Goal: Task Accomplishment & Management: Manage account settings

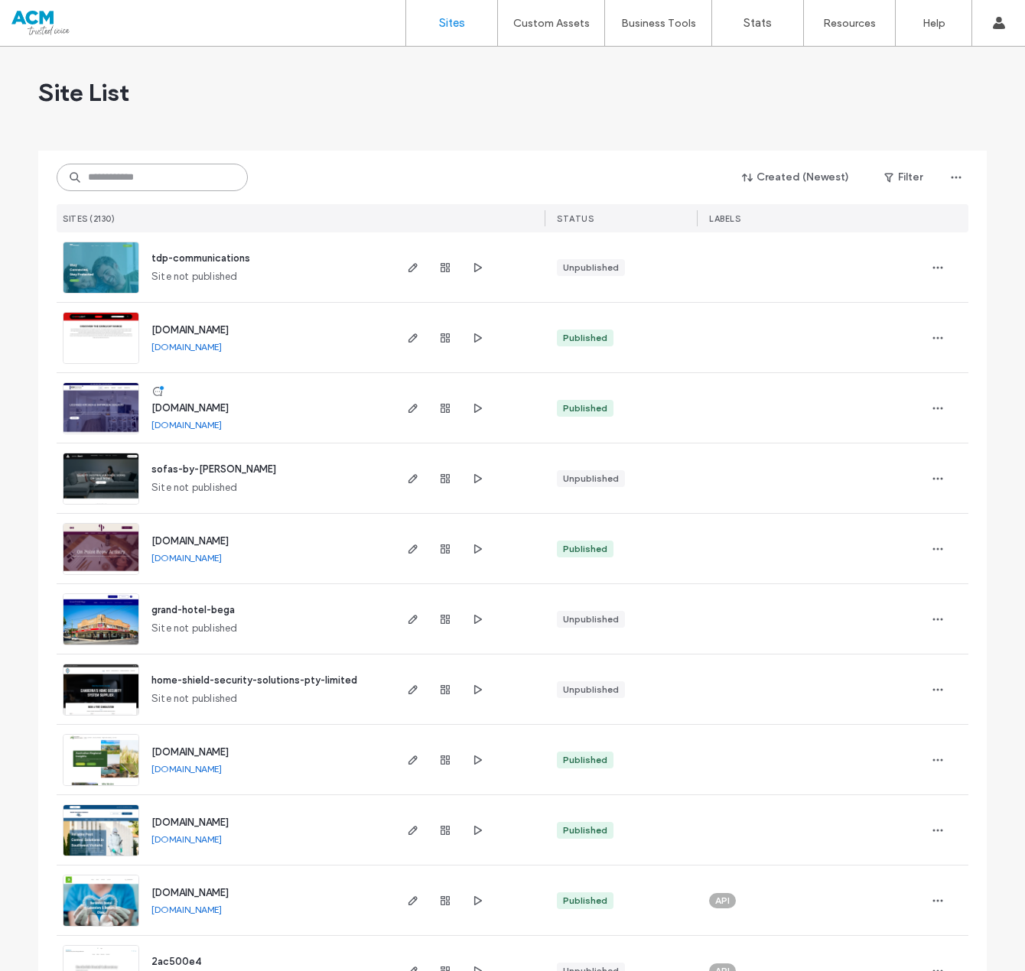
click at [177, 175] on input at bounding box center [152, 178] width 191 height 28
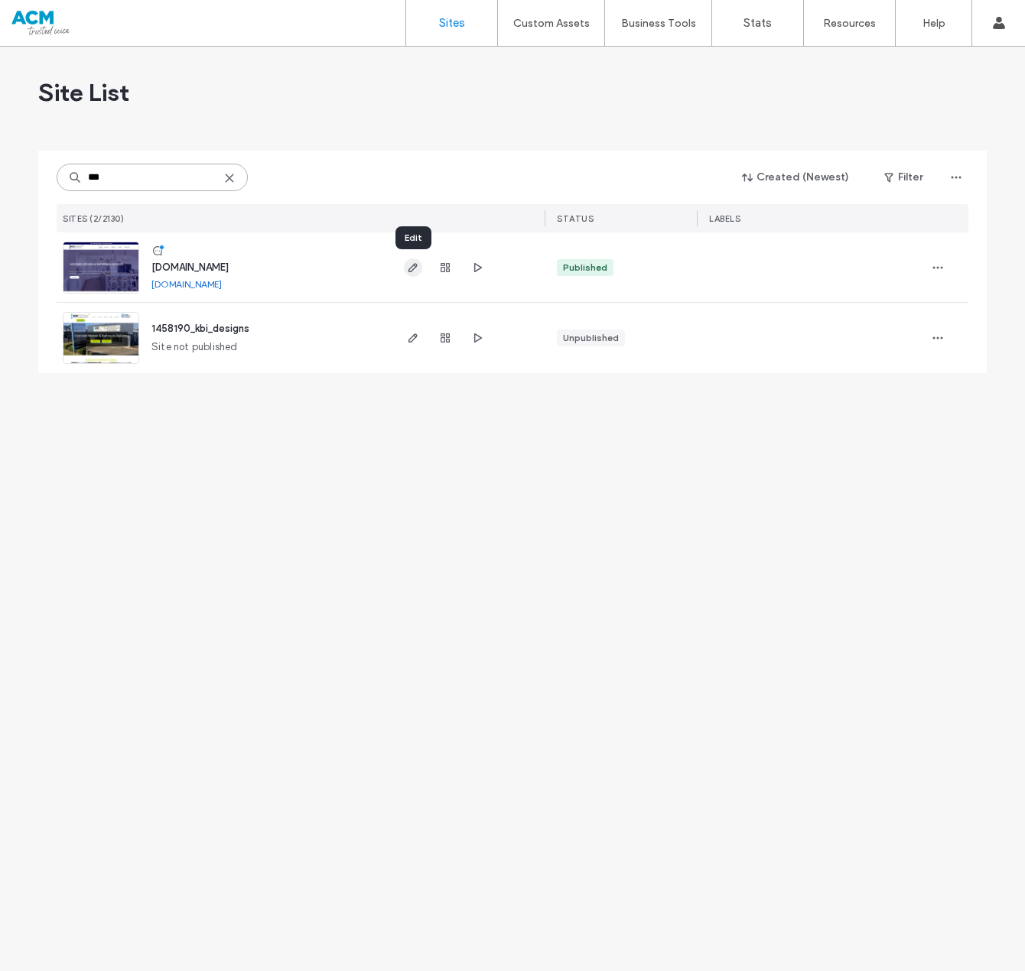
type input "***"
click at [419, 268] on span "button" at bounding box center [413, 267] width 18 height 18
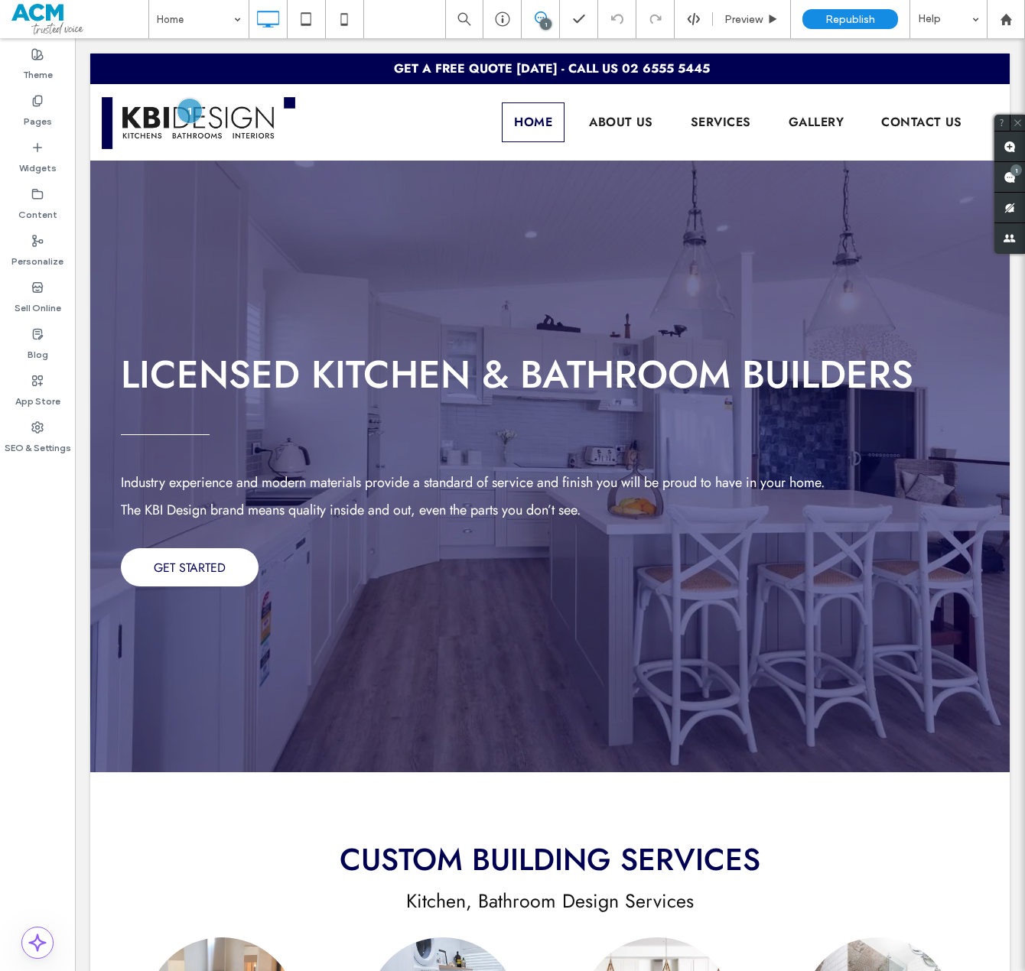
click at [540, 13] on icon at bounding box center [541, 17] width 12 height 12
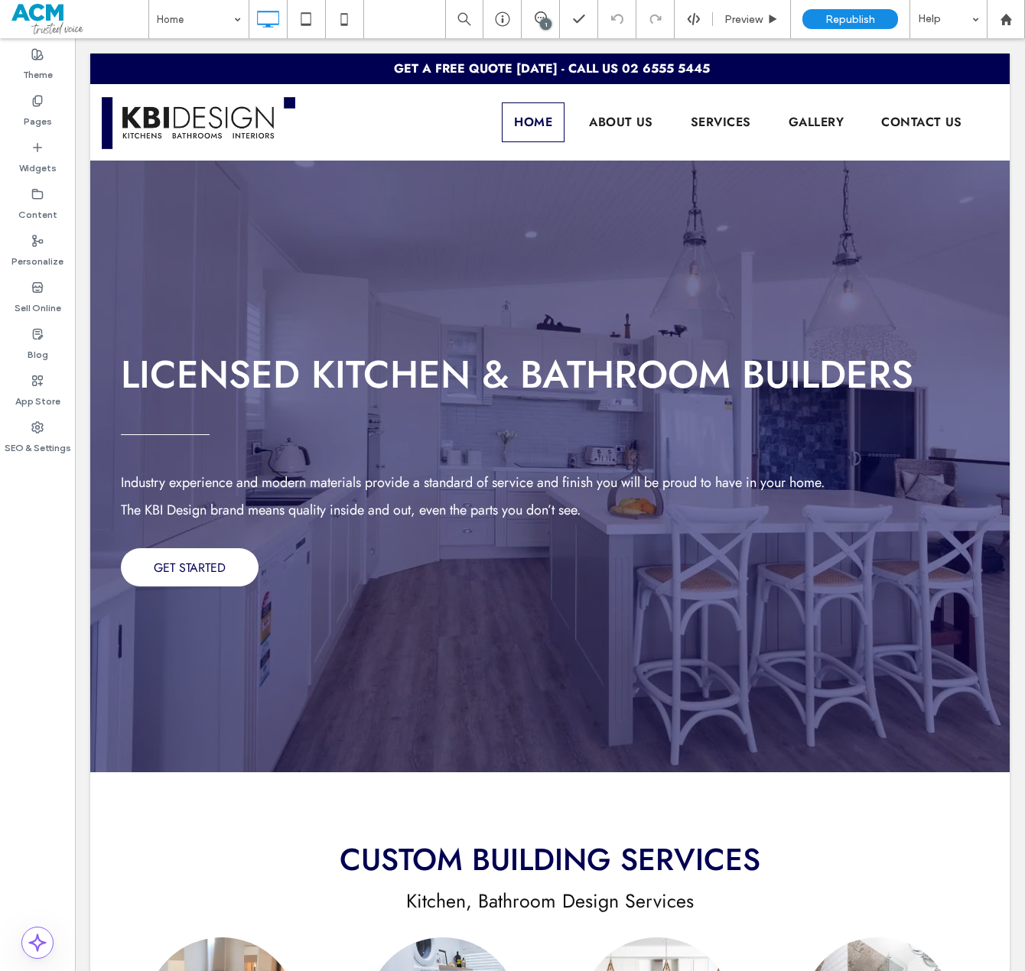
click at [546, 25] on div "1" at bounding box center [545, 23] width 11 height 11
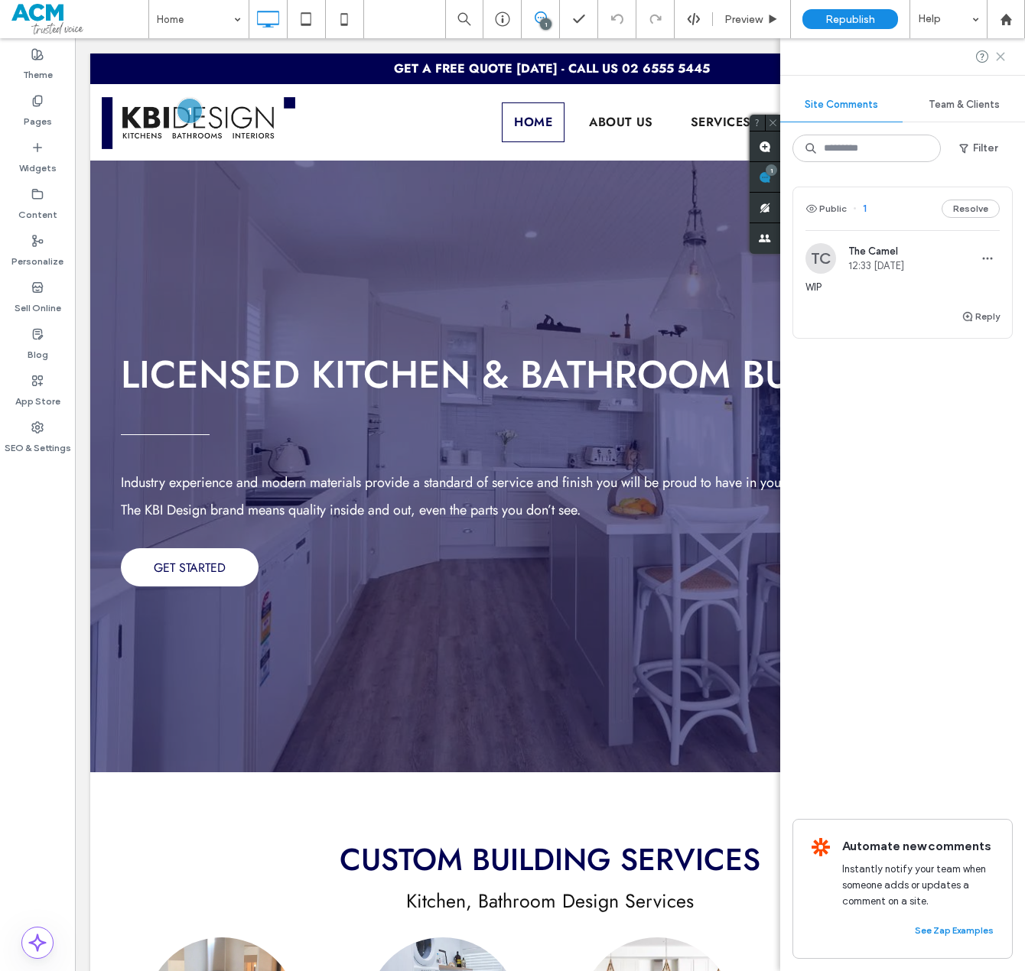
click at [1003, 57] on icon at bounding box center [1000, 56] width 12 height 12
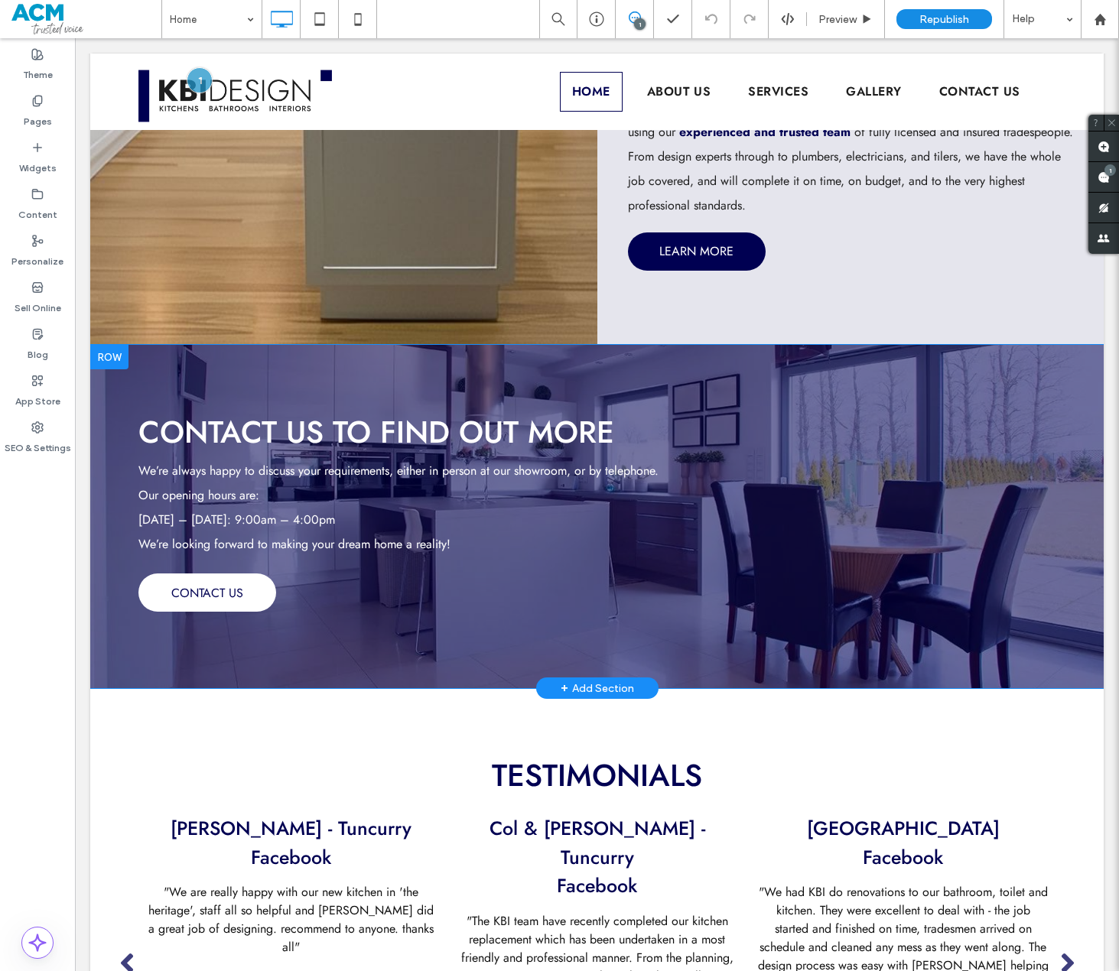
scroll to position [1835, 0]
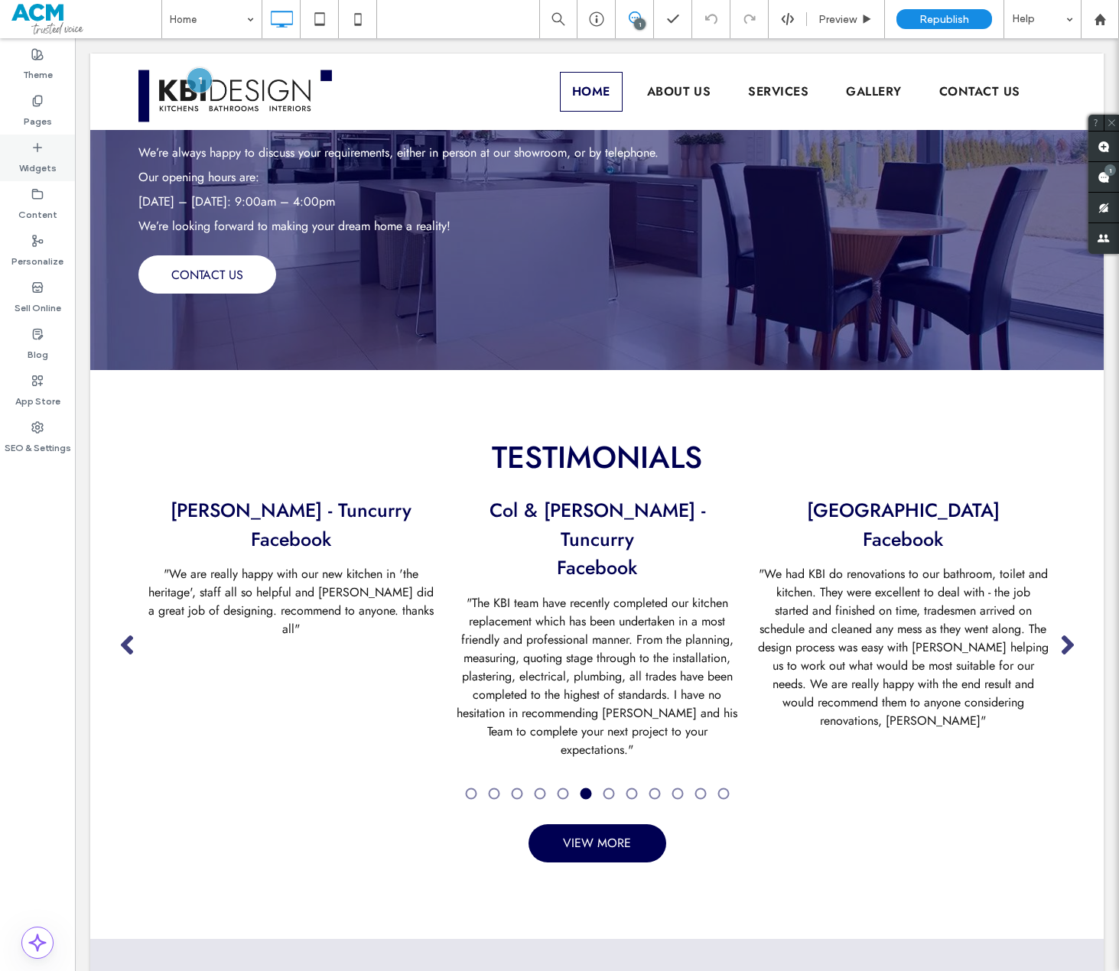
click at [50, 161] on label "Widgets" at bounding box center [37, 164] width 37 height 21
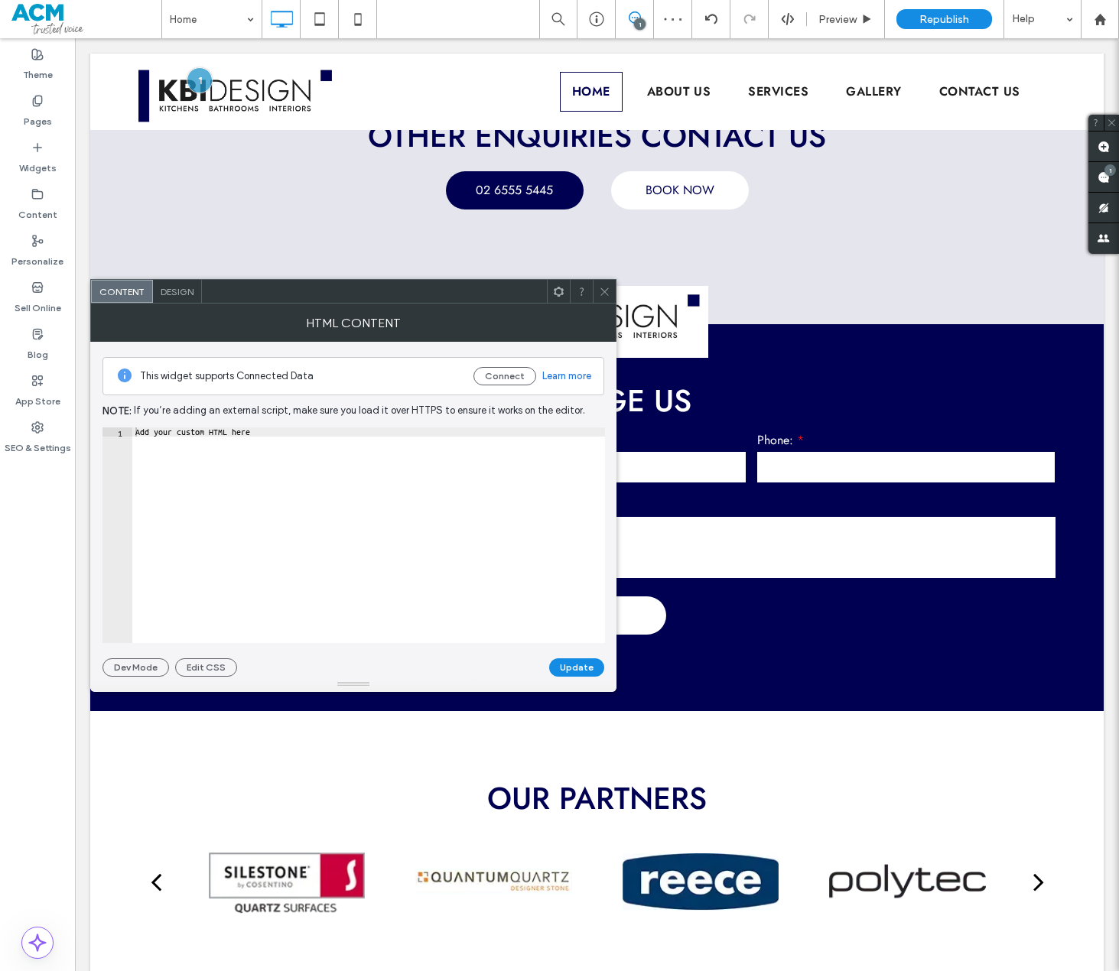
scroll to position [2784, 0]
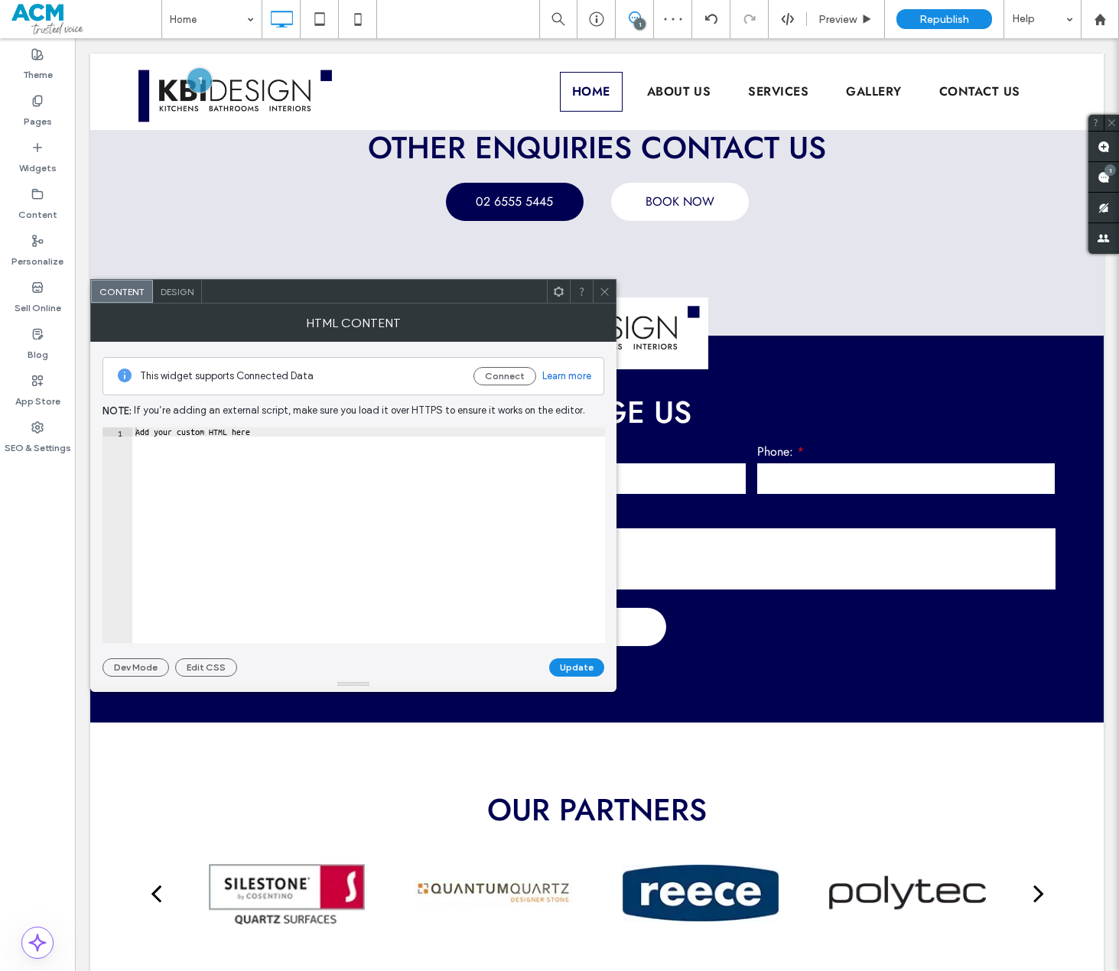
type textarea "**********"
click at [269, 498] on div "Add your custom HTML here" at bounding box center [368, 544] width 473 height 234
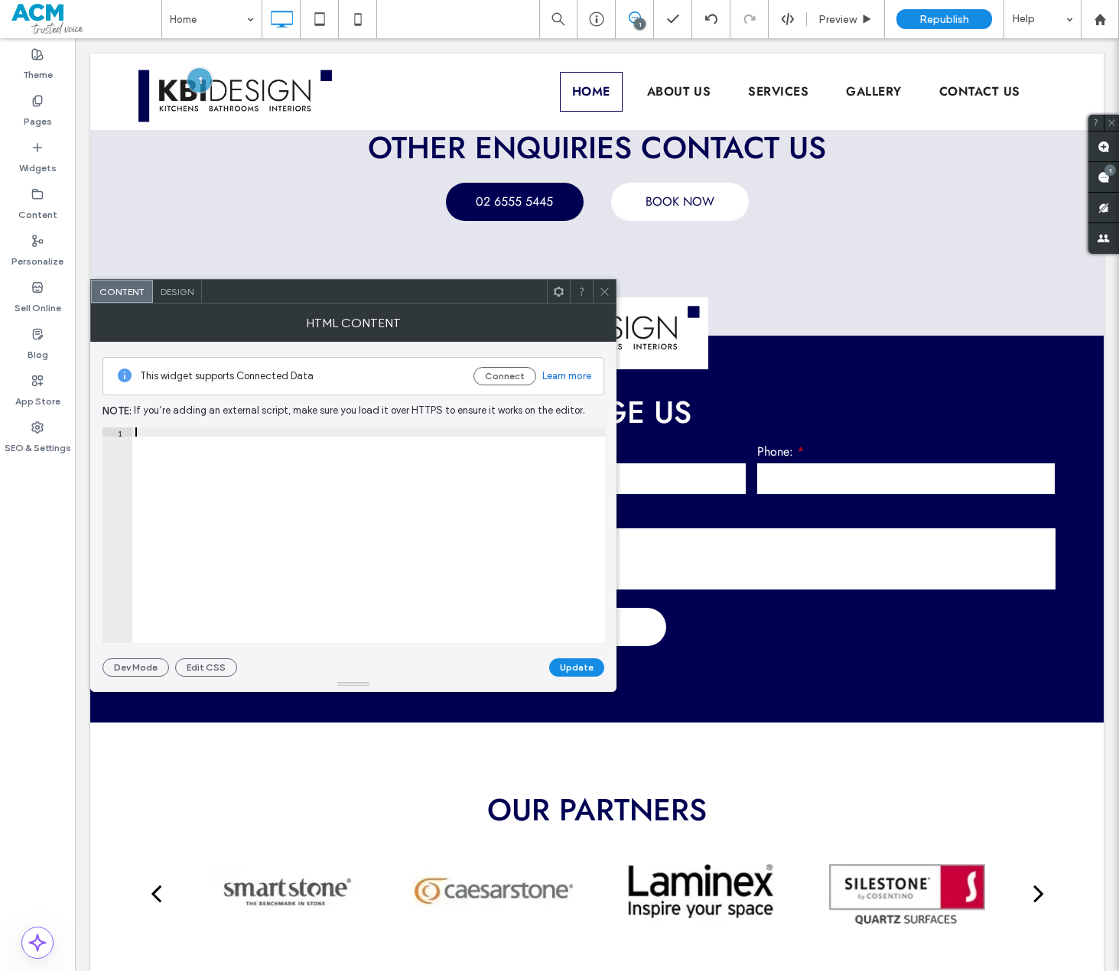
click at [275, 544] on div at bounding box center [368, 544] width 473 height 234
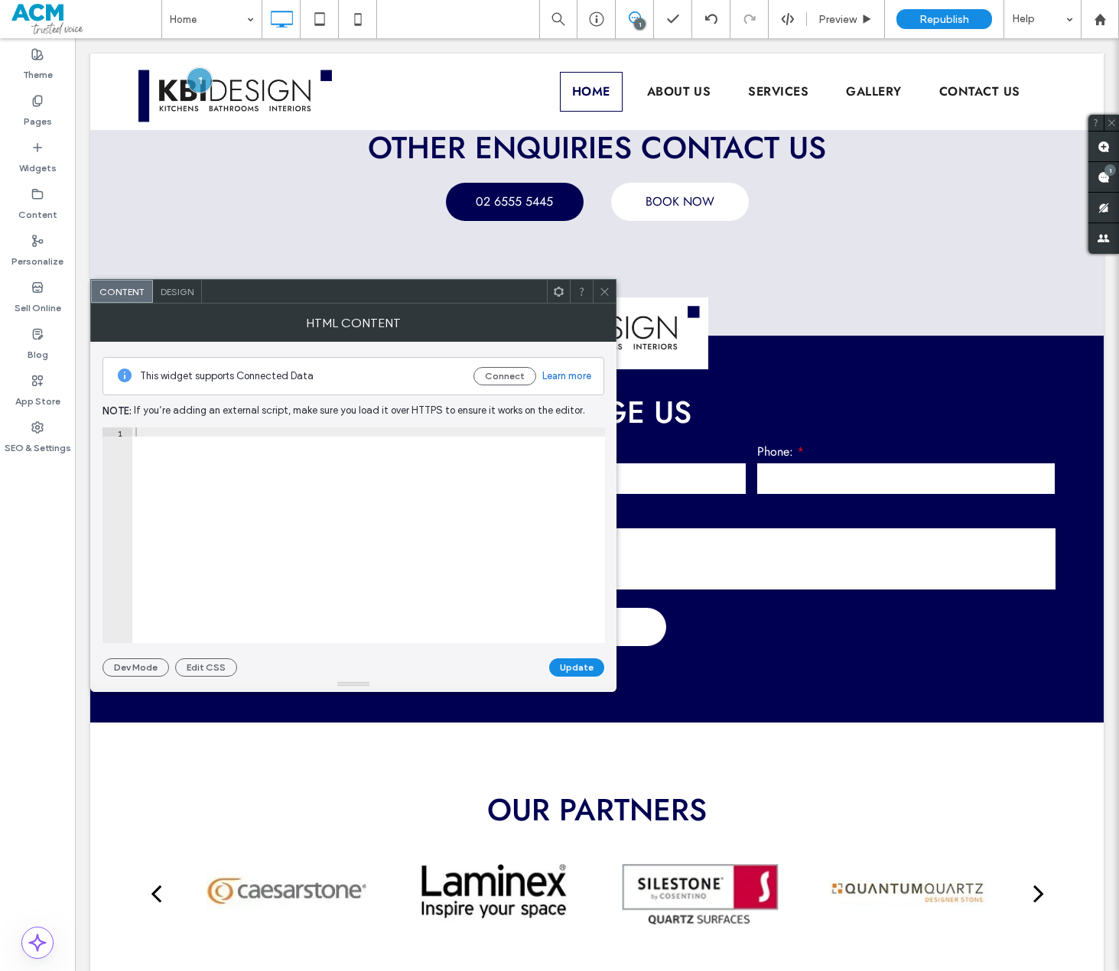
click at [252, 481] on div at bounding box center [368, 544] width 473 height 234
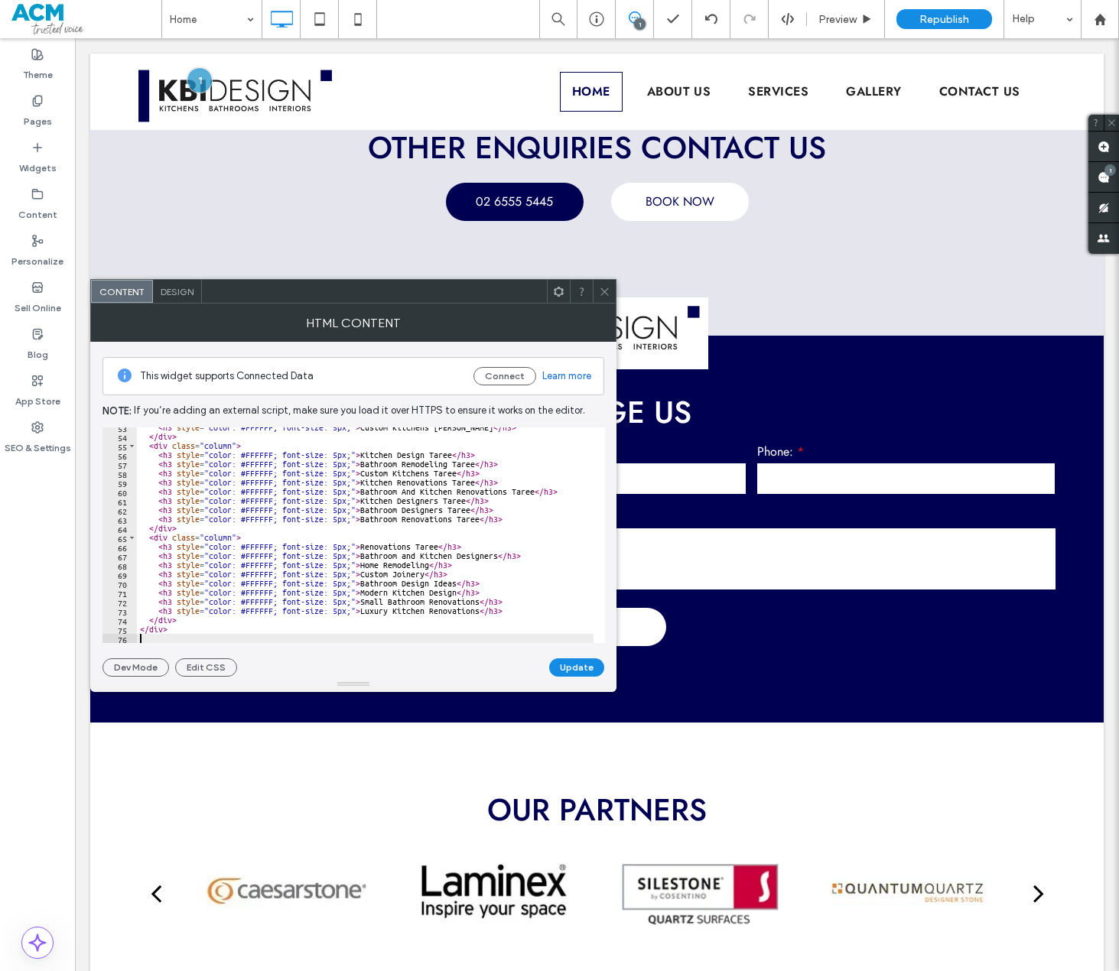
scroll to position [482, 0]
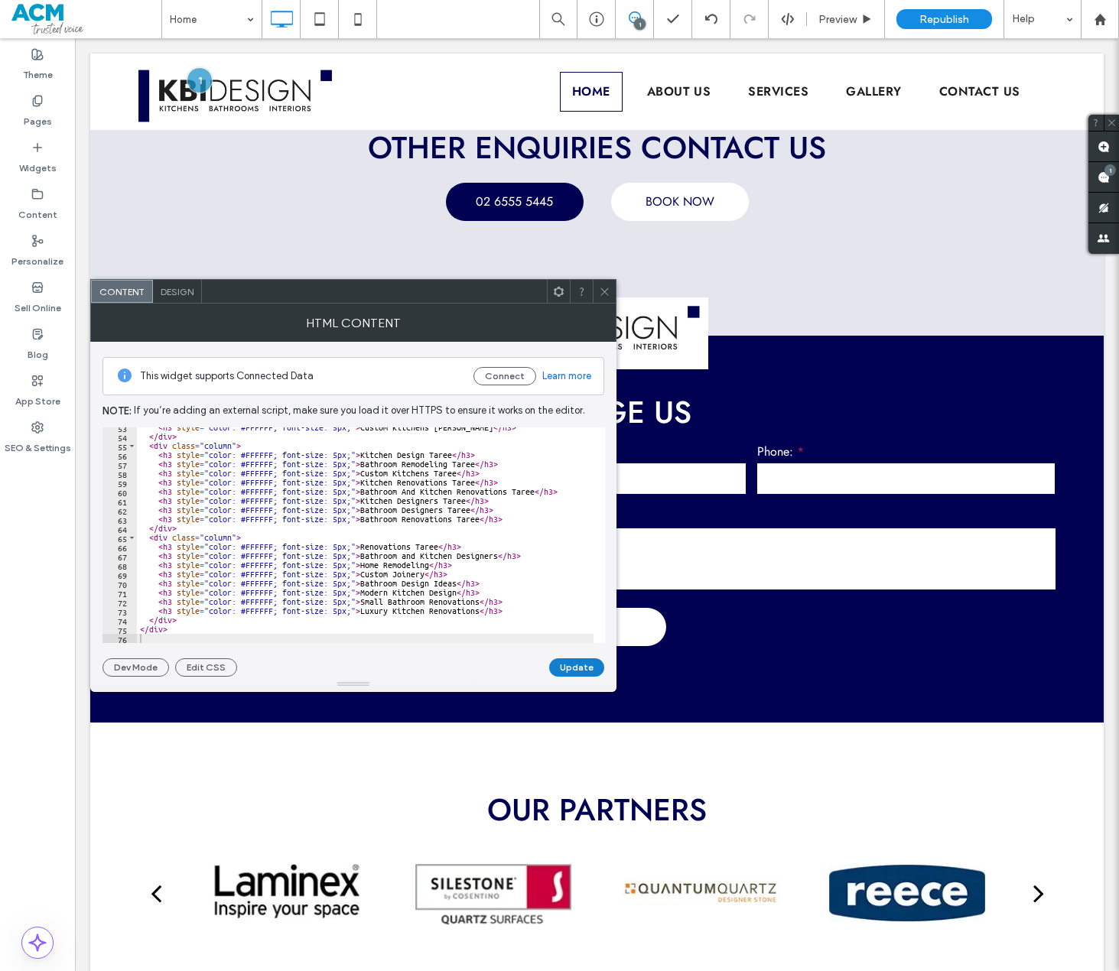
click at [563, 665] on button "Update" at bounding box center [576, 667] width 55 height 18
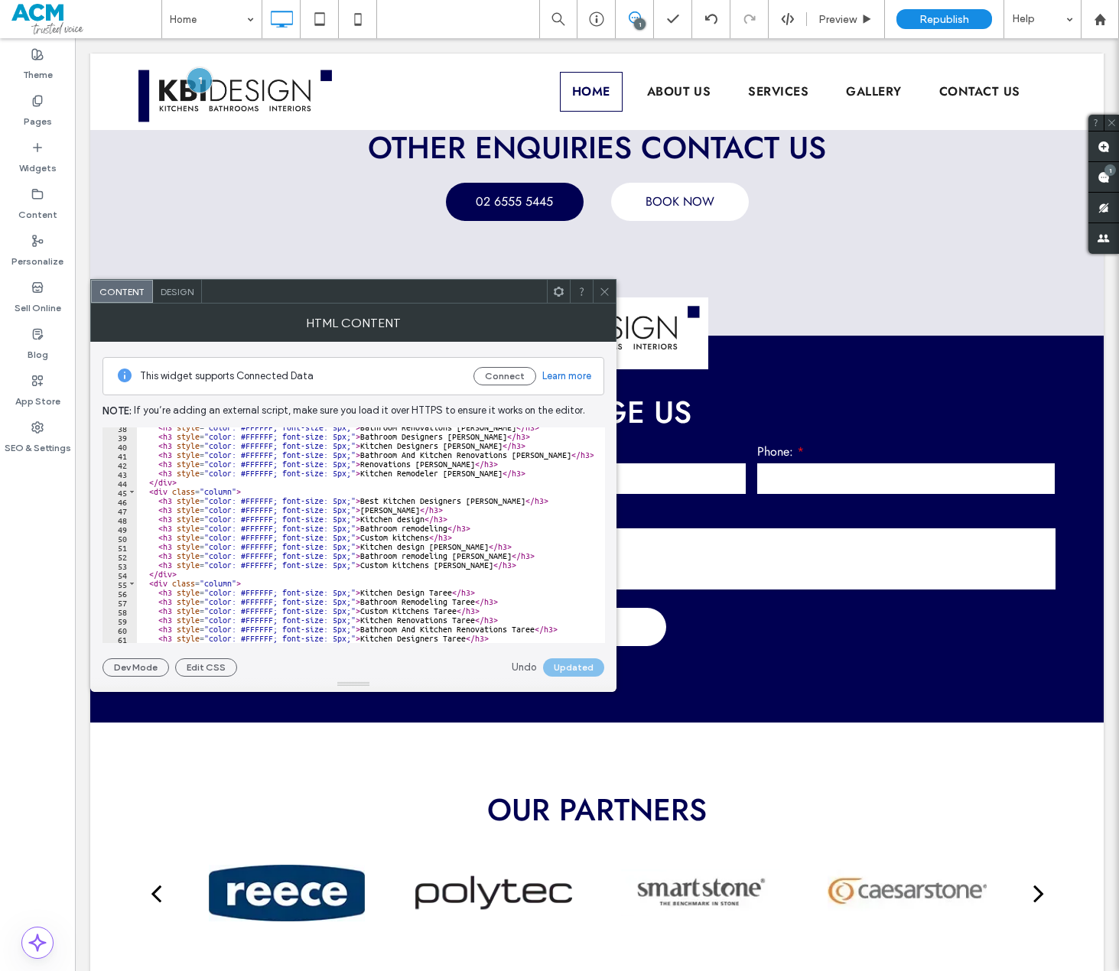
click at [610, 290] on div at bounding box center [604, 291] width 23 height 23
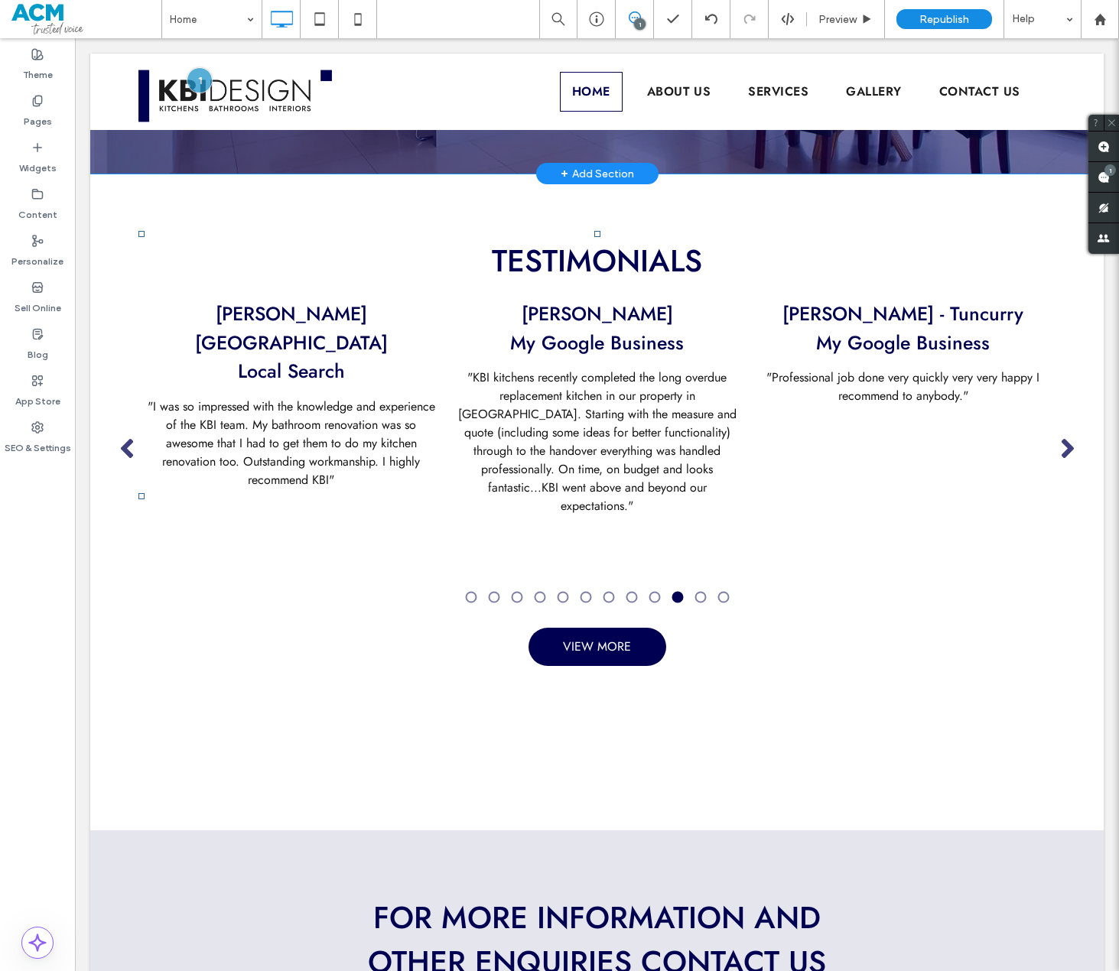
scroll to position [2005, 0]
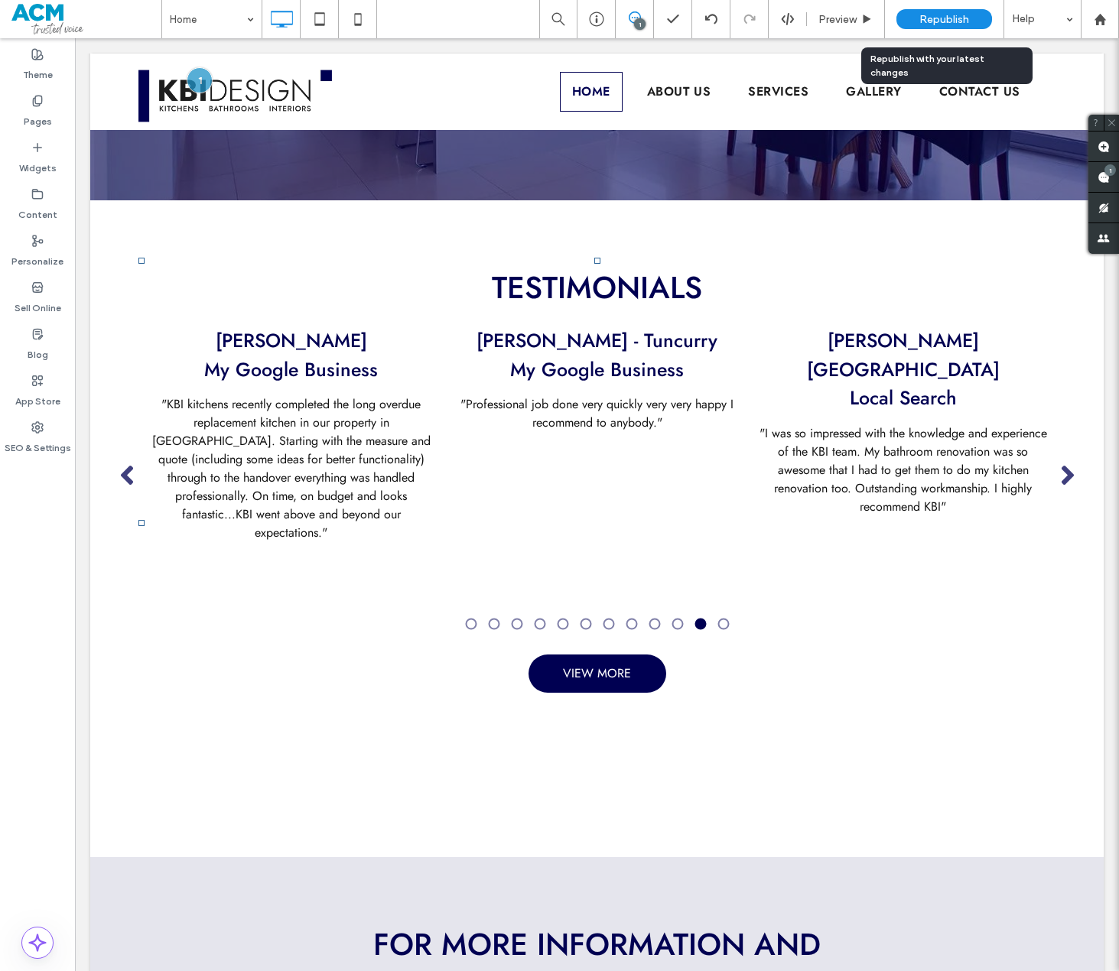
click at [931, 15] on span "Republish" at bounding box center [944, 19] width 50 height 13
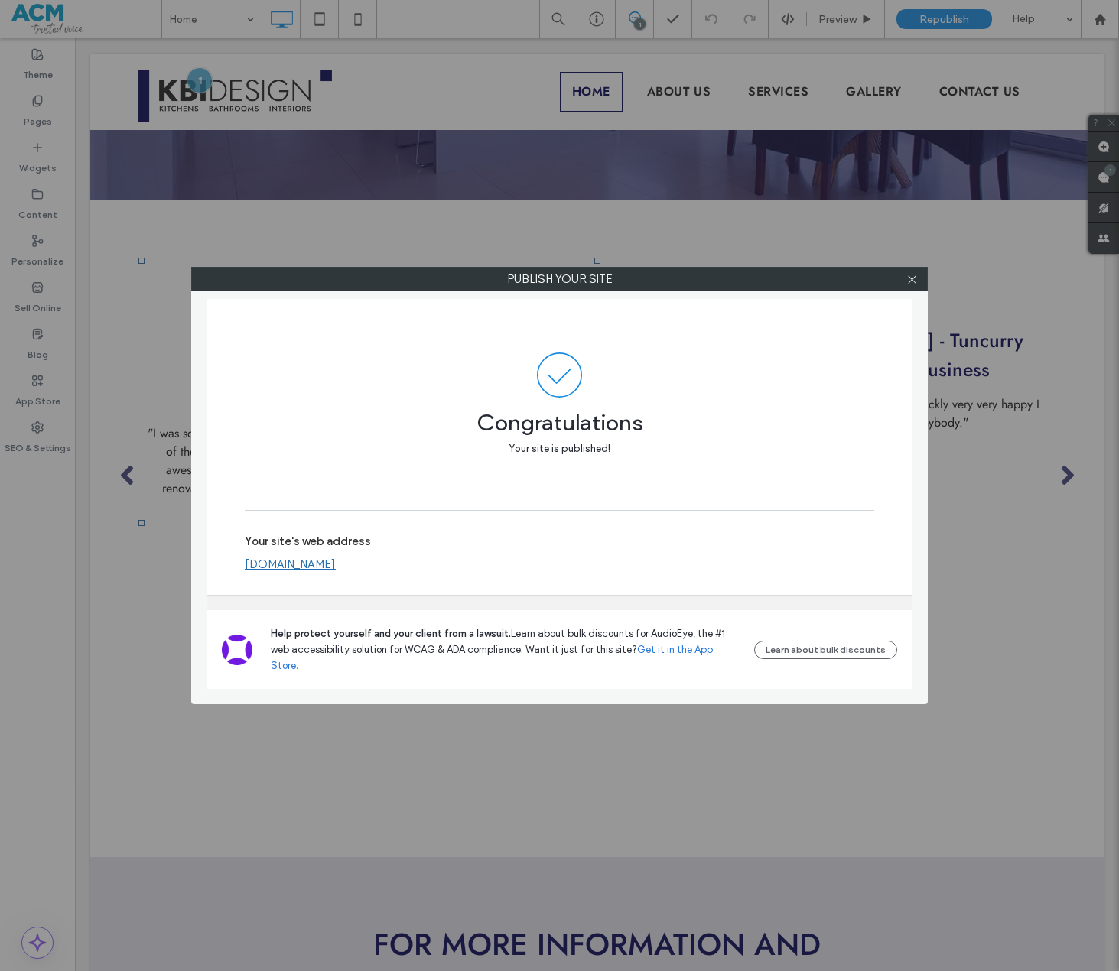
drag, startPoint x: 370, startPoint y: 578, endPoint x: 990, endPoint y: 441, distance: 634.4
click at [560, 577] on div "Your site's web address [DOMAIN_NAME]" at bounding box center [559, 552] width 629 height 49
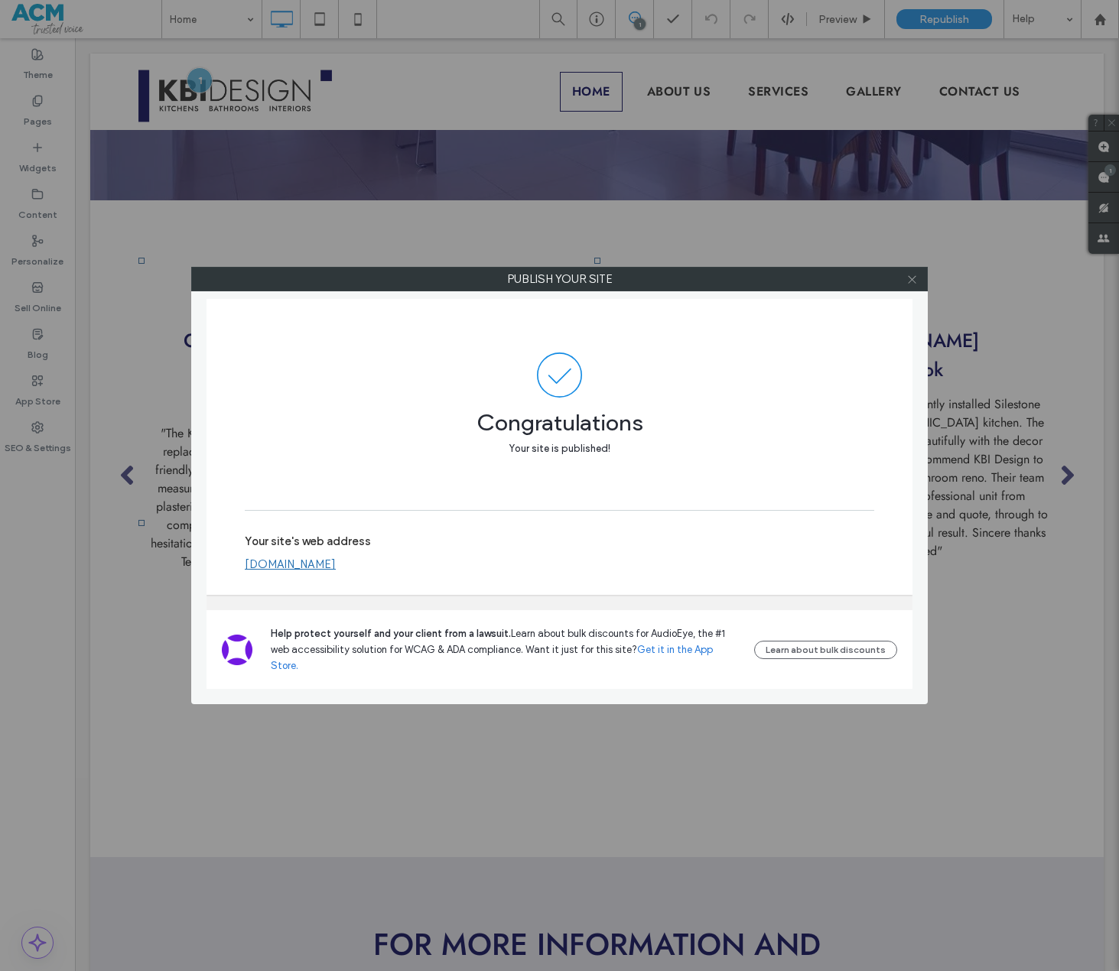
click at [915, 274] on icon at bounding box center [911, 279] width 11 height 11
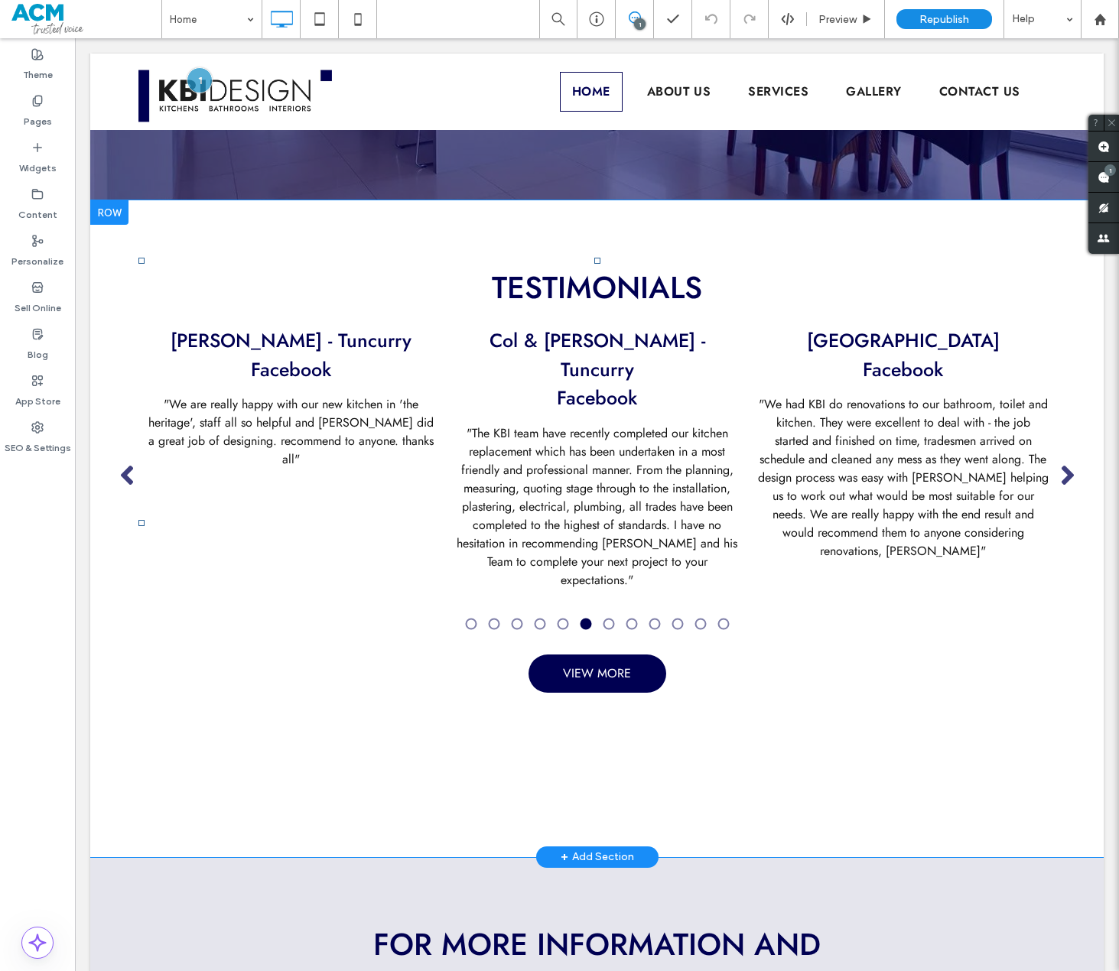
click at [275, 722] on div "Kitchen Renovations Bathroom Renovations Bathroom Designers Kitchen Designers B…" at bounding box center [230, 741] width 182 height 80
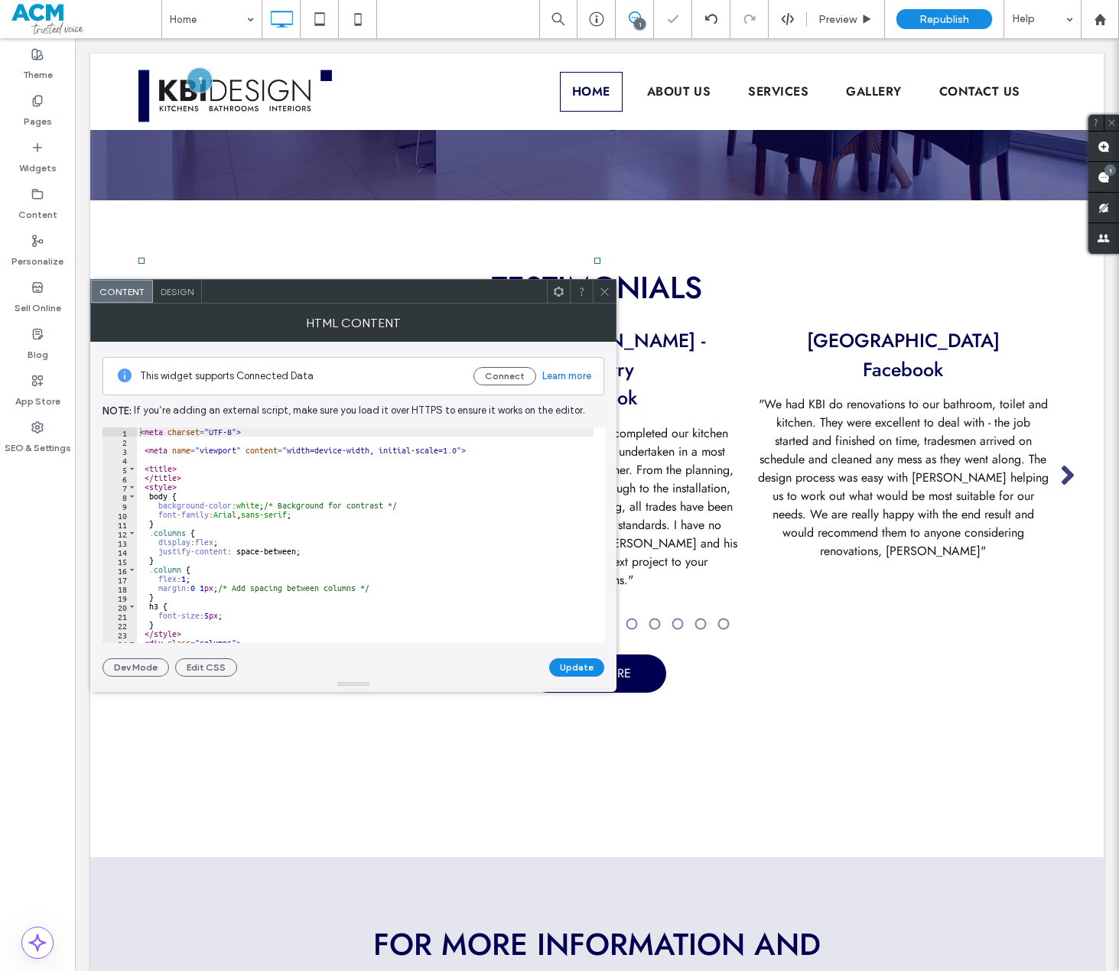
drag, startPoint x: 605, startPoint y: 291, endPoint x: 600, endPoint y: 529, distance: 238.6
click at [605, 291] on icon at bounding box center [604, 291] width 11 height 11
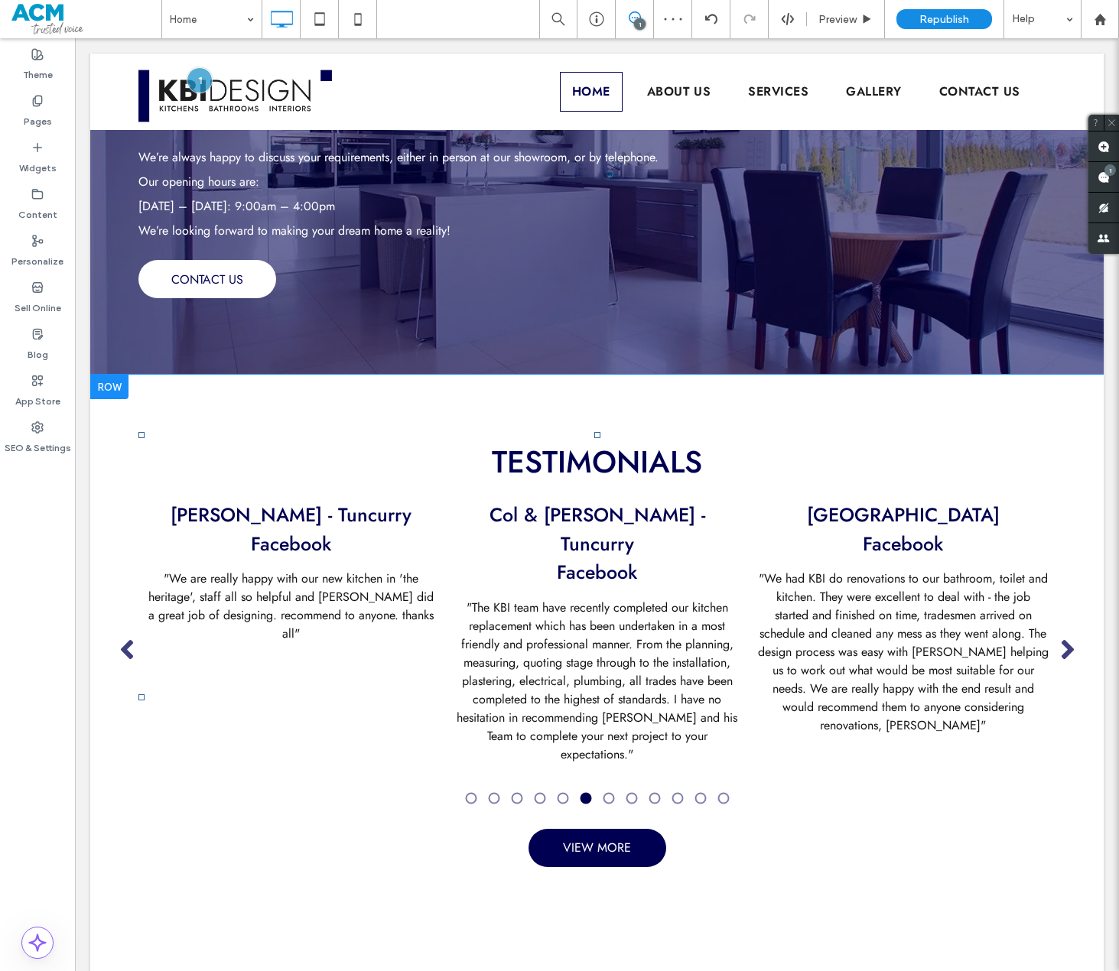
scroll to position [2082, 0]
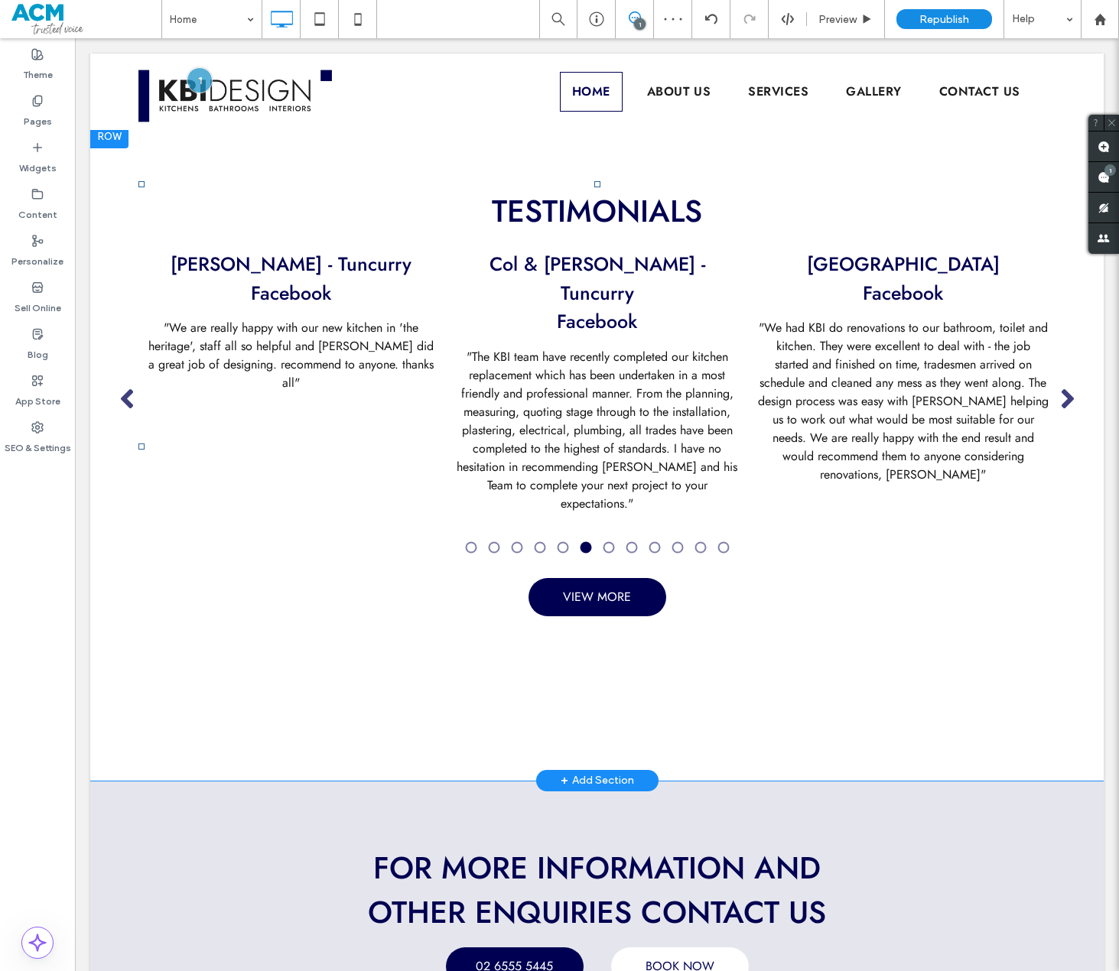
click at [638, 636] on div "Best Kitchen Designers [PERSON_NAME] Joinery [PERSON_NAME] Kitchen design Bathr…" at bounding box center [597, 664] width 182 height 80
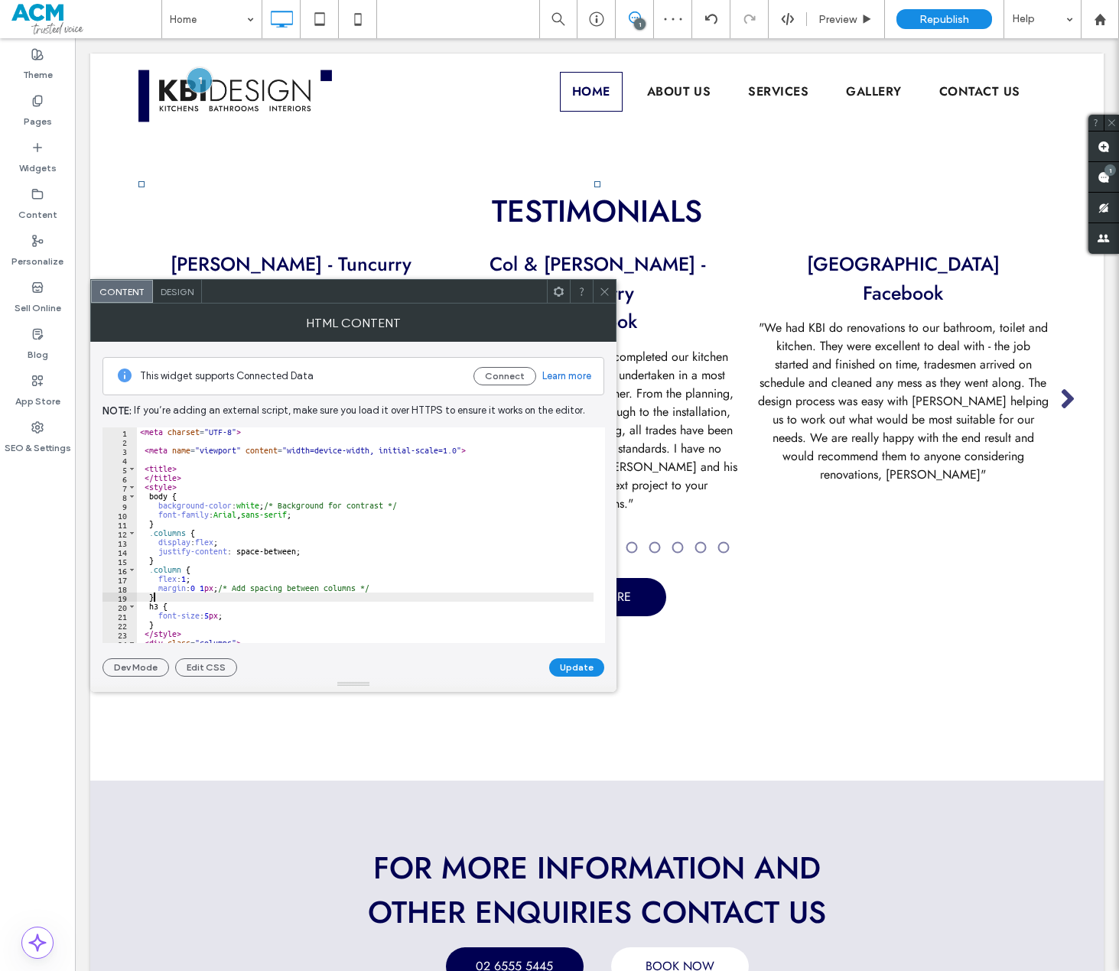
click at [421, 598] on div "< meta charset = "UTF-8" > < meta name = "viewport" content = "width=device-wid…" at bounding box center [365, 544] width 457 height 234
type textarea "****** *******"
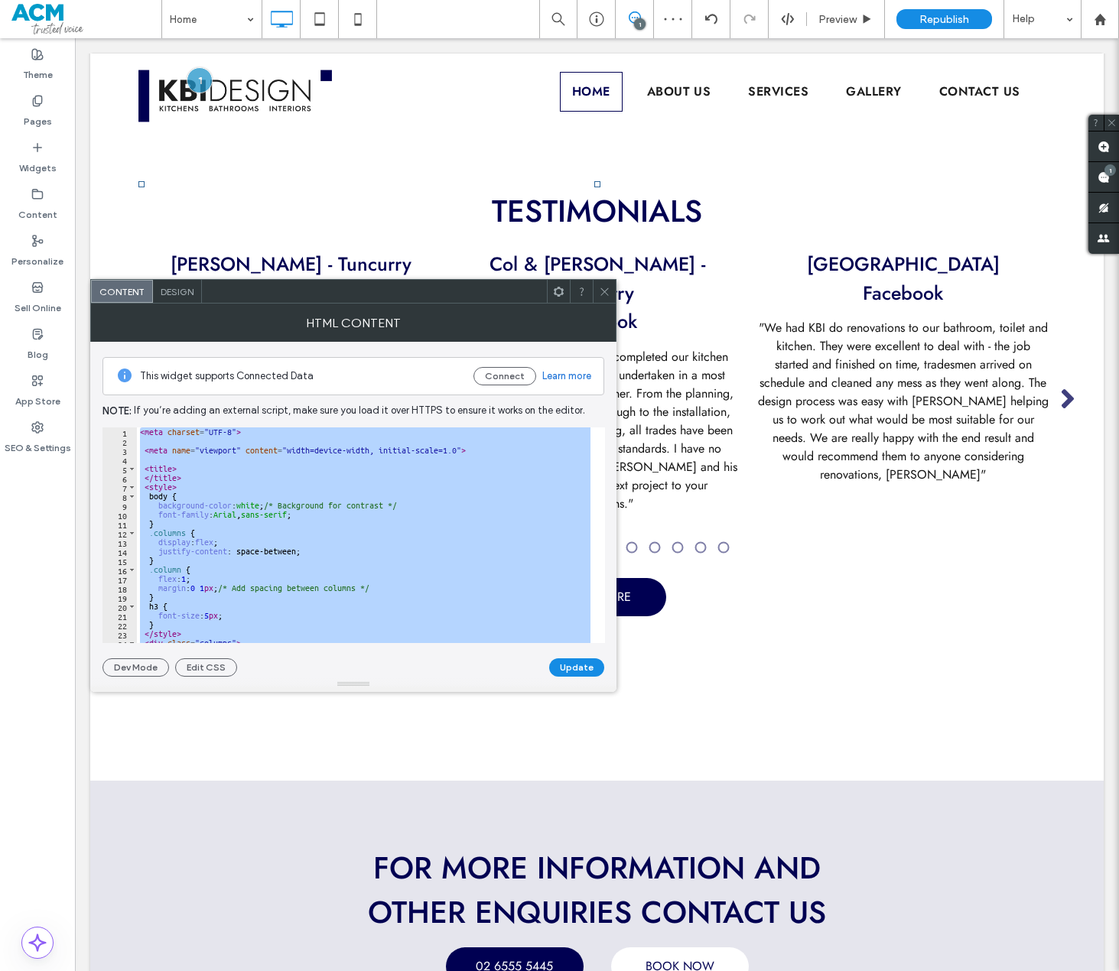
paste textarea "Cursor at row 155"
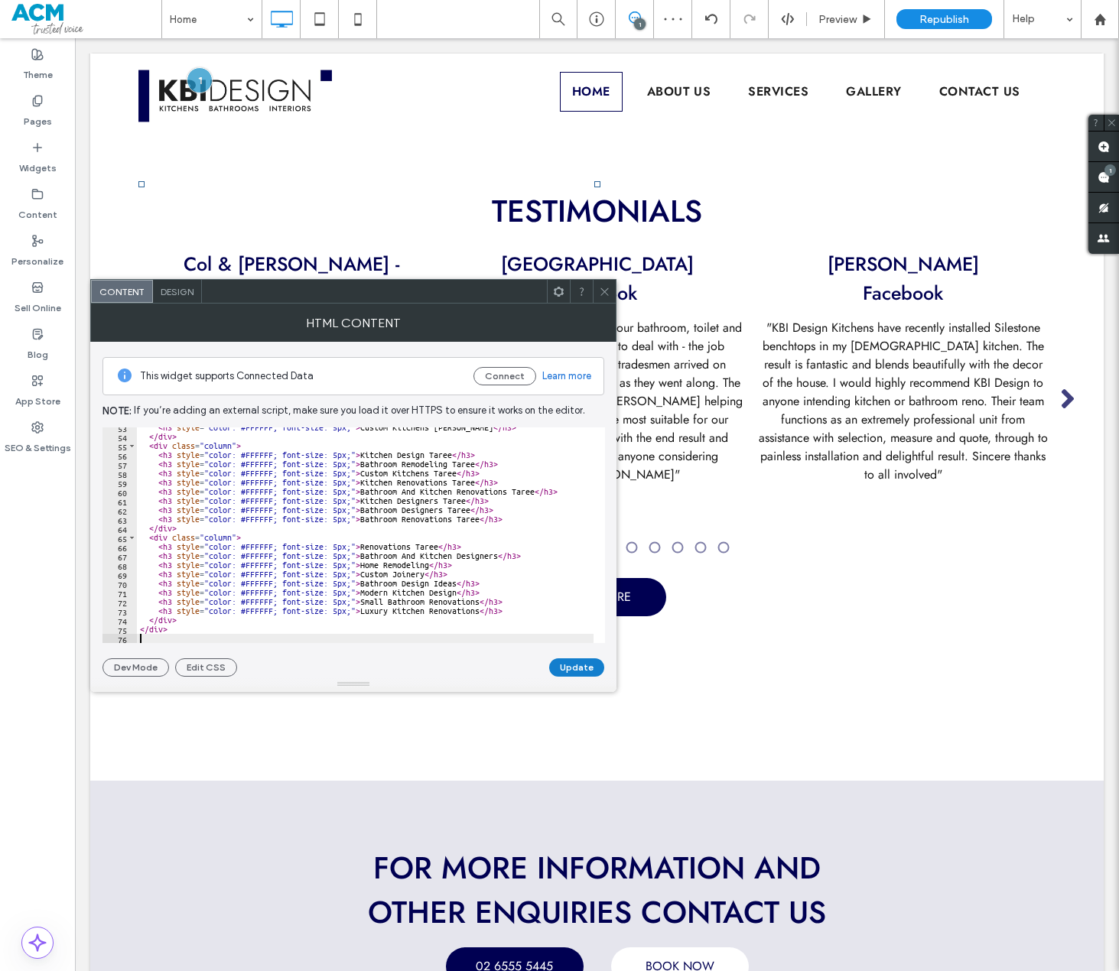
click at [577, 670] on button "Update" at bounding box center [576, 667] width 55 height 18
click at [601, 297] on span at bounding box center [604, 291] width 11 height 23
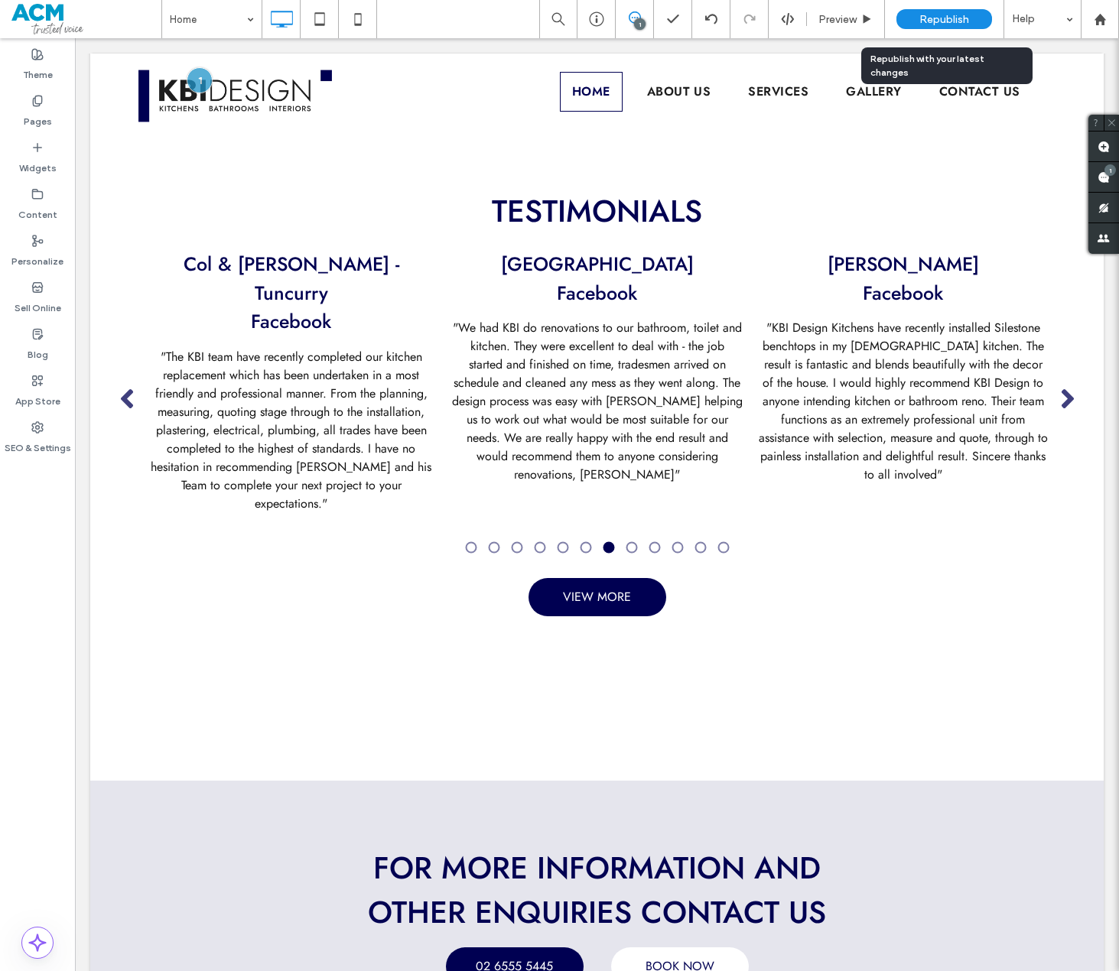
click at [945, 20] on span "Republish" at bounding box center [944, 19] width 50 height 13
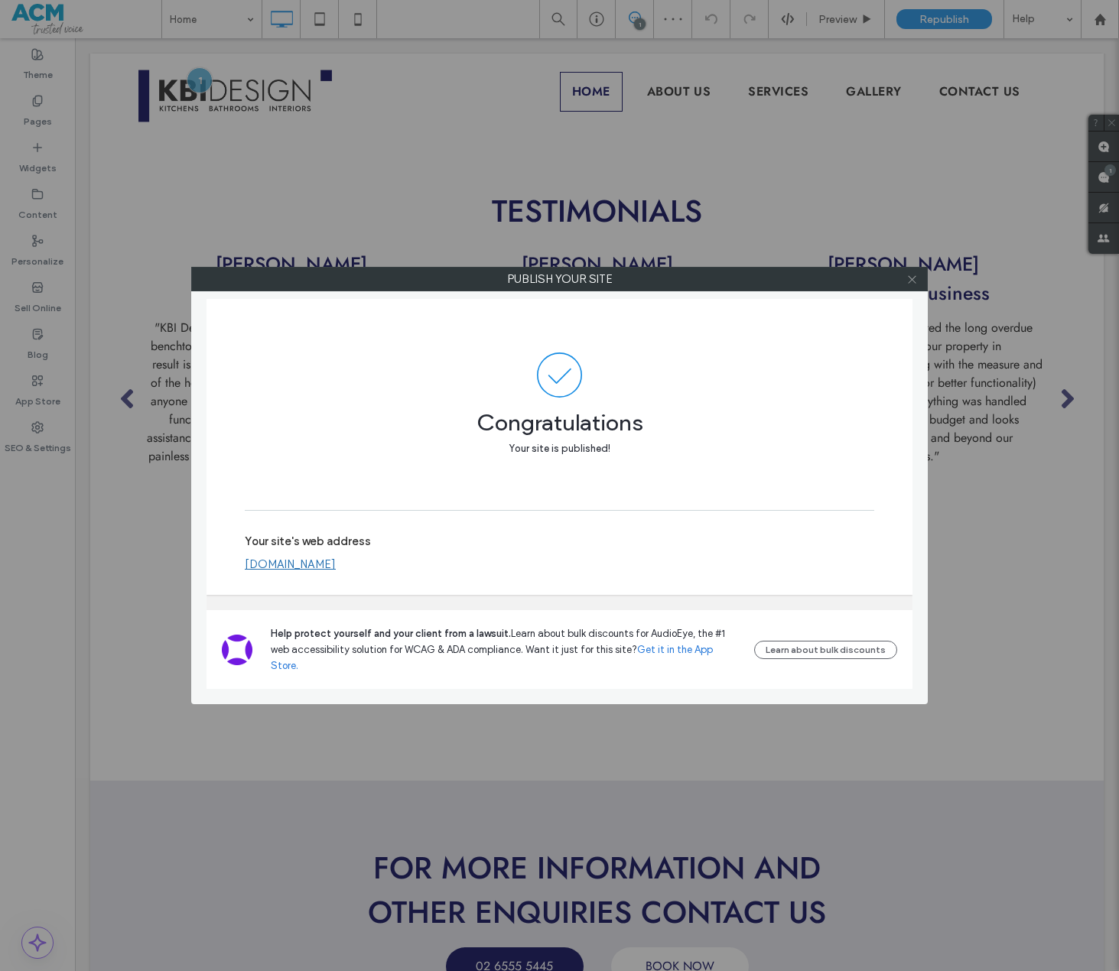
click at [912, 280] on icon at bounding box center [911, 279] width 11 height 11
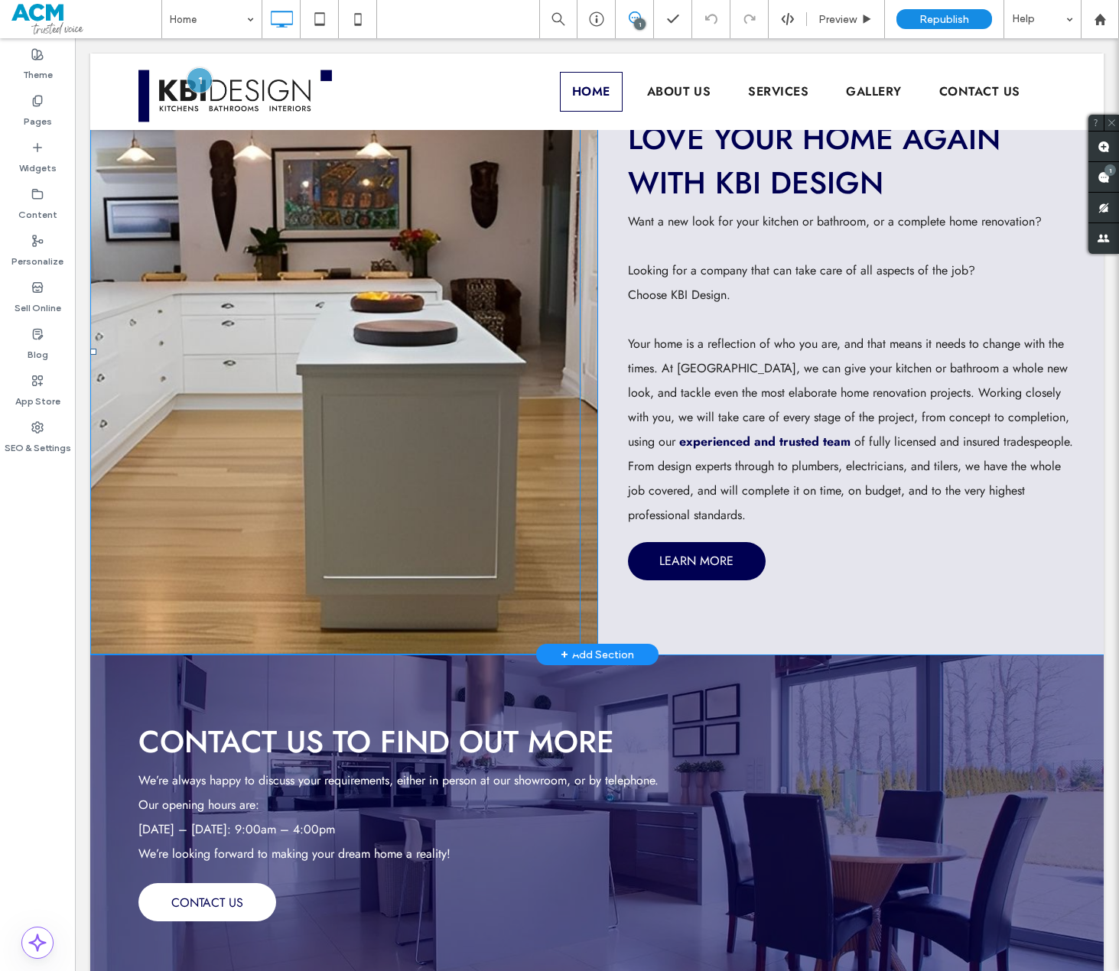
scroll to position [1011, 0]
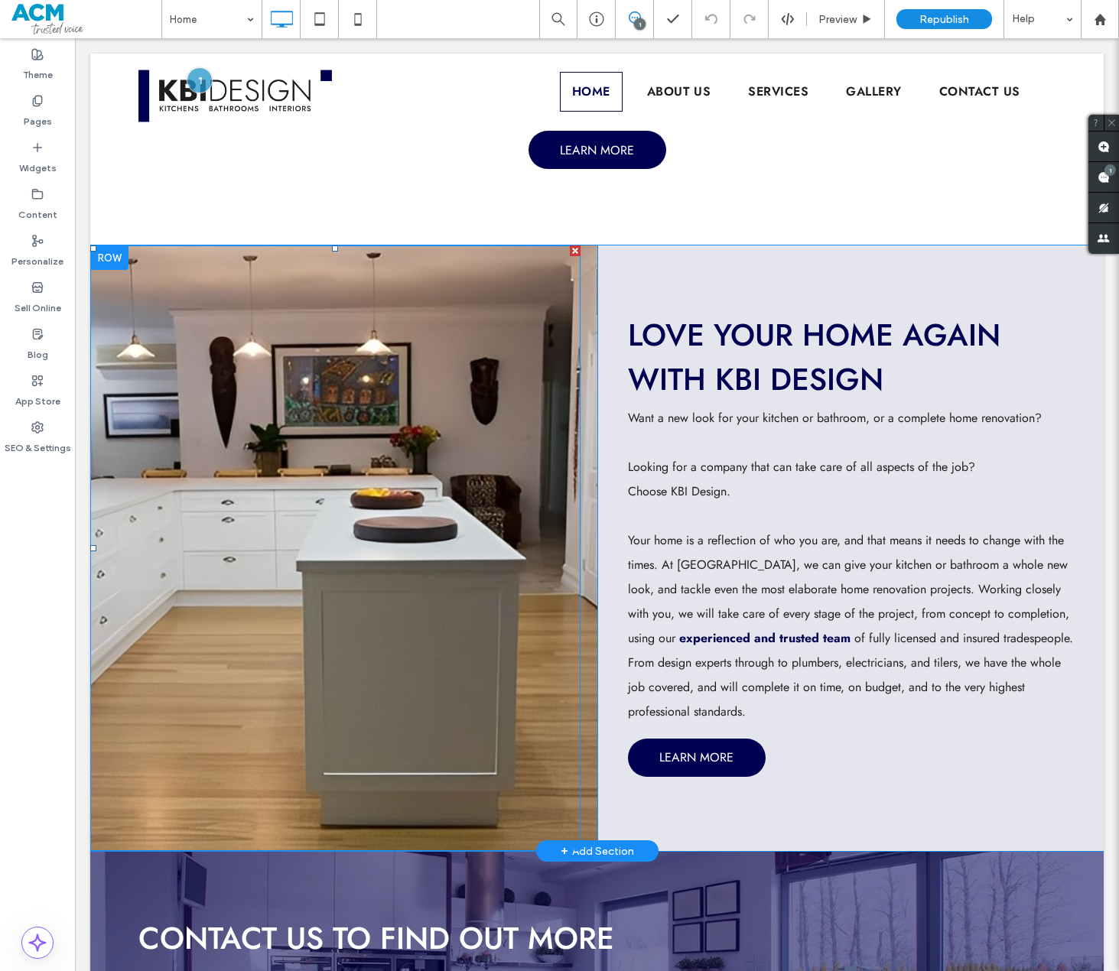
click at [320, 427] on div at bounding box center [335, 548] width 490 height 606
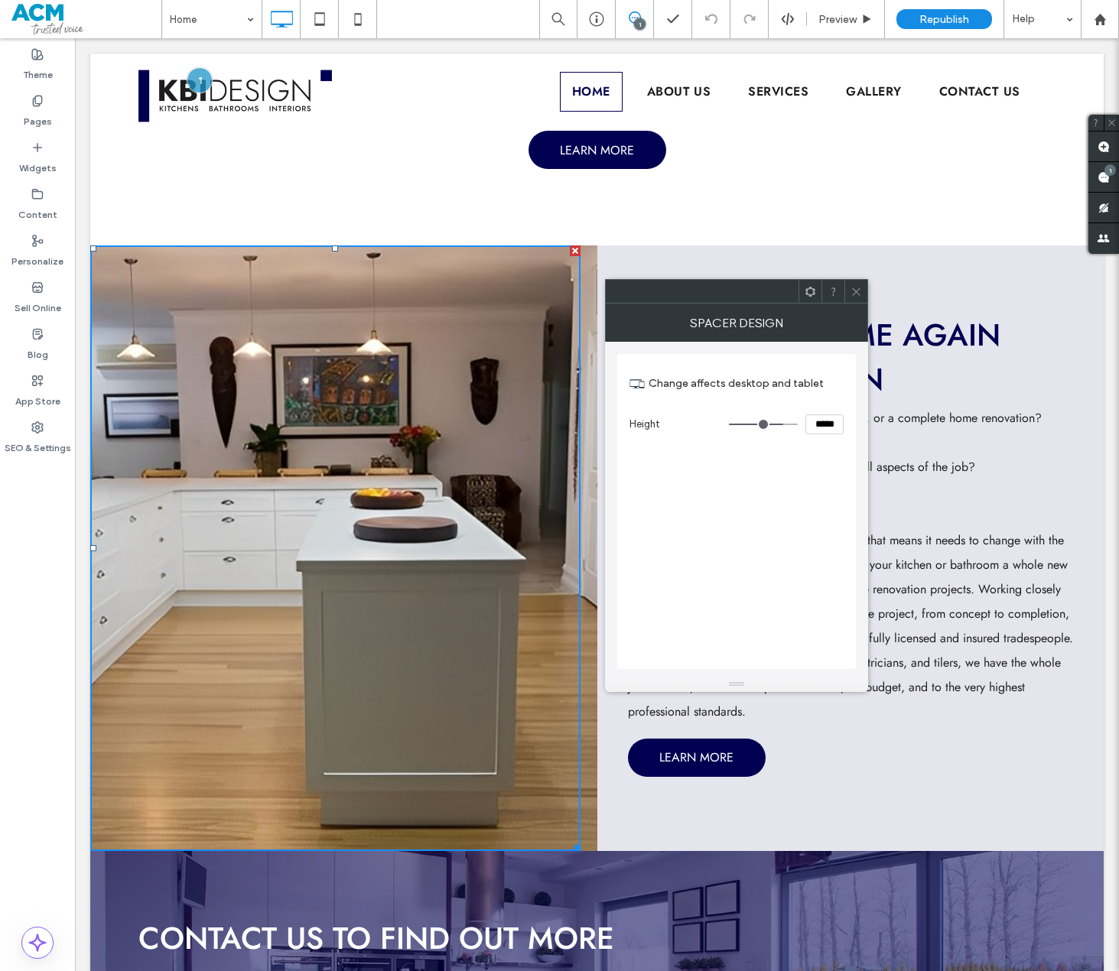
drag, startPoint x: 859, startPoint y: 297, endPoint x: 784, endPoint y: 301, distance: 75.0
click at [858, 297] on span at bounding box center [855, 291] width 11 height 23
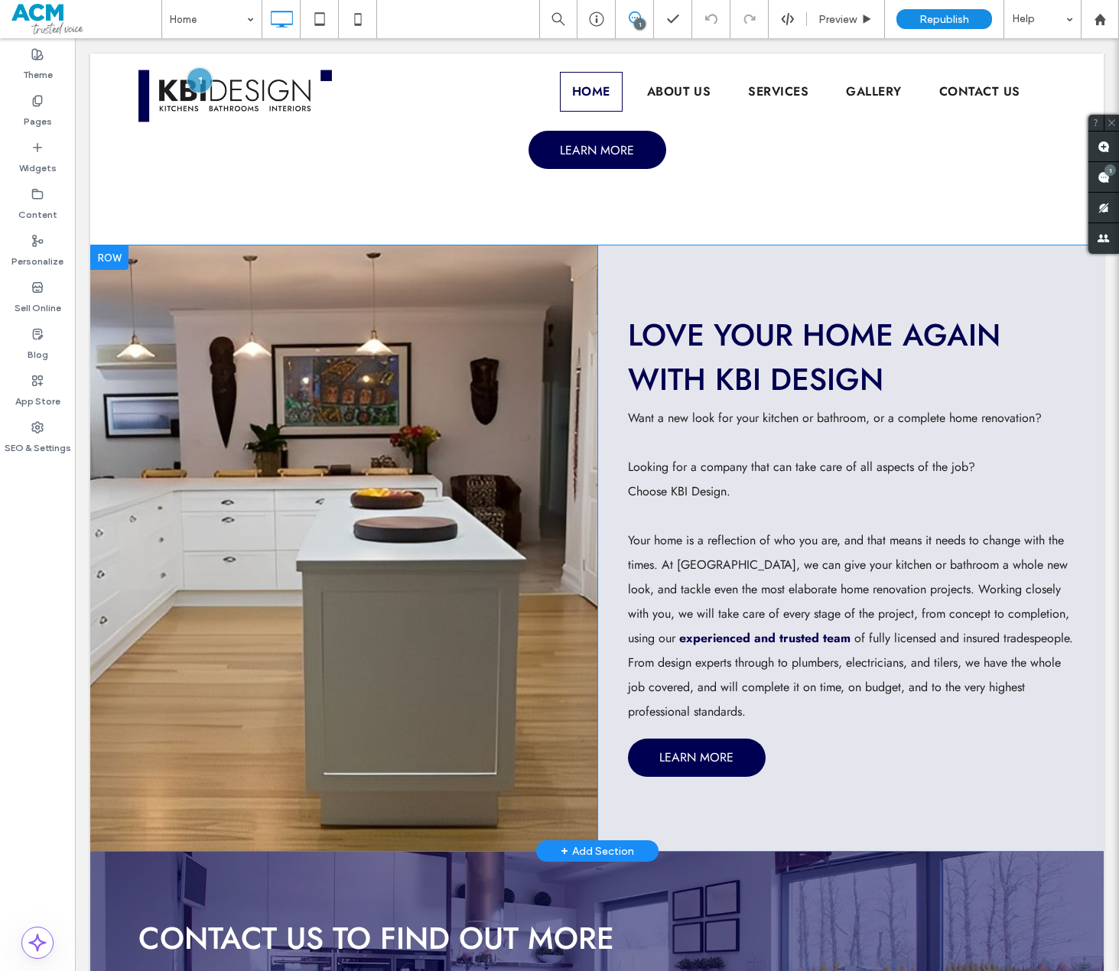
click at [581, 297] on div "Click To Paste" at bounding box center [343, 548] width 507 height 606
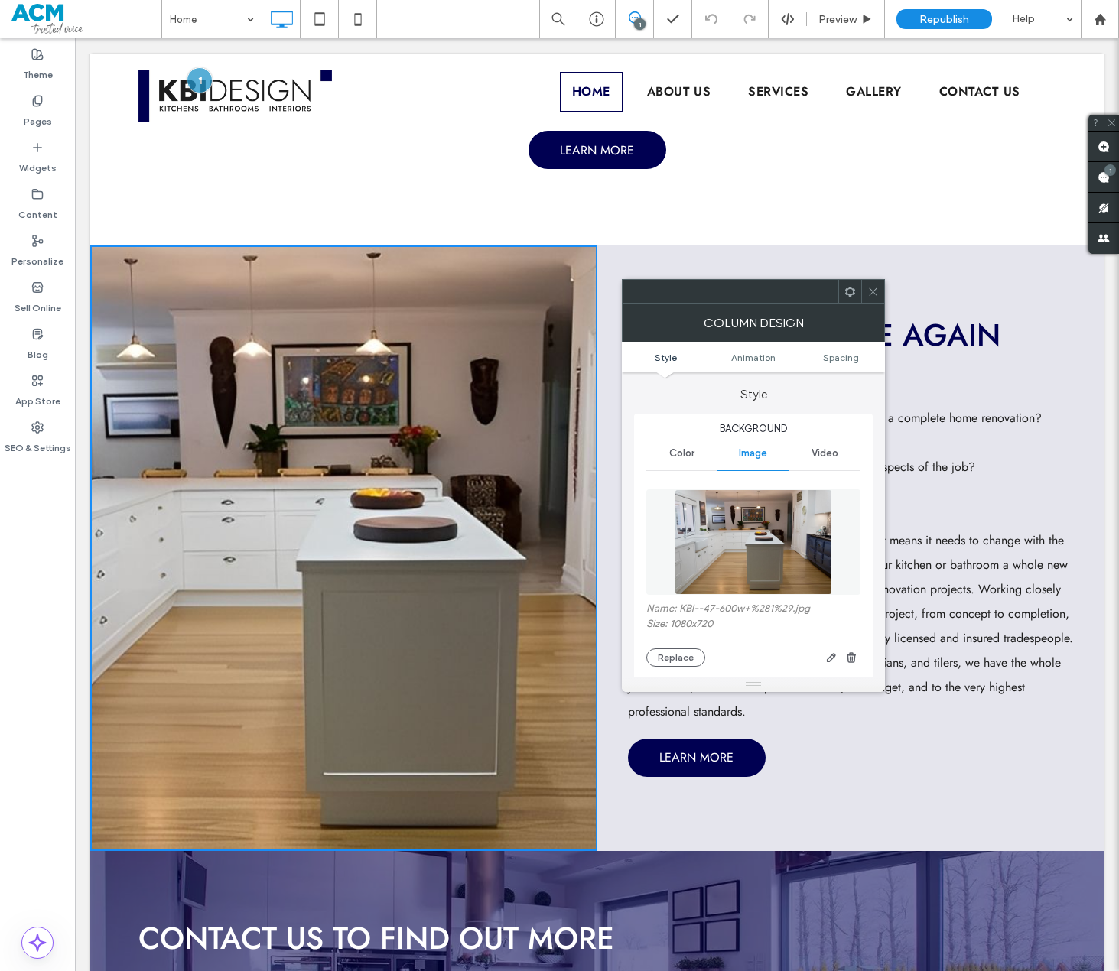
click at [760, 528] on img at bounding box center [754, 542] width 158 height 106
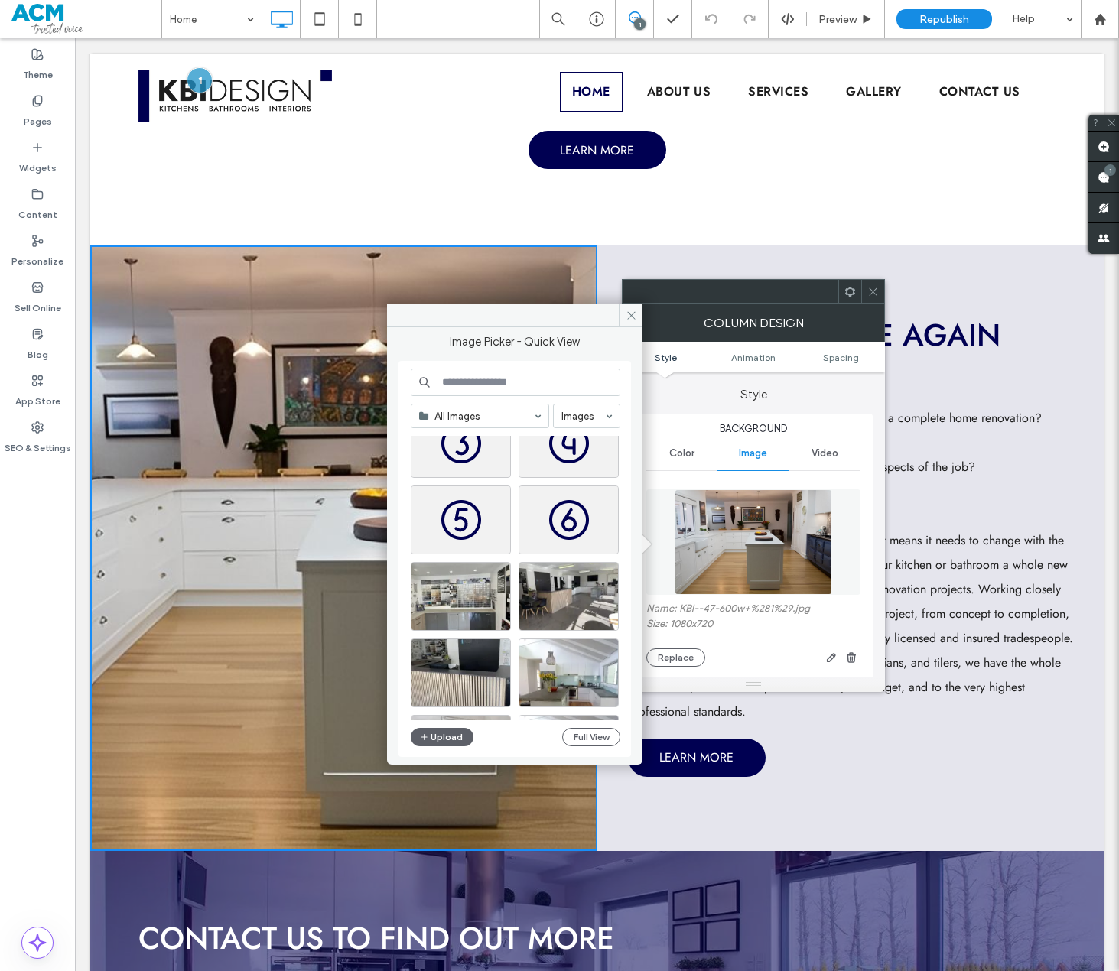
scroll to position [4418, 0]
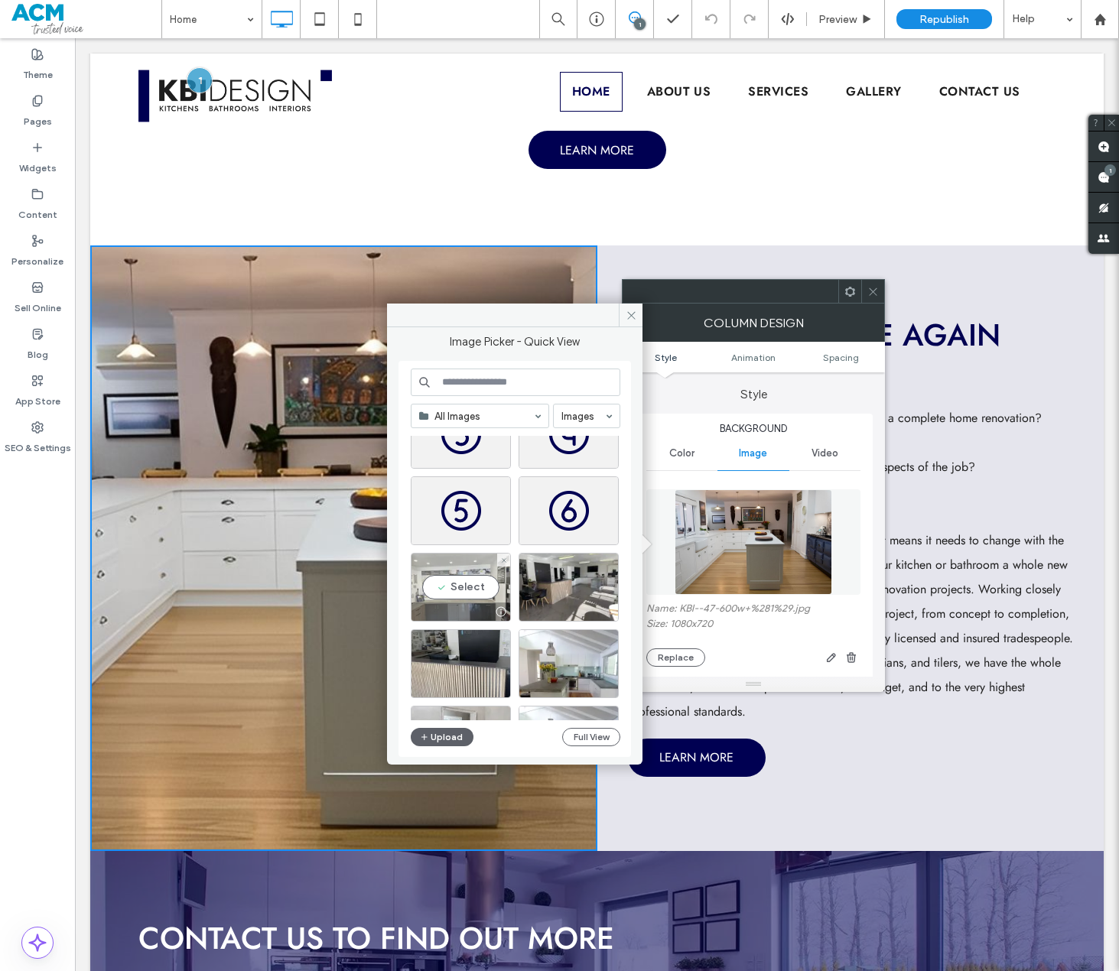
click at [464, 587] on div "Select" at bounding box center [461, 587] width 100 height 69
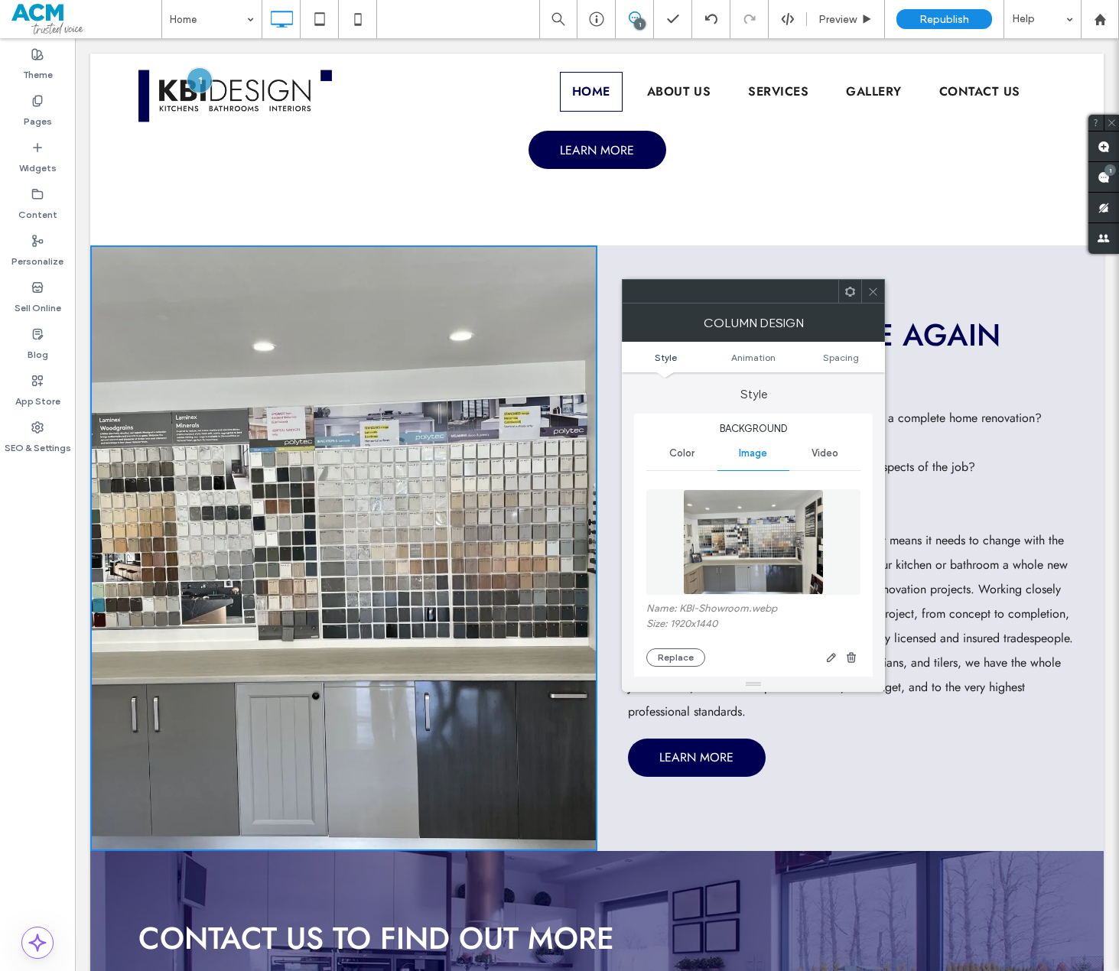
drag, startPoint x: 331, startPoint y: 477, endPoint x: 402, endPoint y: 484, distance: 71.5
click at [402, 484] on div at bounding box center [335, 548] width 490 height 606
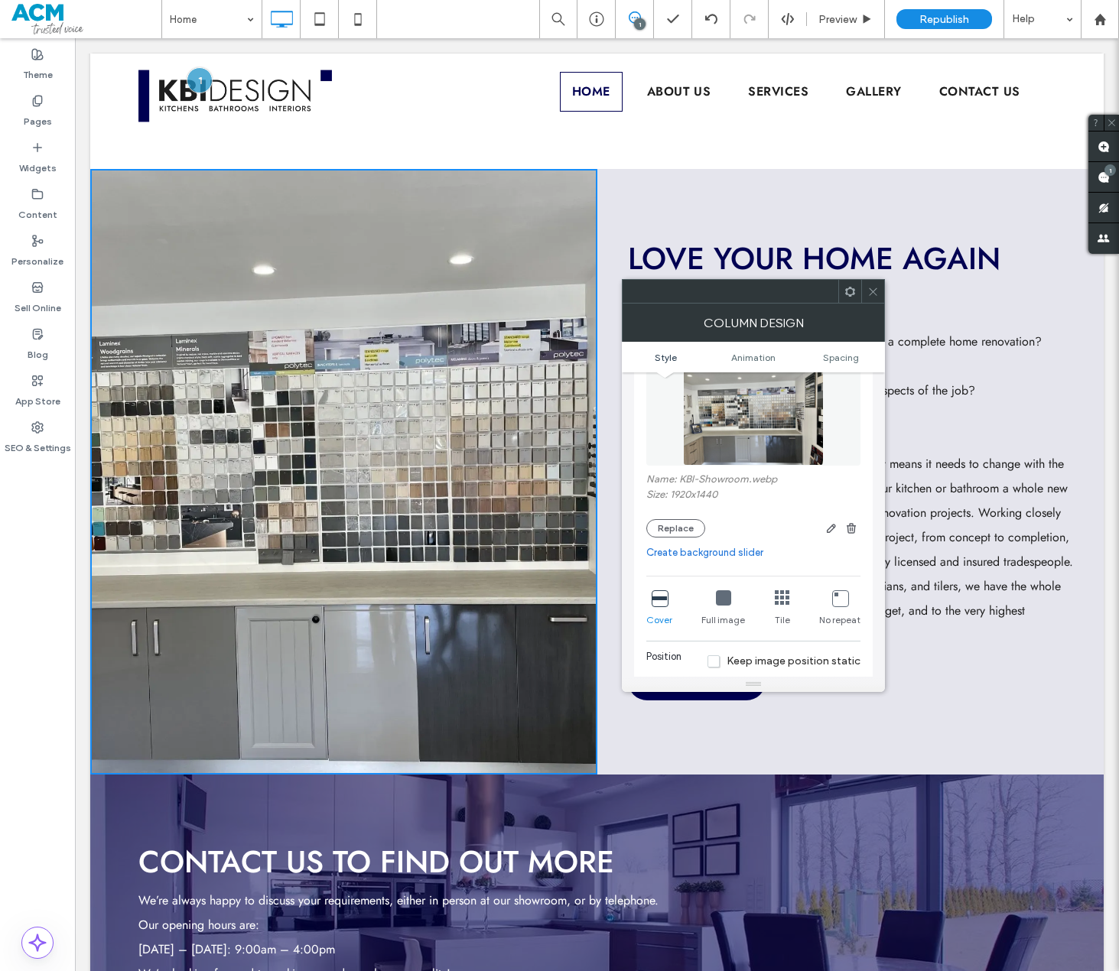
scroll to position [153, 0]
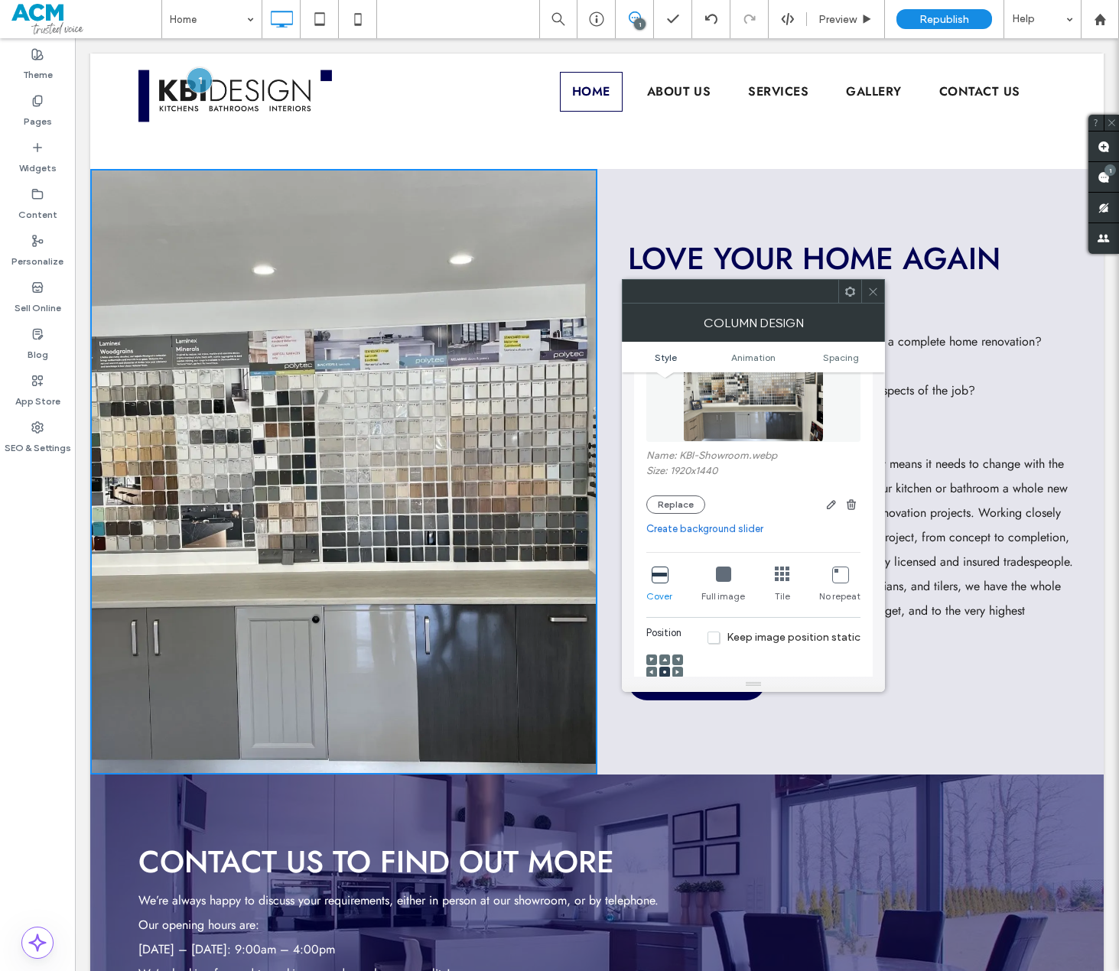
click at [868, 296] on icon at bounding box center [872, 291] width 11 height 11
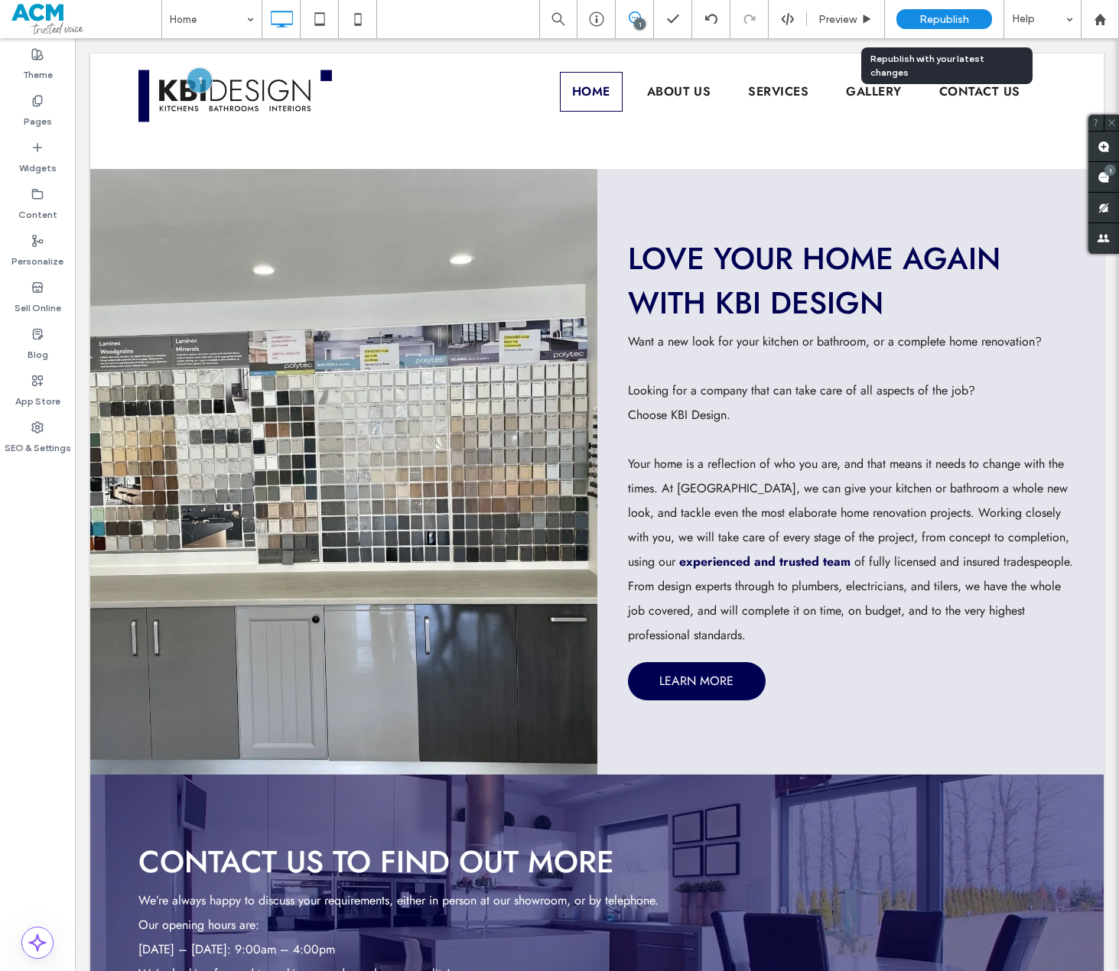
click at [955, 15] on span "Republish" at bounding box center [944, 19] width 50 height 13
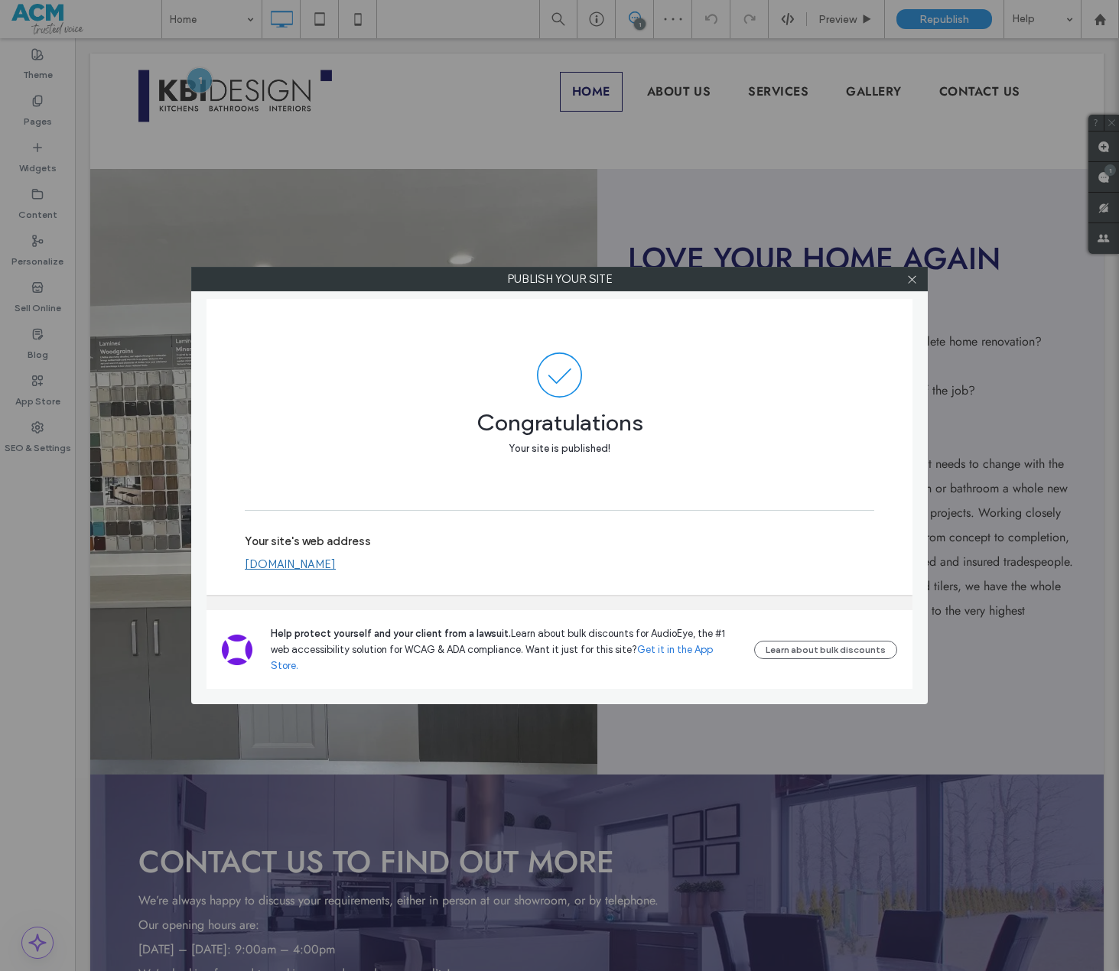
click at [694, 93] on div "Publish your site Congratulations Your site is published! Your site's web addre…" at bounding box center [559, 485] width 1119 height 971
click at [906, 273] on div at bounding box center [911, 279] width 23 height 23
click at [909, 275] on icon at bounding box center [911, 279] width 11 height 11
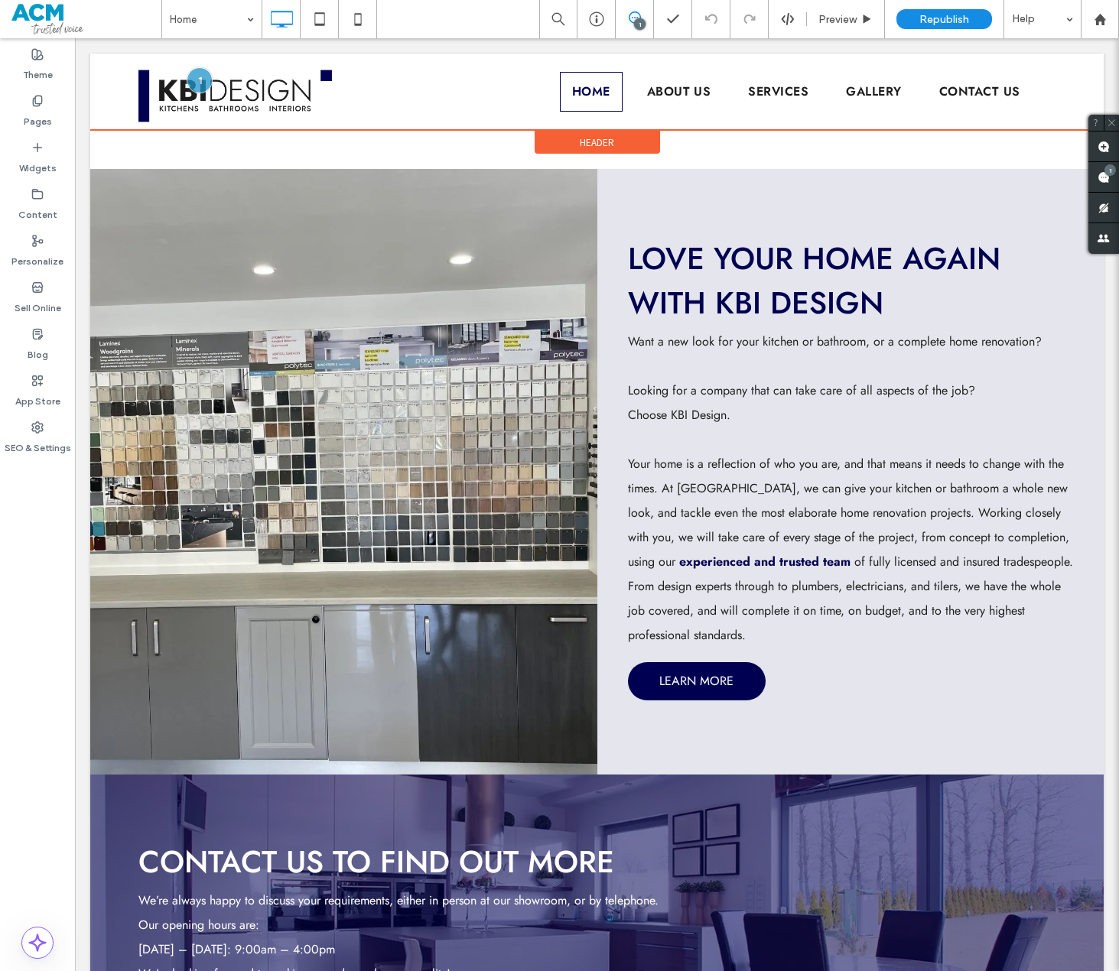
click at [699, 89] on div at bounding box center [596, 92] width 1013 height 76
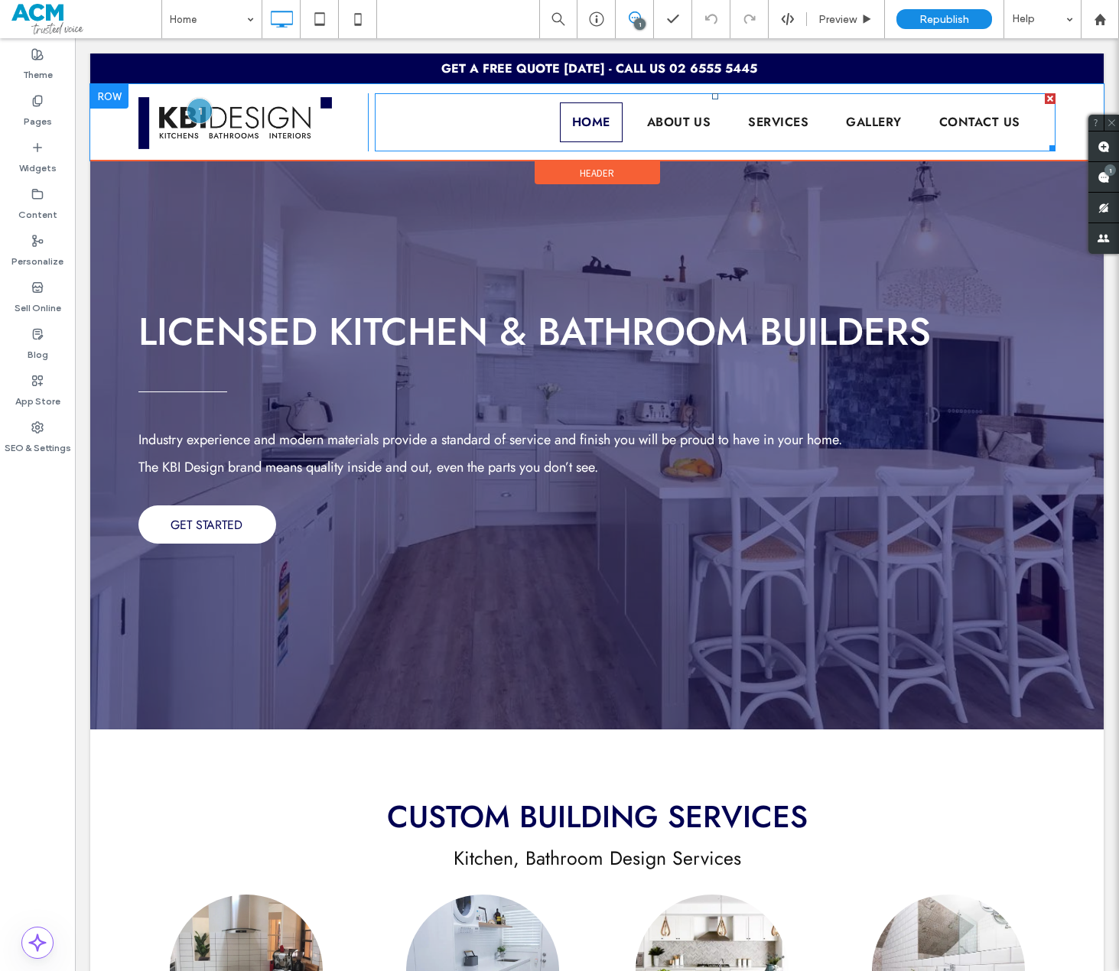
scroll to position [0, 0]
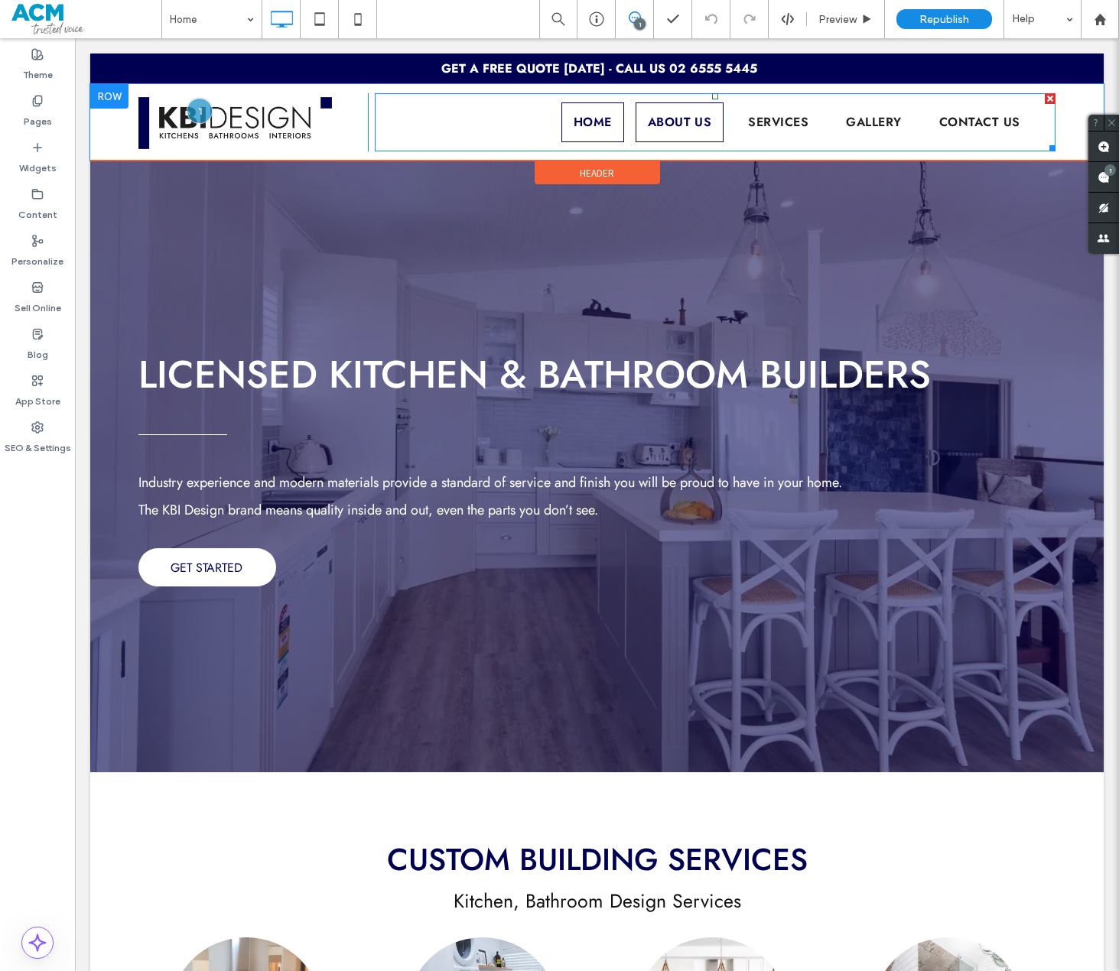
click at [678, 122] on span "About Us" at bounding box center [680, 122] width 64 height 18
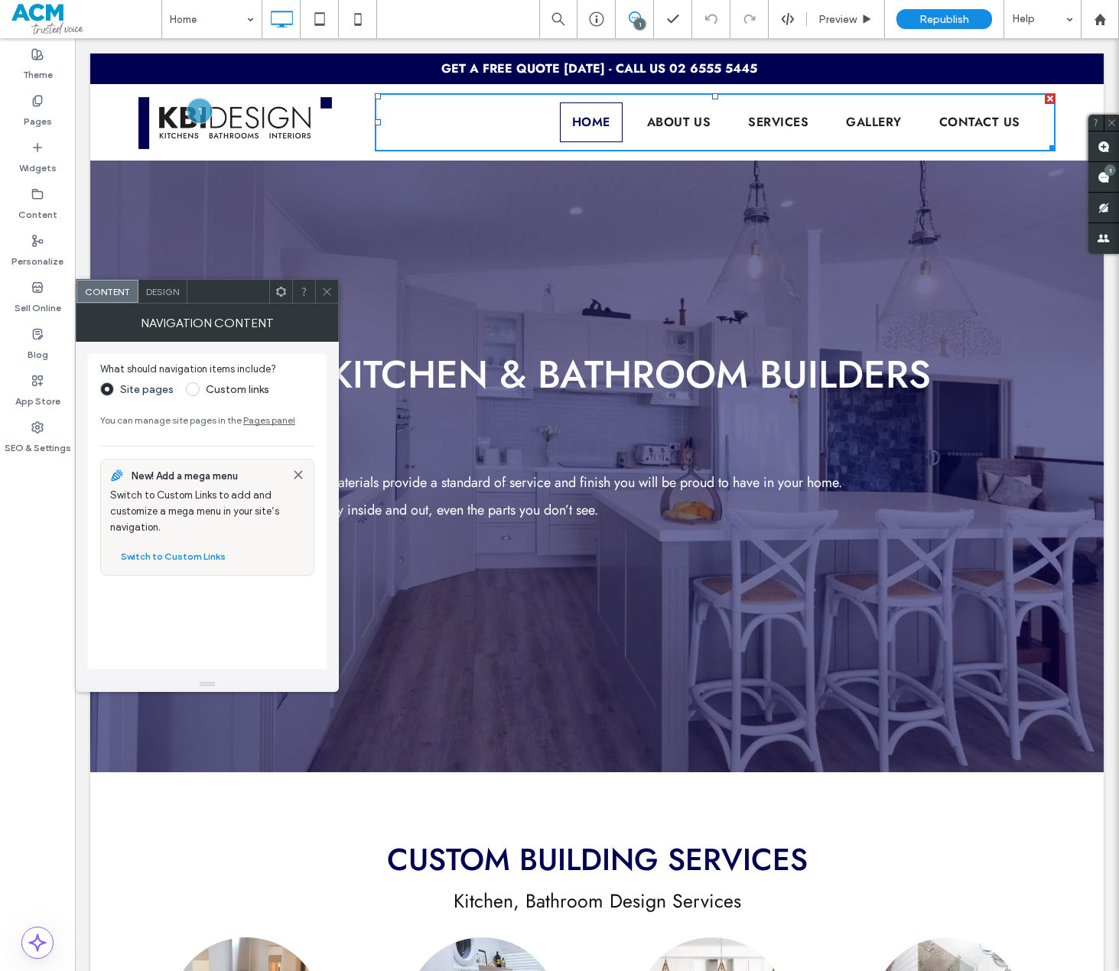
click at [326, 290] on icon at bounding box center [326, 291] width 11 height 11
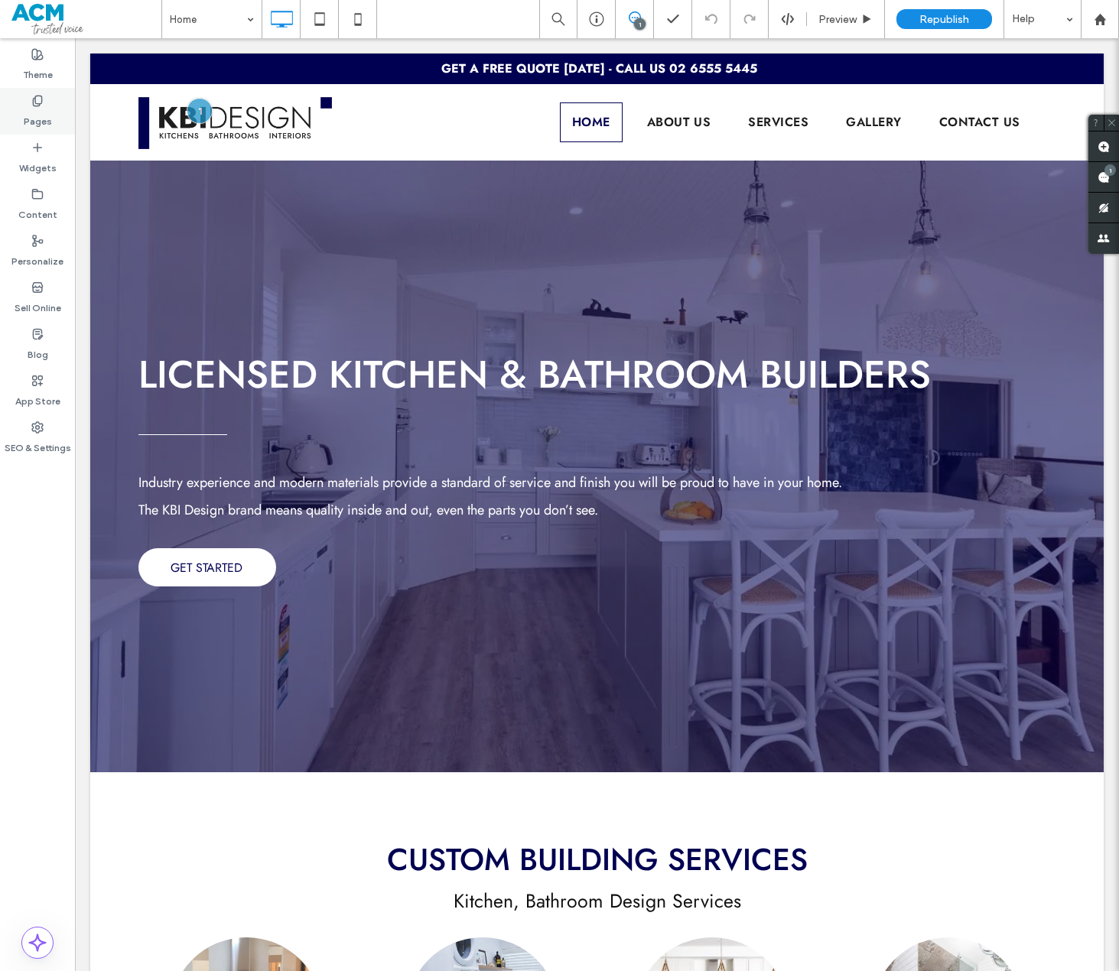
click at [33, 130] on div "Pages" at bounding box center [37, 111] width 75 height 47
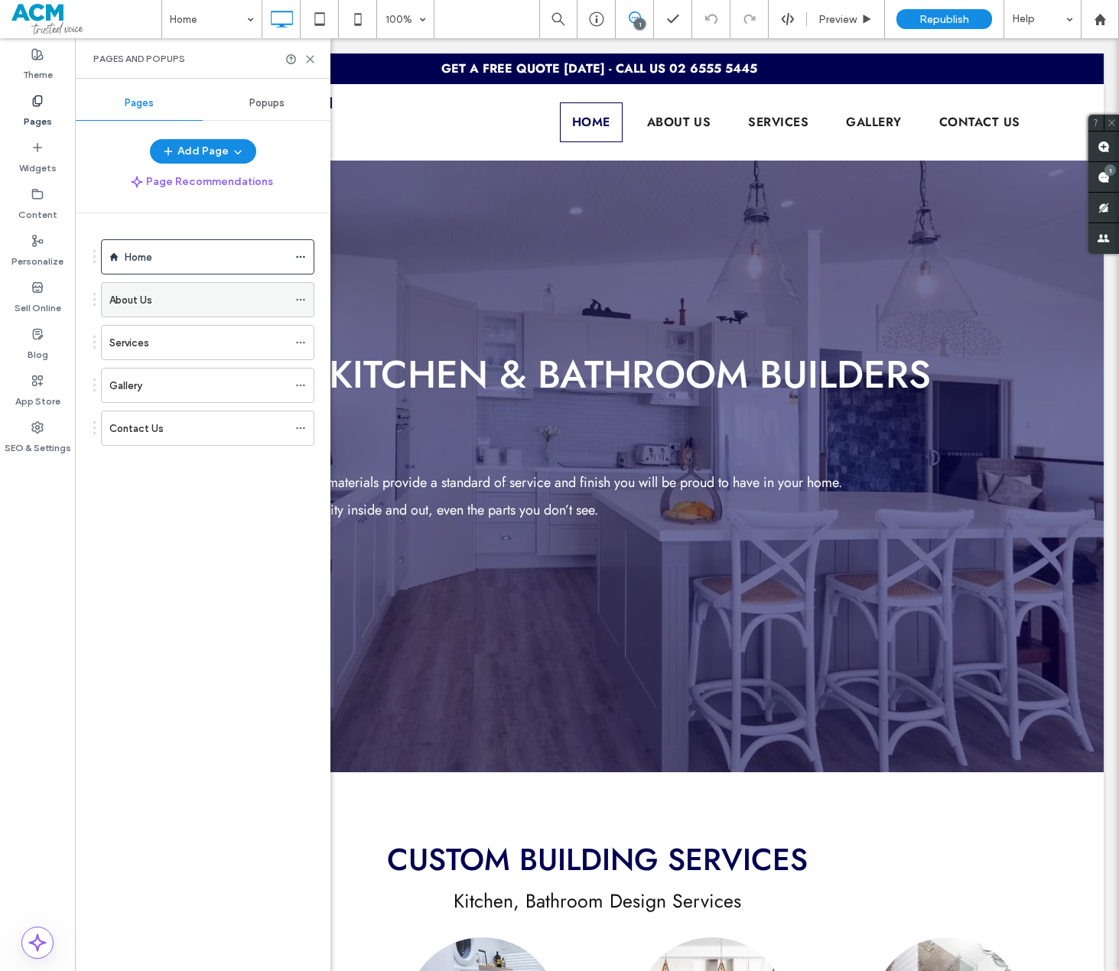
click at [156, 296] on div "About Us" at bounding box center [198, 300] width 178 height 16
click at [306, 63] on icon at bounding box center [309, 59] width 11 height 11
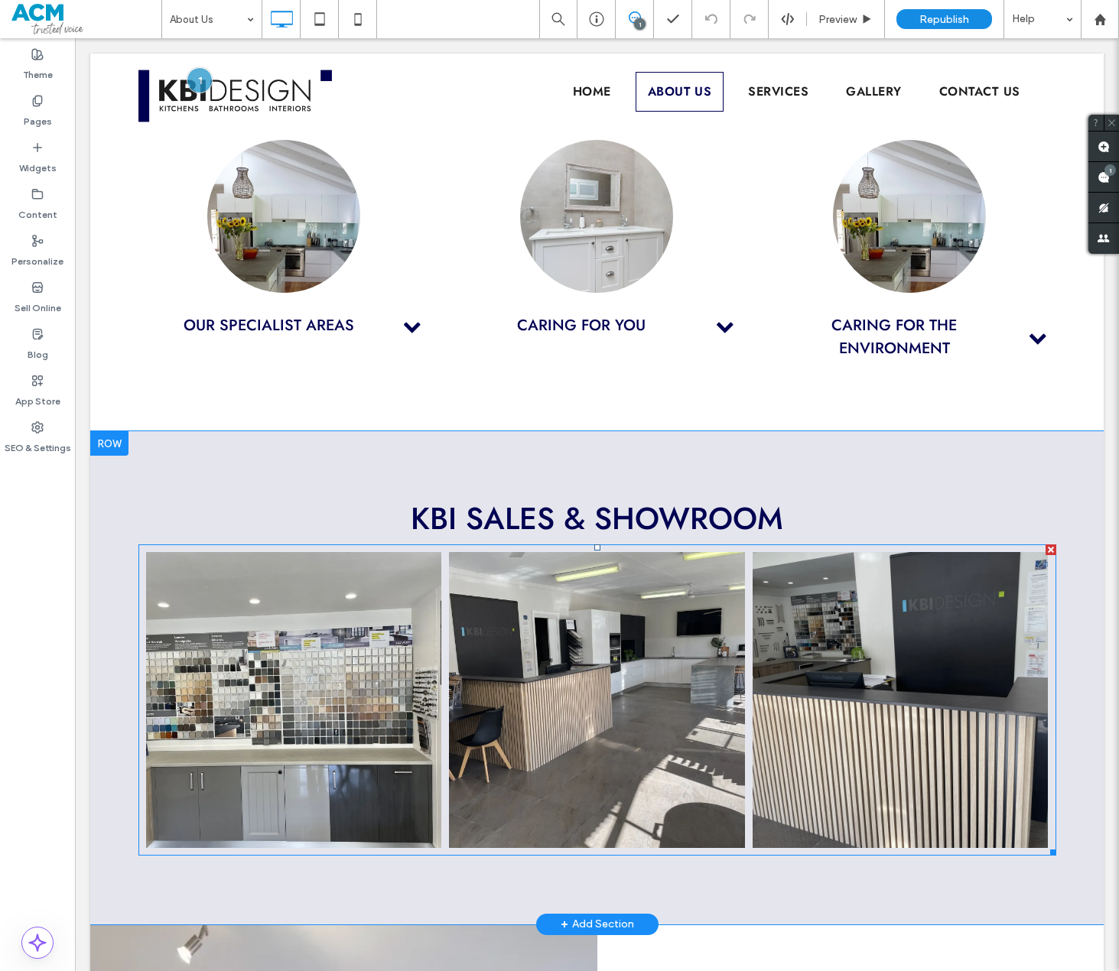
scroll to position [1453, 0]
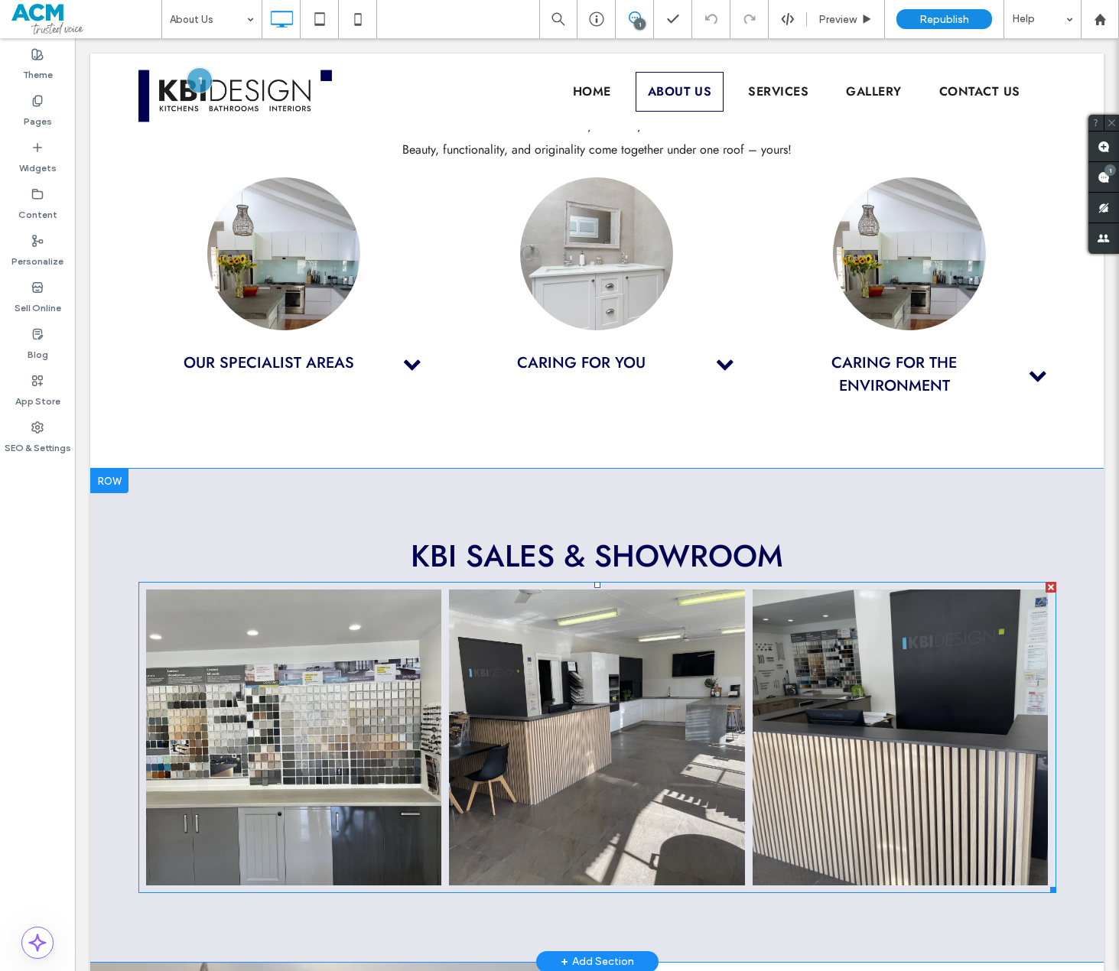
click at [305, 687] on link at bounding box center [294, 737] width 314 height 314
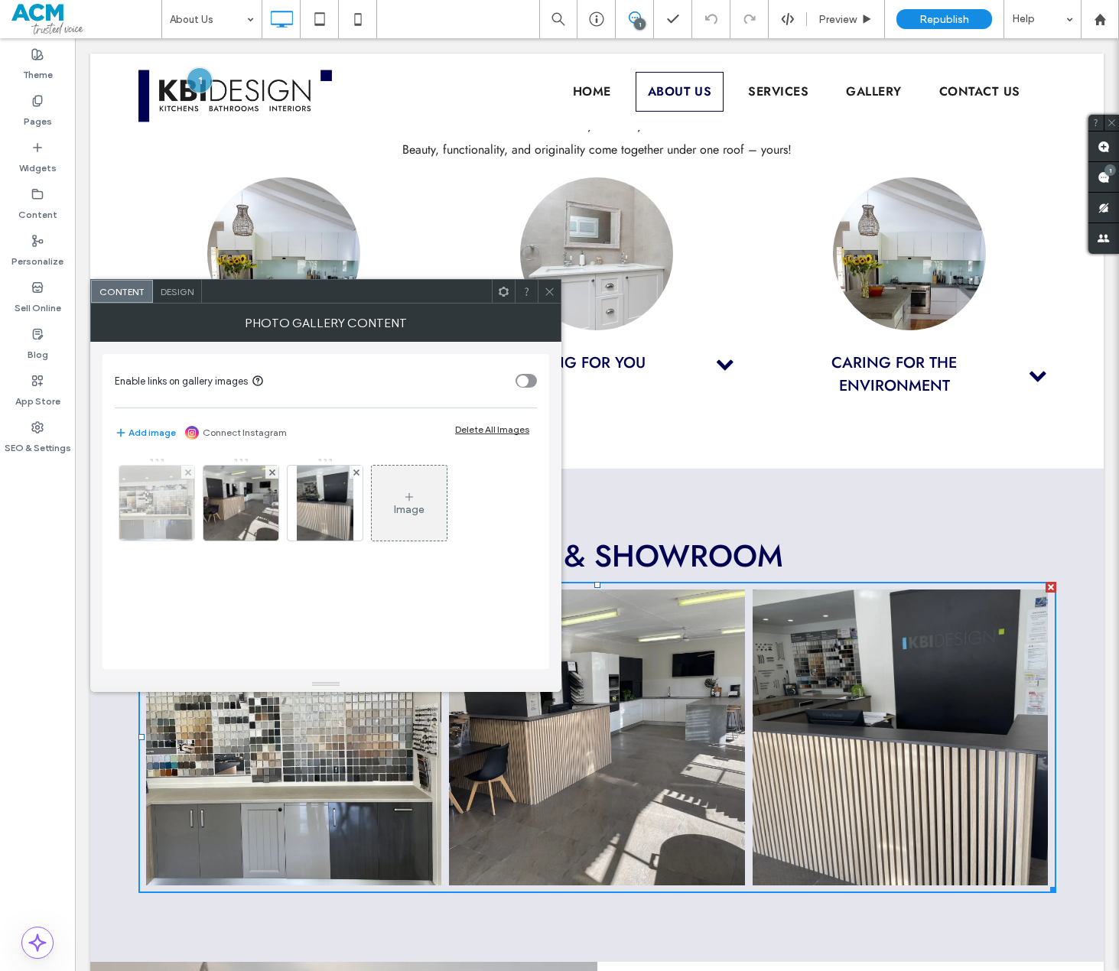
click at [177, 500] on img at bounding box center [157, 503] width 100 height 75
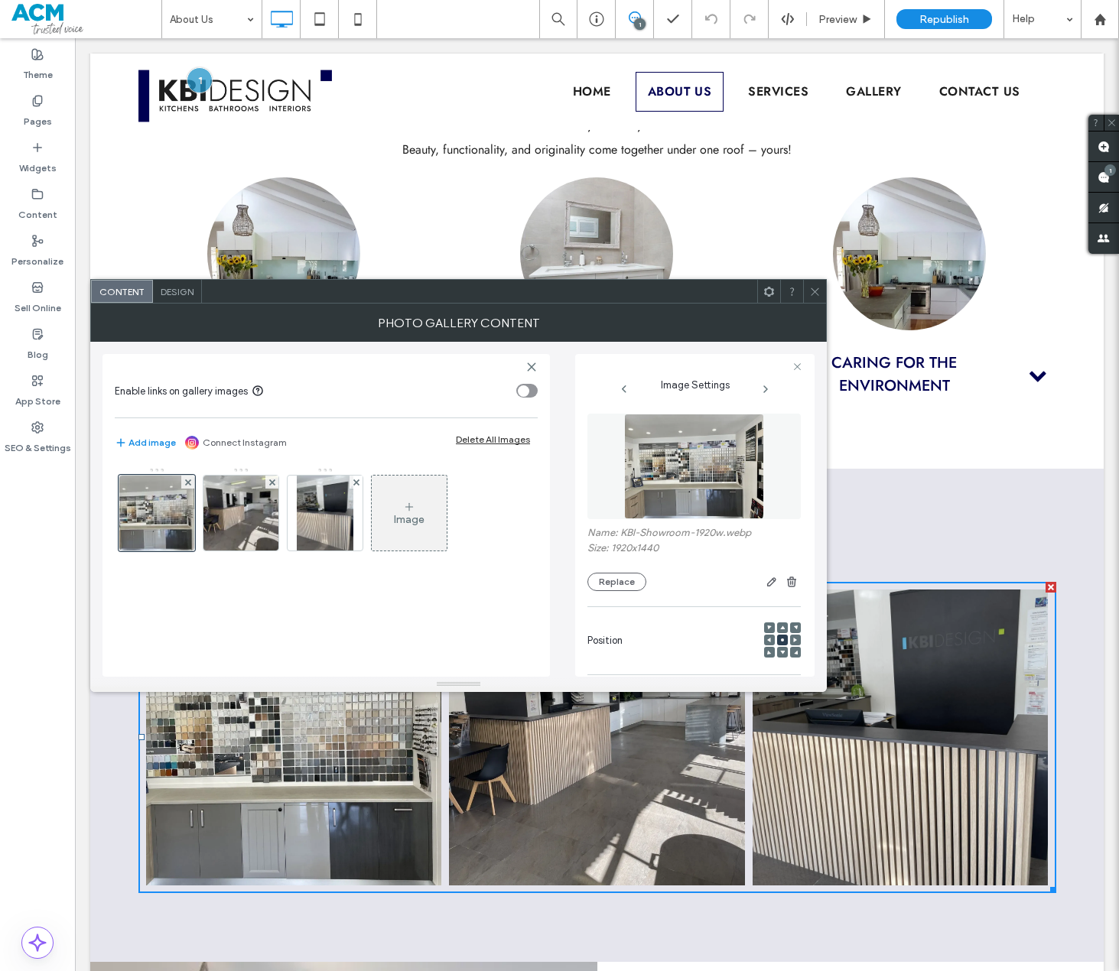
click at [398, 510] on div "Image" at bounding box center [409, 513] width 75 height 72
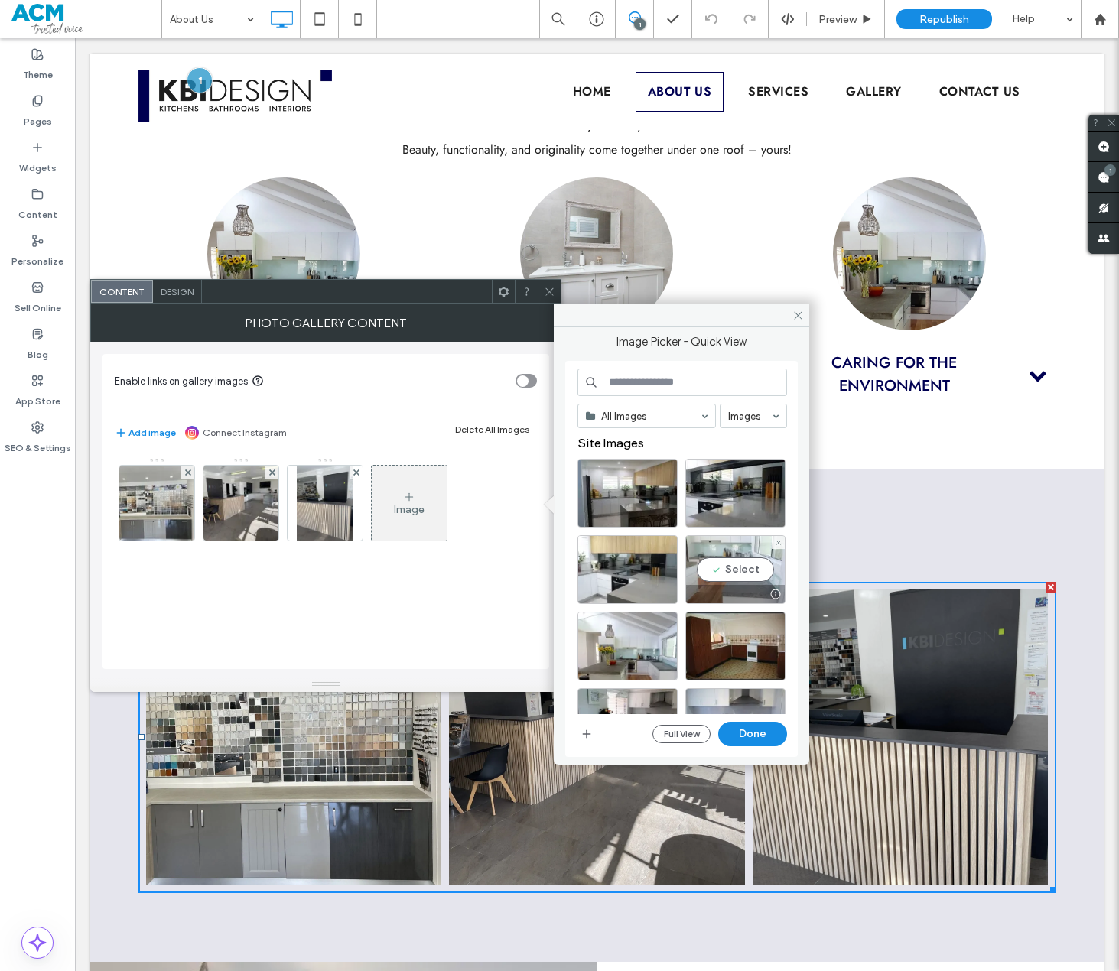
click at [746, 573] on div "Select" at bounding box center [735, 569] width 100 height 69
click at [760, 725] on button "Done" at bounding box center [752, 734] width 69 height 24
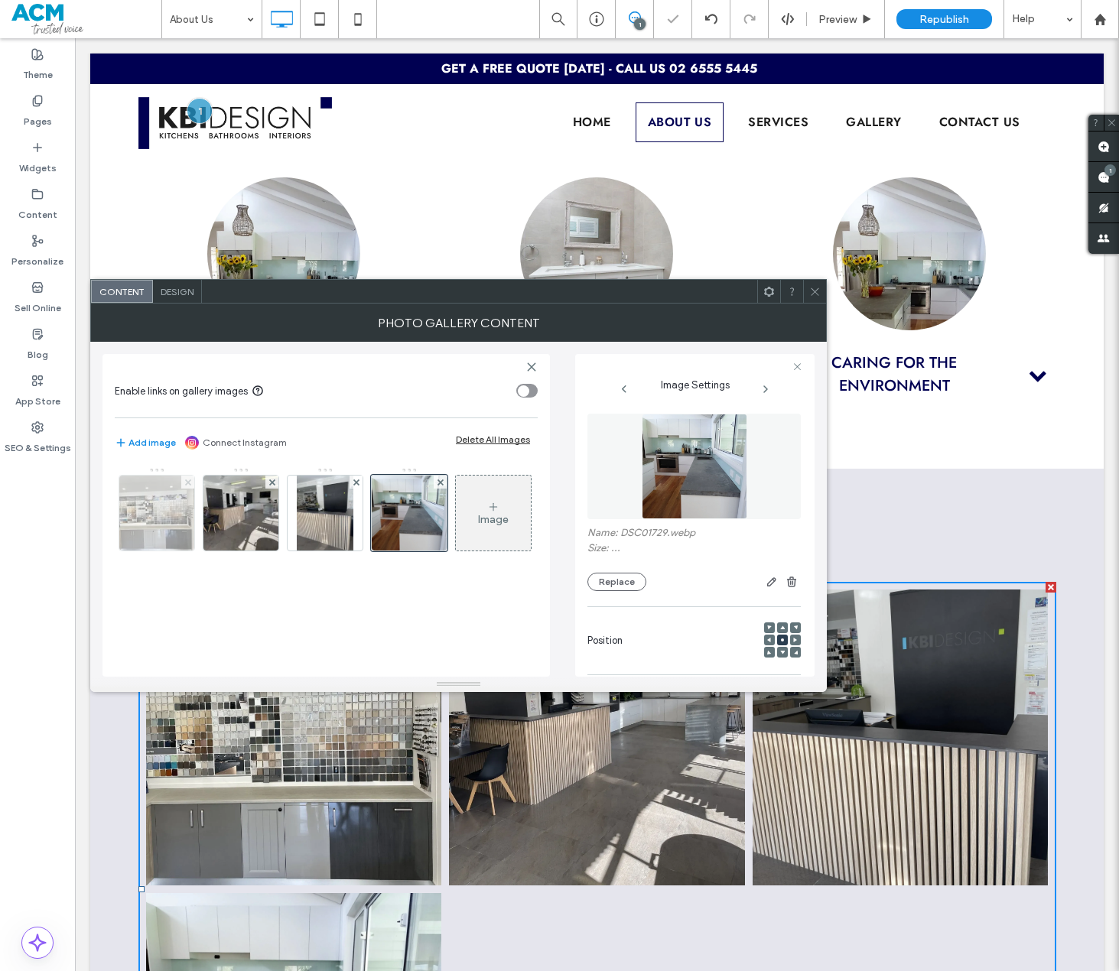
click at [187, 483] on use at bounding box center [187, 482] width 6 height 6
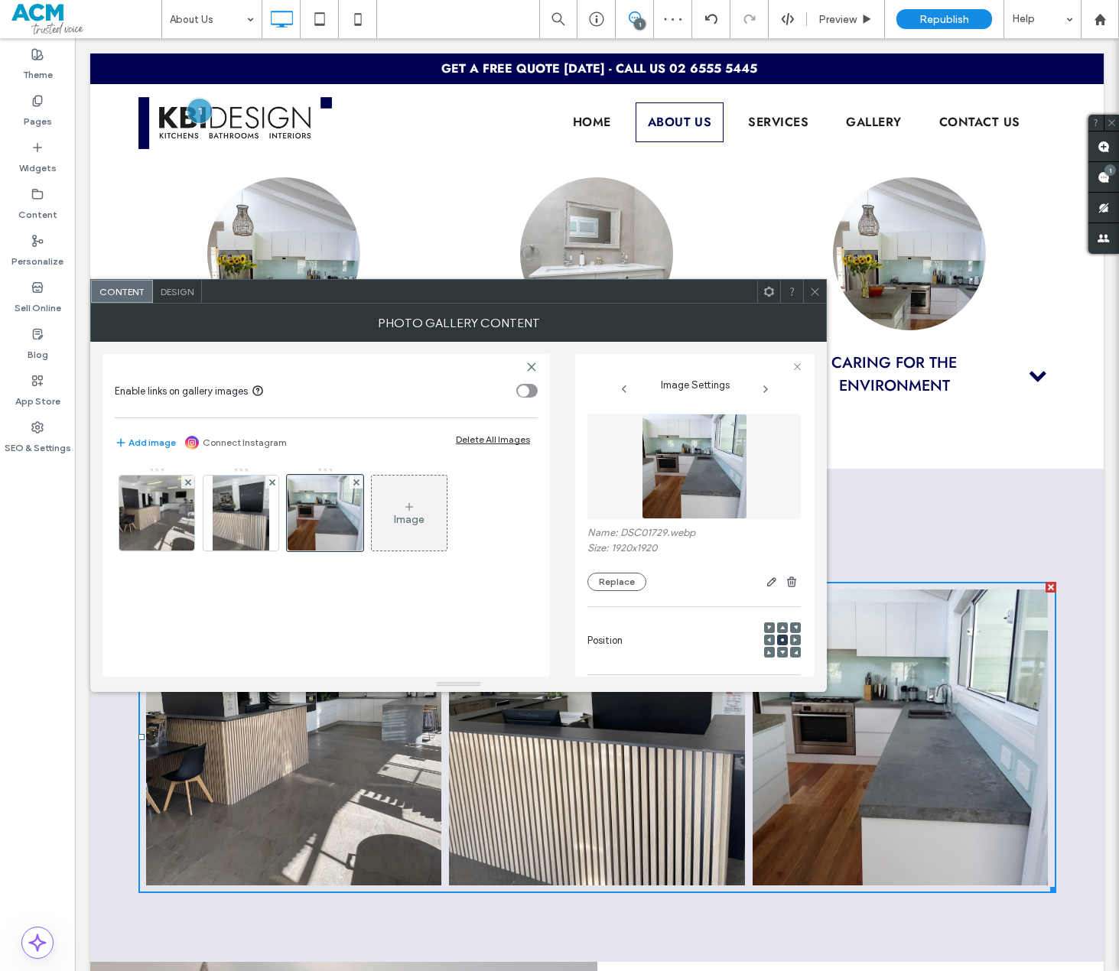
click at [817, 288] on icon at bounding box center [814, 291] width 11 height 11
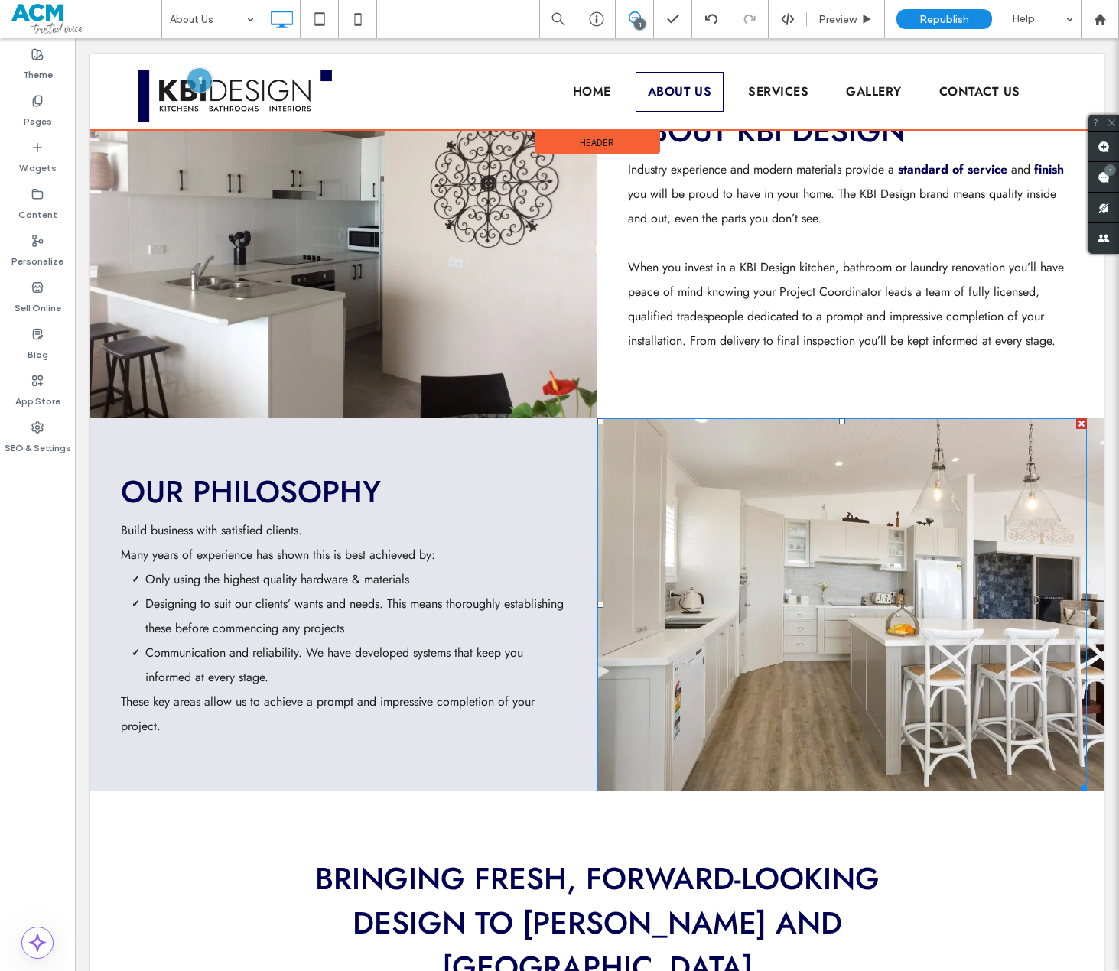
scroll to position [459, 0]
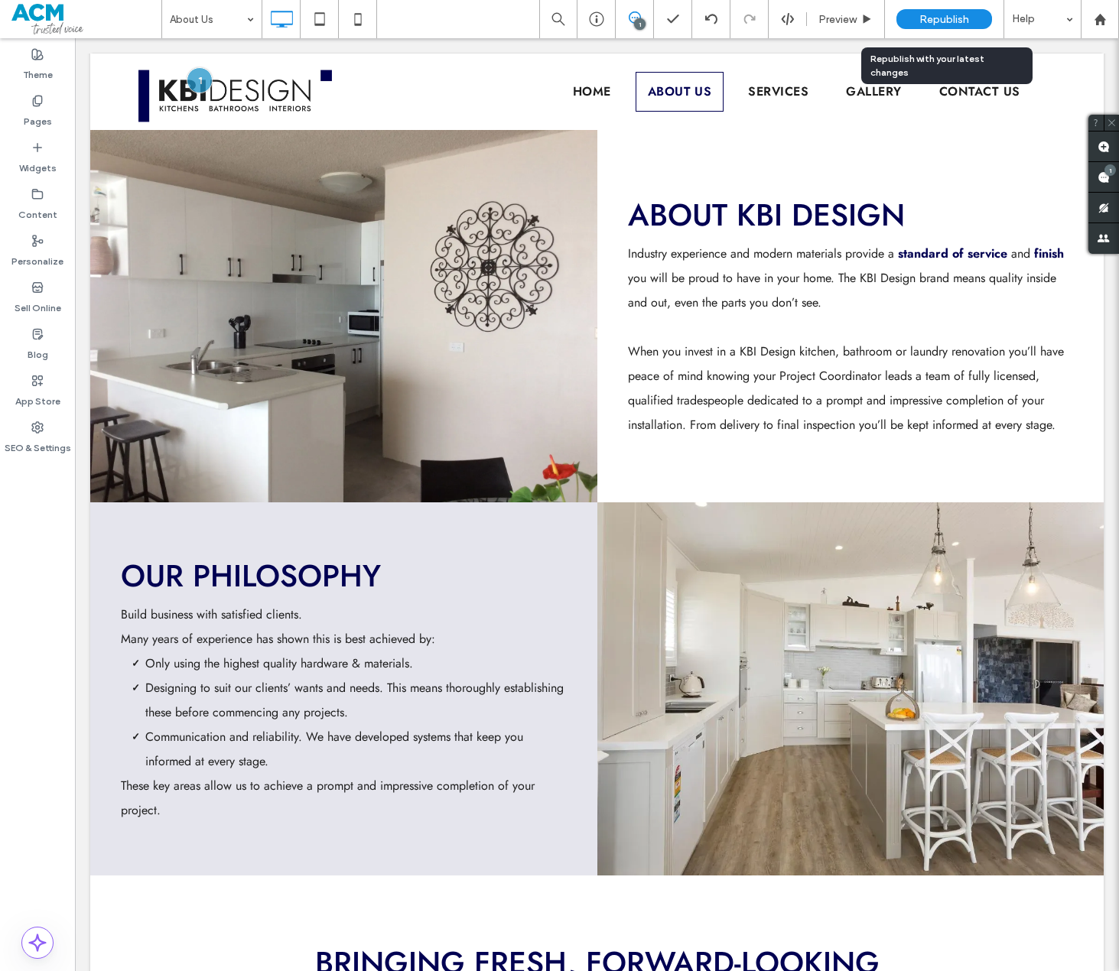
click at [977, 15] on div "Republish" at bounding box center [944, 19] width 96 height 20
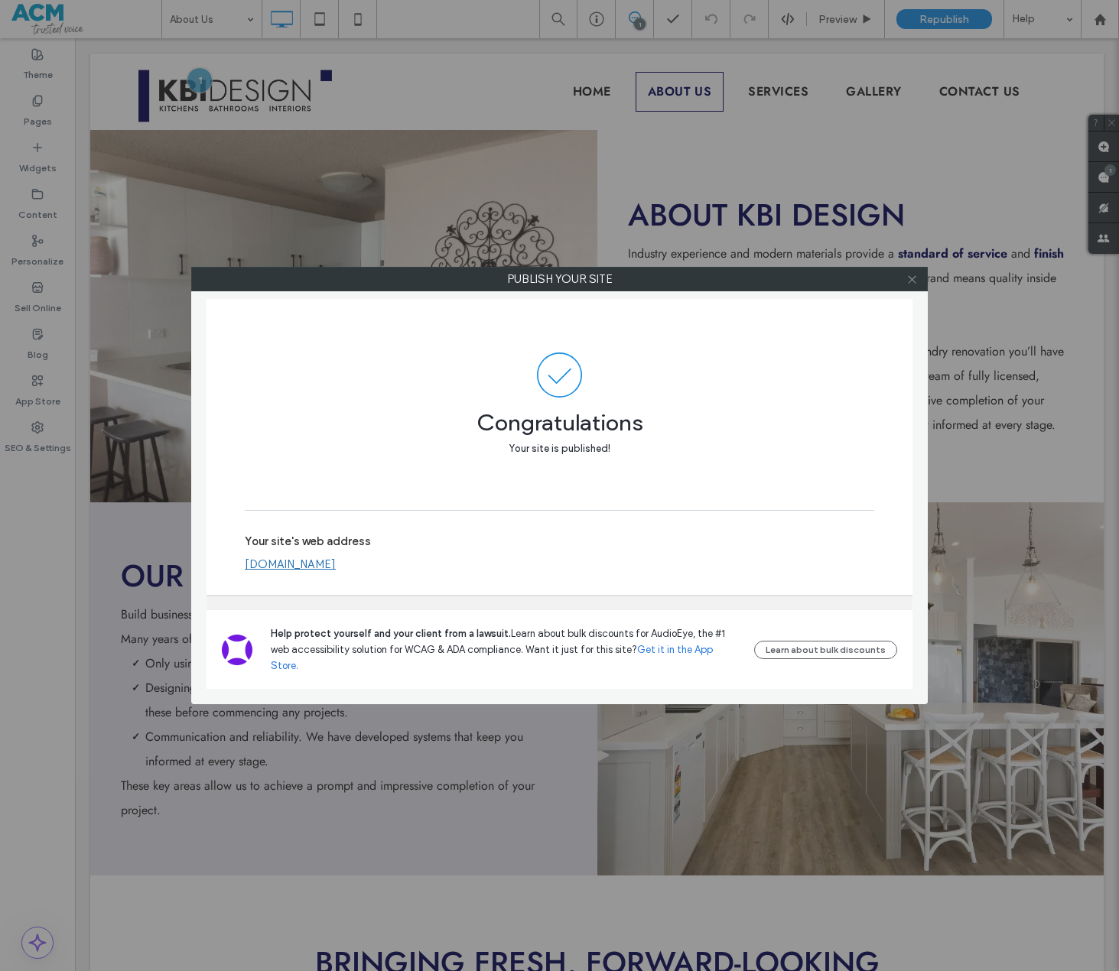
click at [912, 284] on icon at bounding box center [911, 279] width 11 height 11
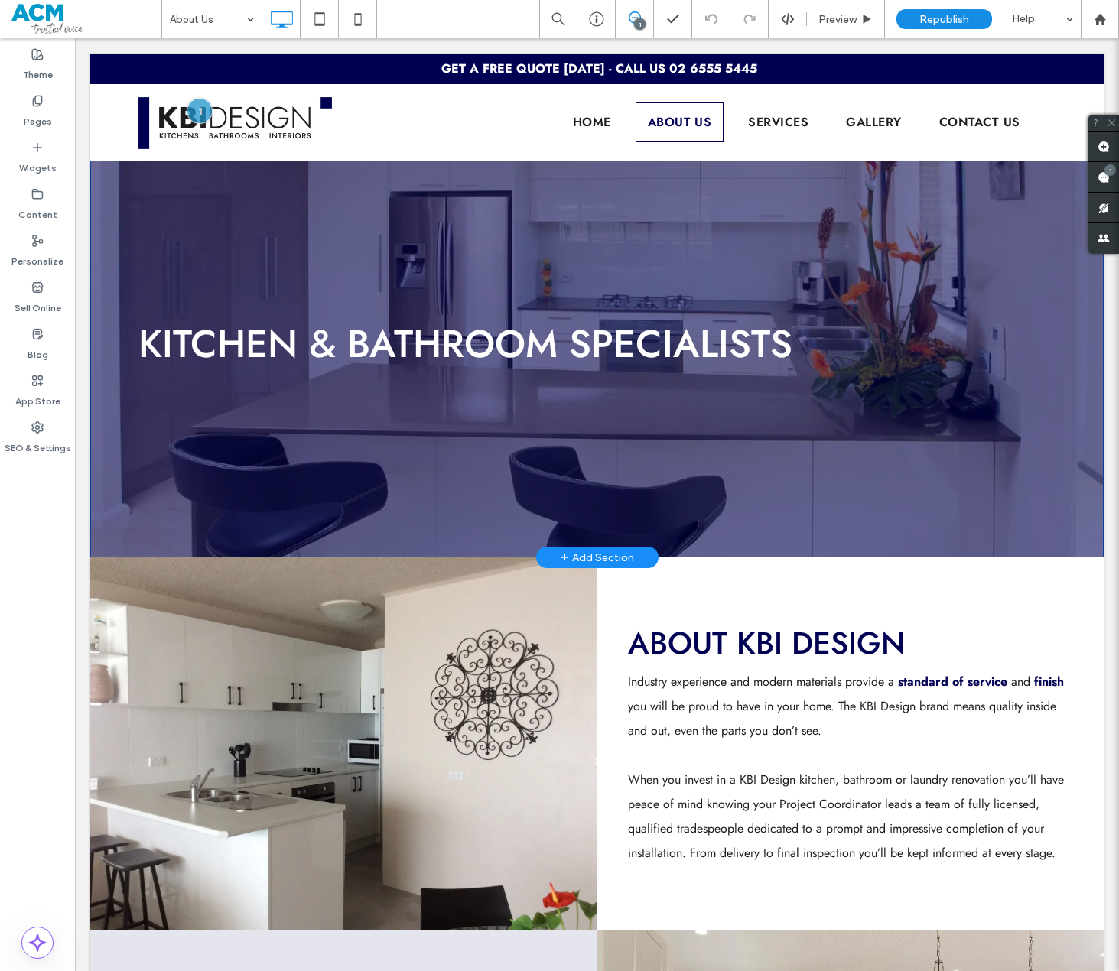
scroll to position [0, 0]
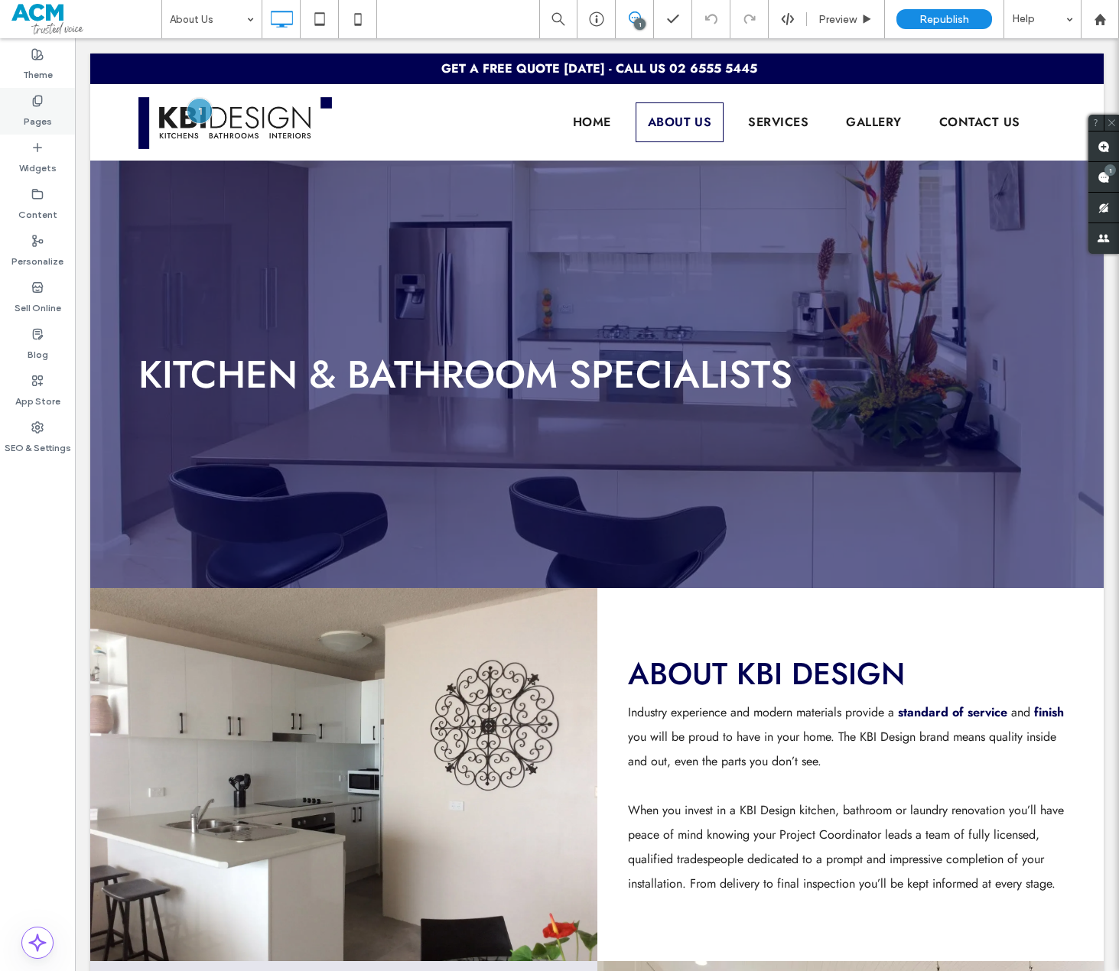
click at [35, 128] on div "Pages" at bounding box center [37, 111] width 75 height 47
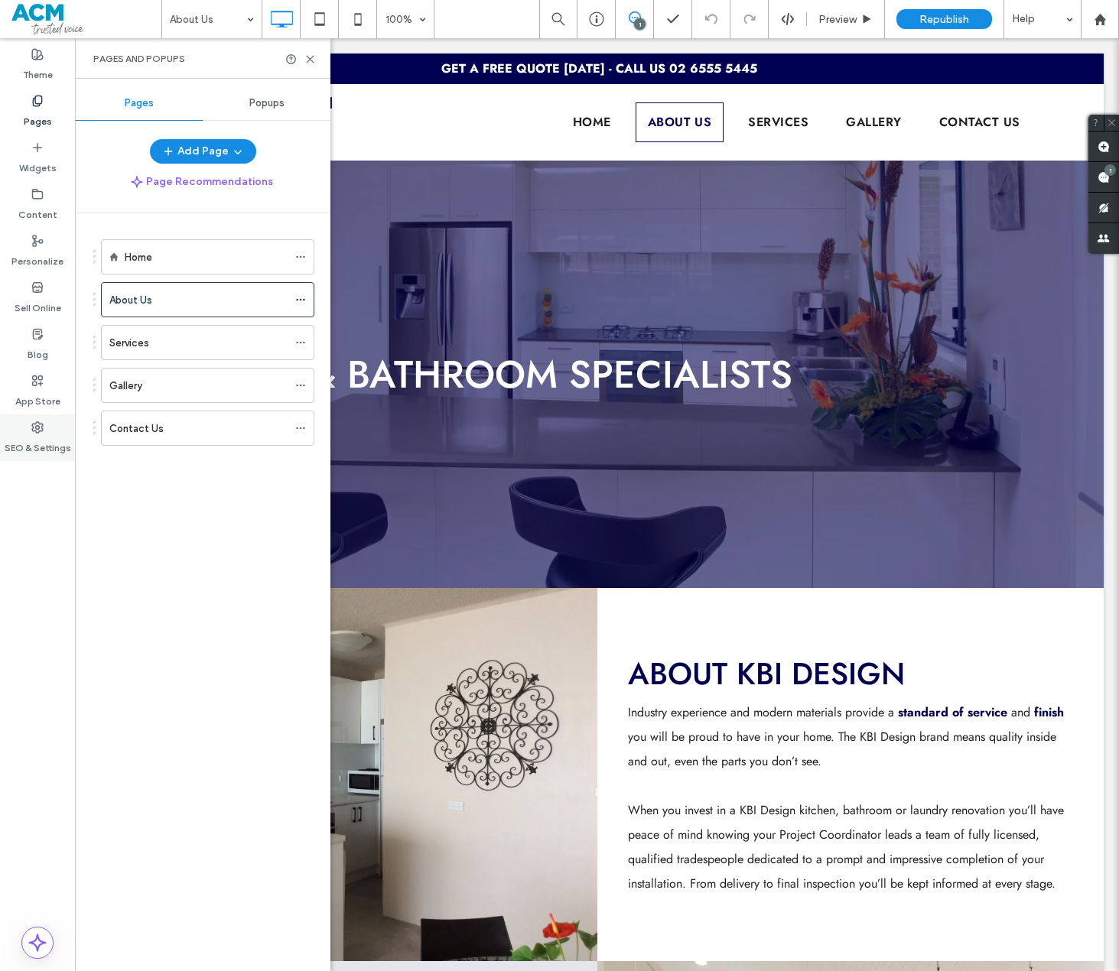
click at [43, 426] on use at bounding box center [37, 427] width 11 height 11
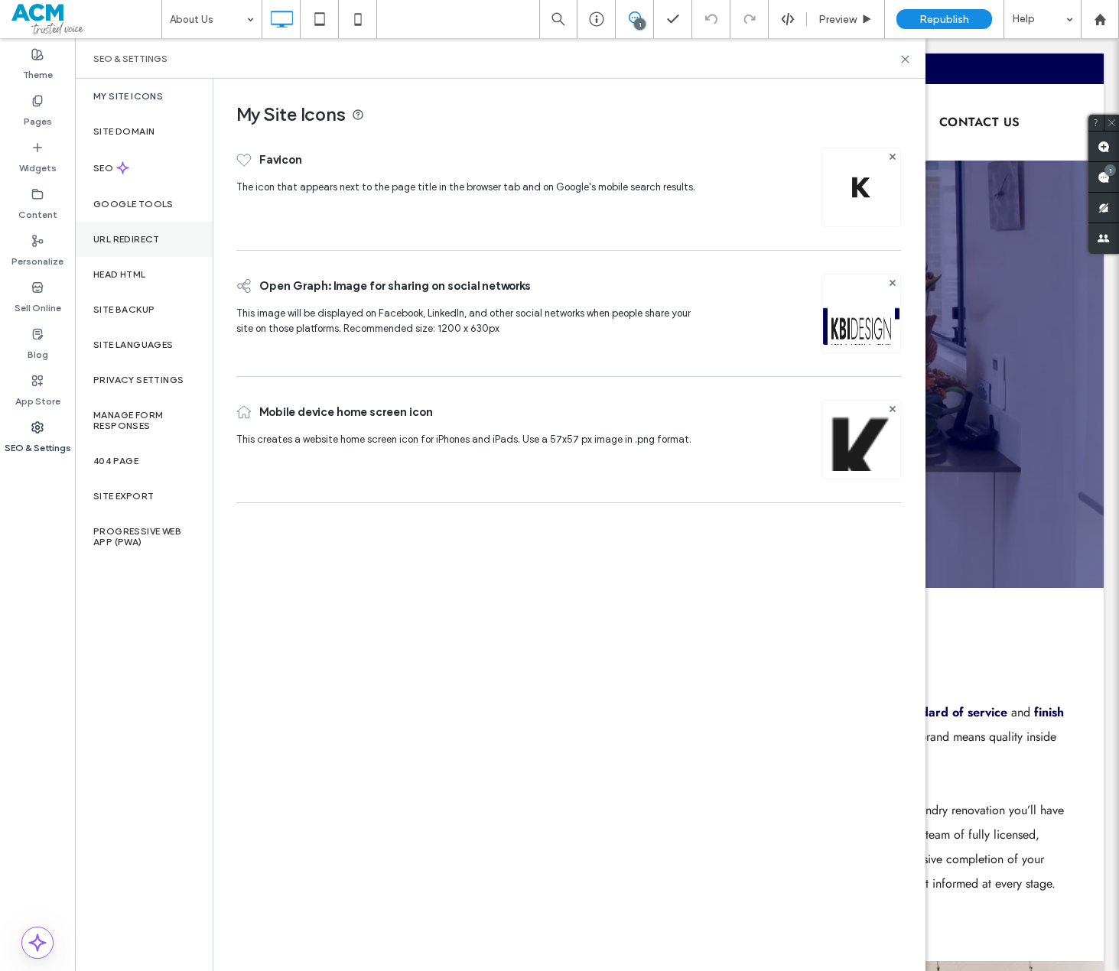
click at [139, 238] on label "URL Redirect" at bounding box center [126, 239] width 67 height 11
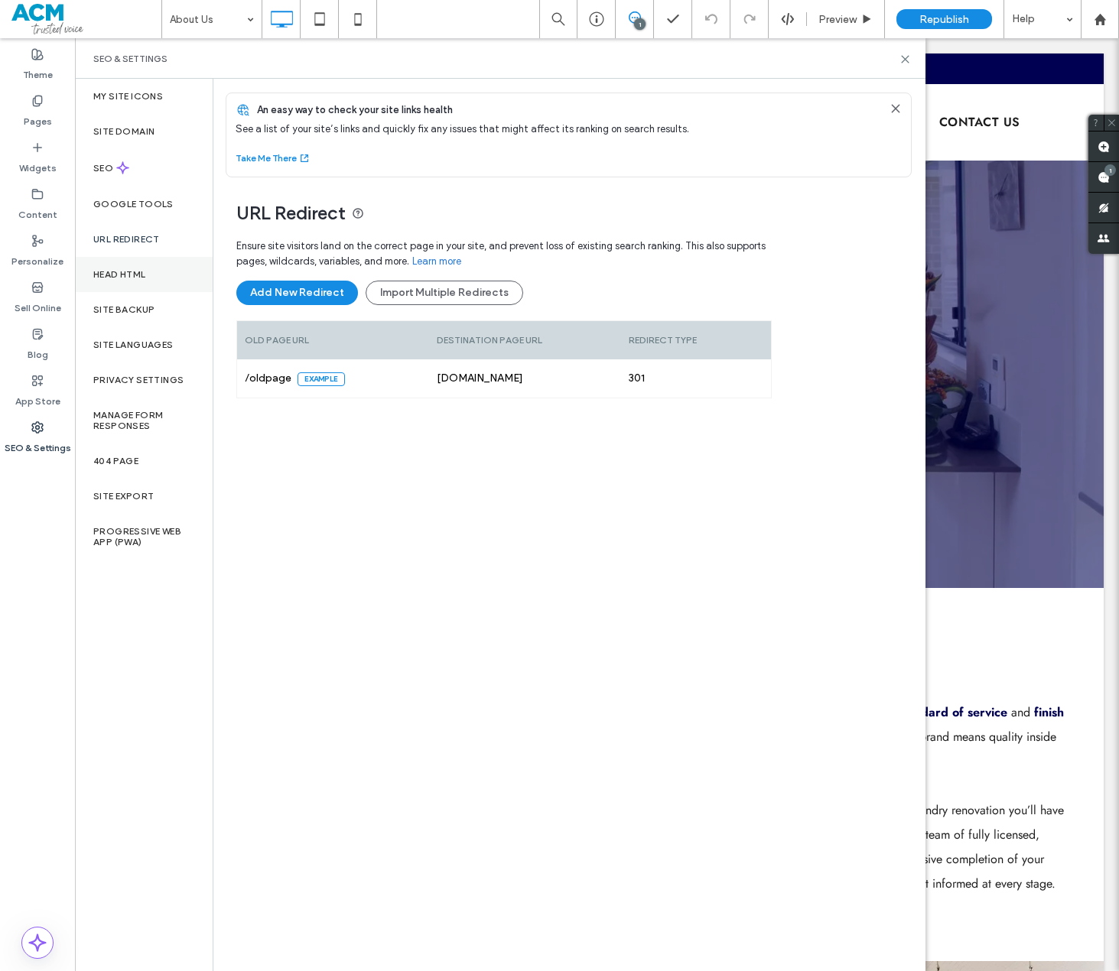
click at [146, 276] on label "Head HTML" at bounding box center [119, 274] width 53 height 11
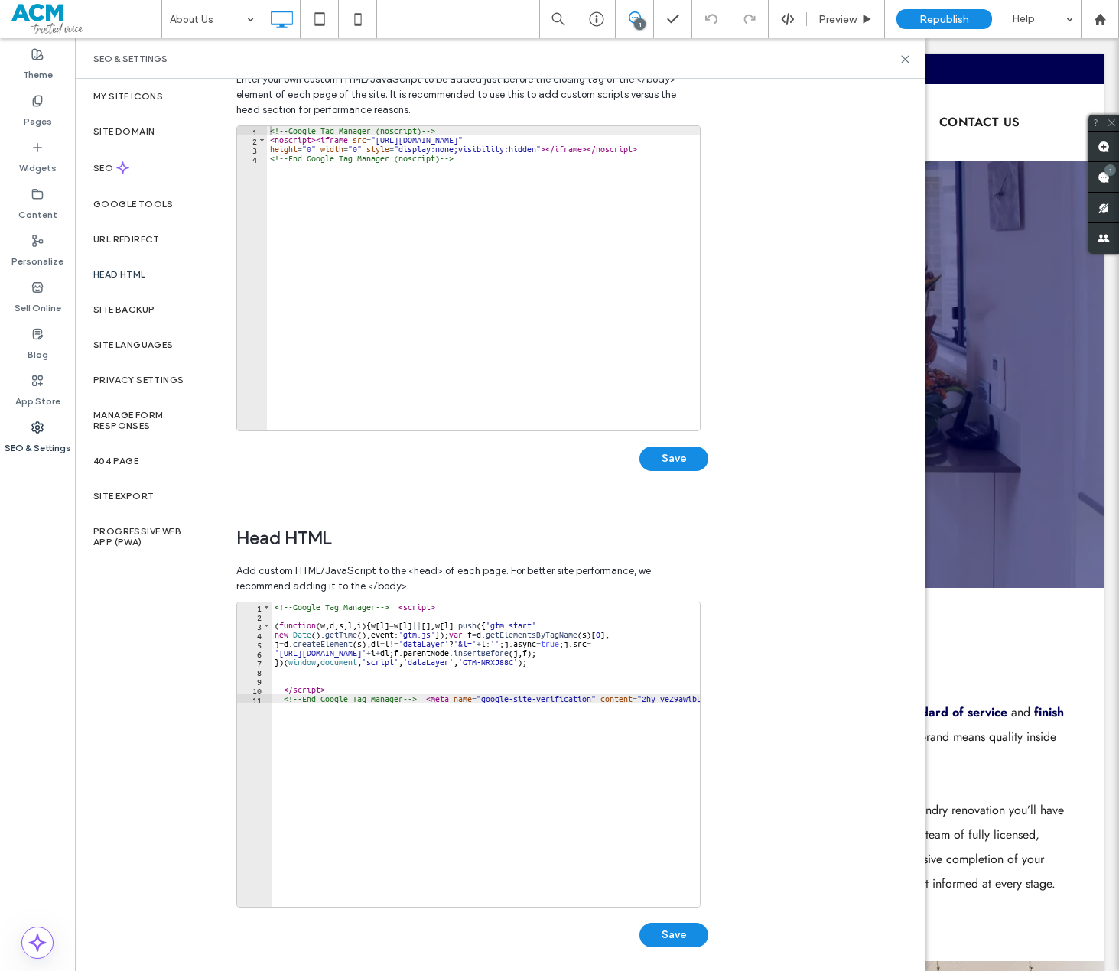
scroll to position [76, 0]
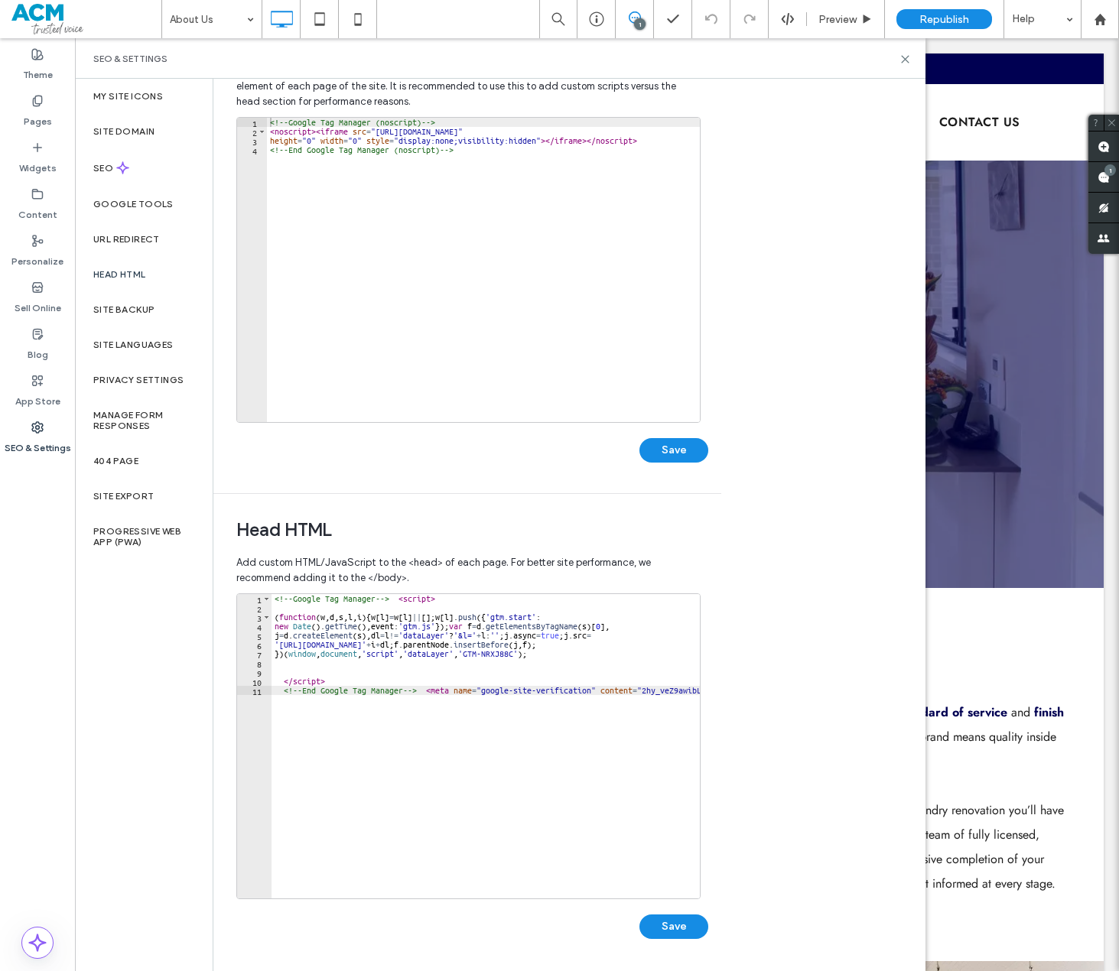
type textarea "**********"
click at [612, 705] on div "<!-- Google Tag Manager --> < script > ( function ( w , d , s , l , i ) { w [ l…" at bounding box center [567, 749] width 593 height 311
paste textarea "**********"
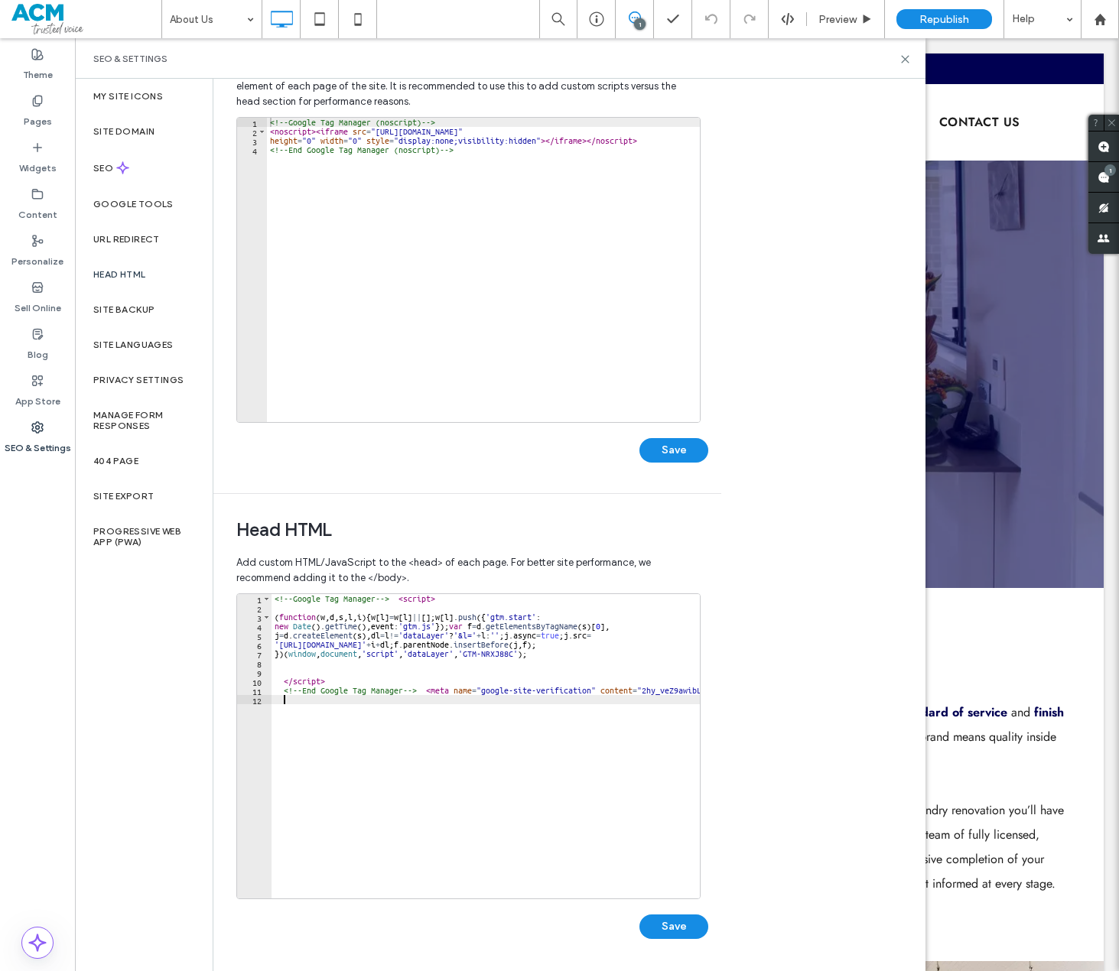
scroll to position [0, 29]
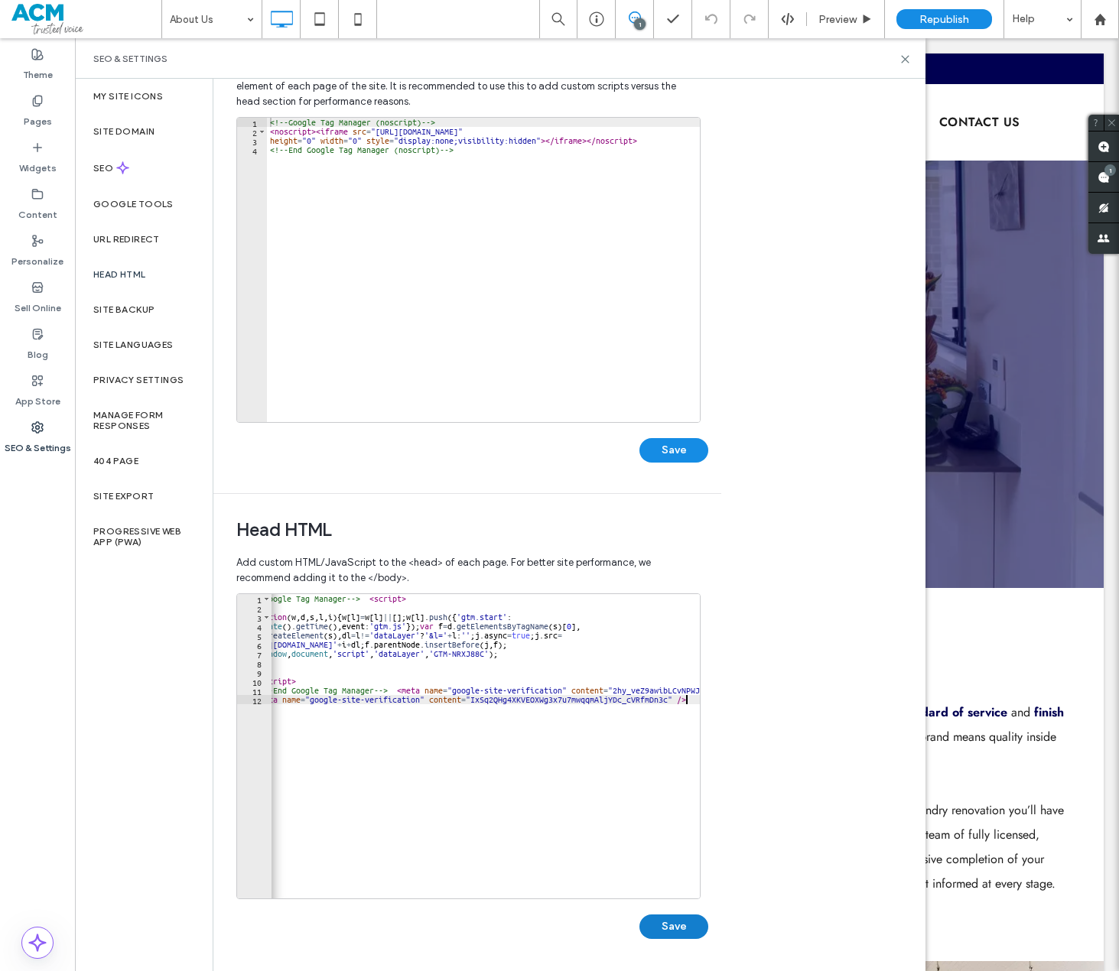
type textarea "**********"
click at [681, 931] on button "Save" at bounding box center [673, 927] width 69 height 24
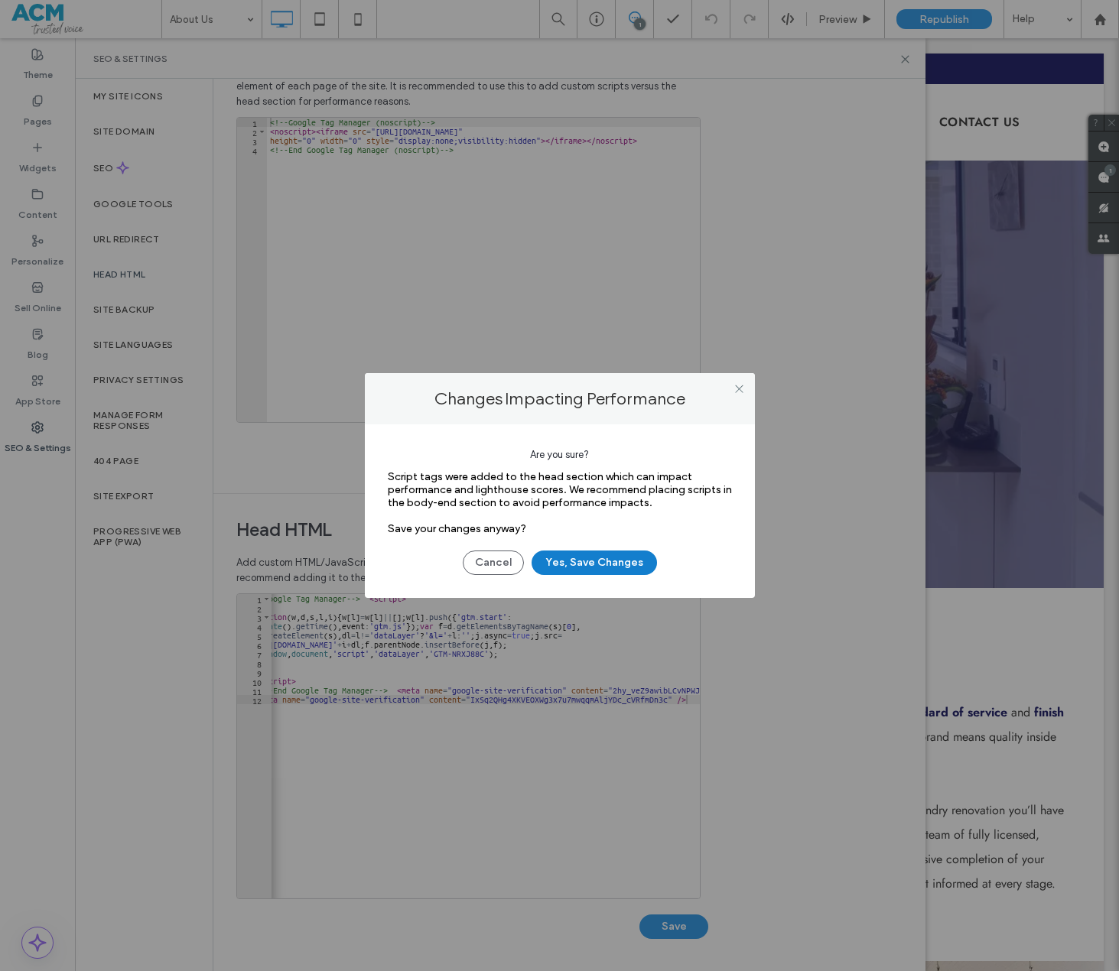
click at [621, 564] on button "Yes, Save Changes" at bounding box center [593, 563] width 125 height 24
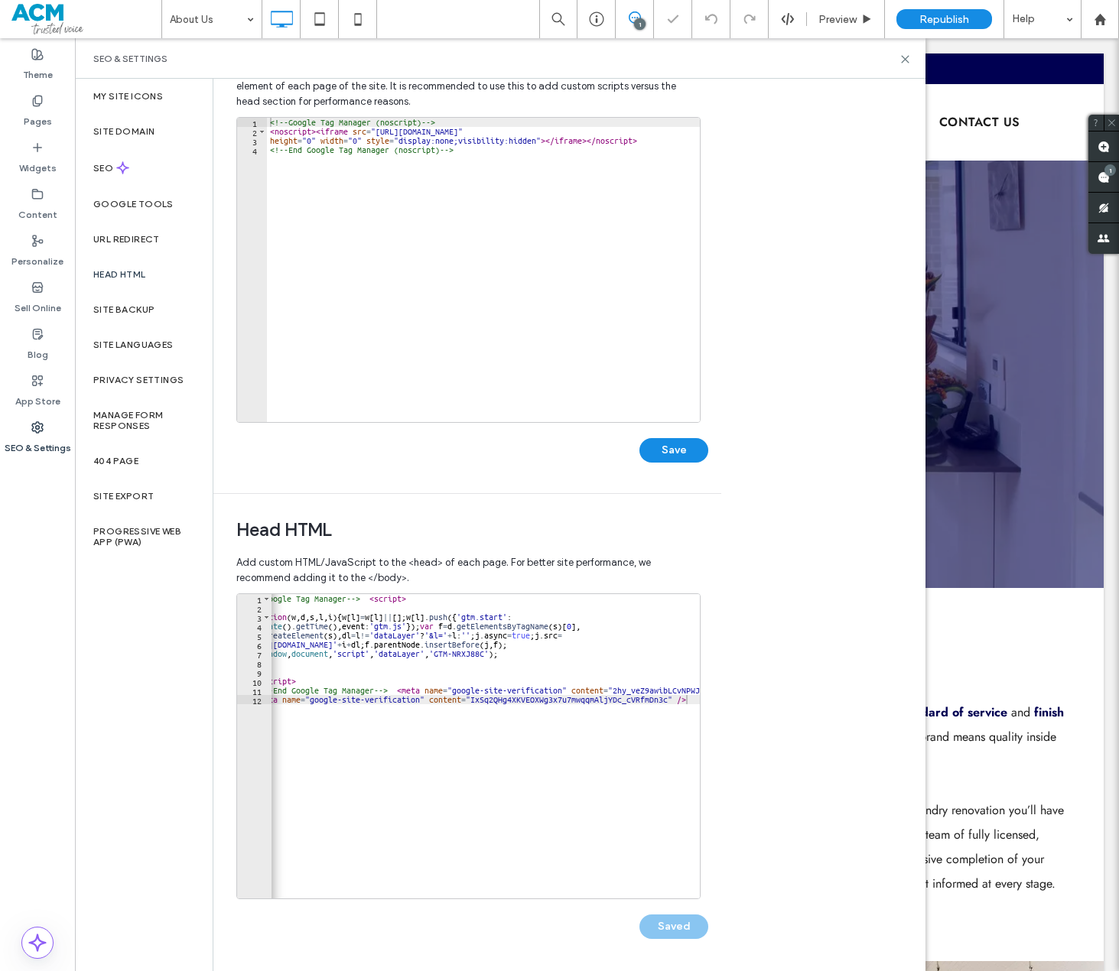
scroll to position [0, 0]
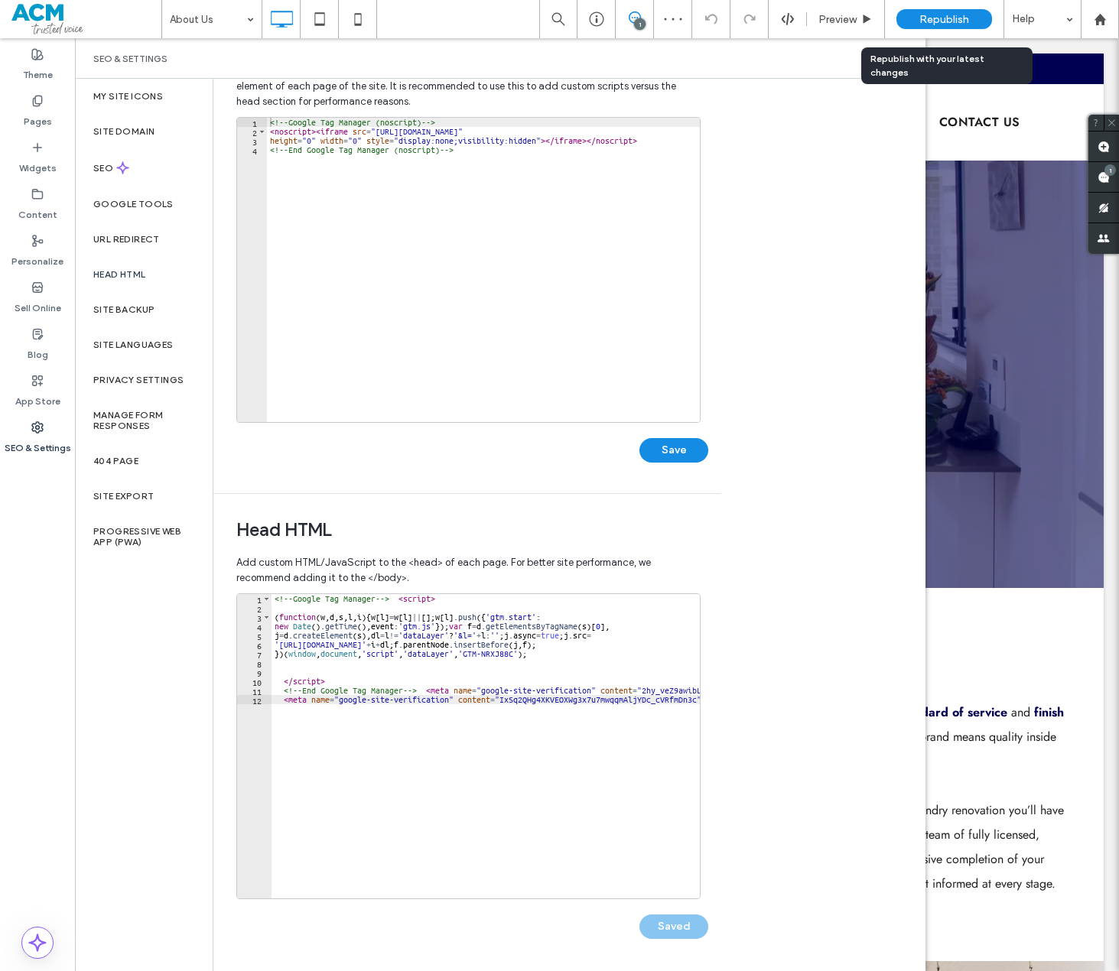
click at [960, 20] on span "Republish" at bounding box center [944, 19] width 50 height 13
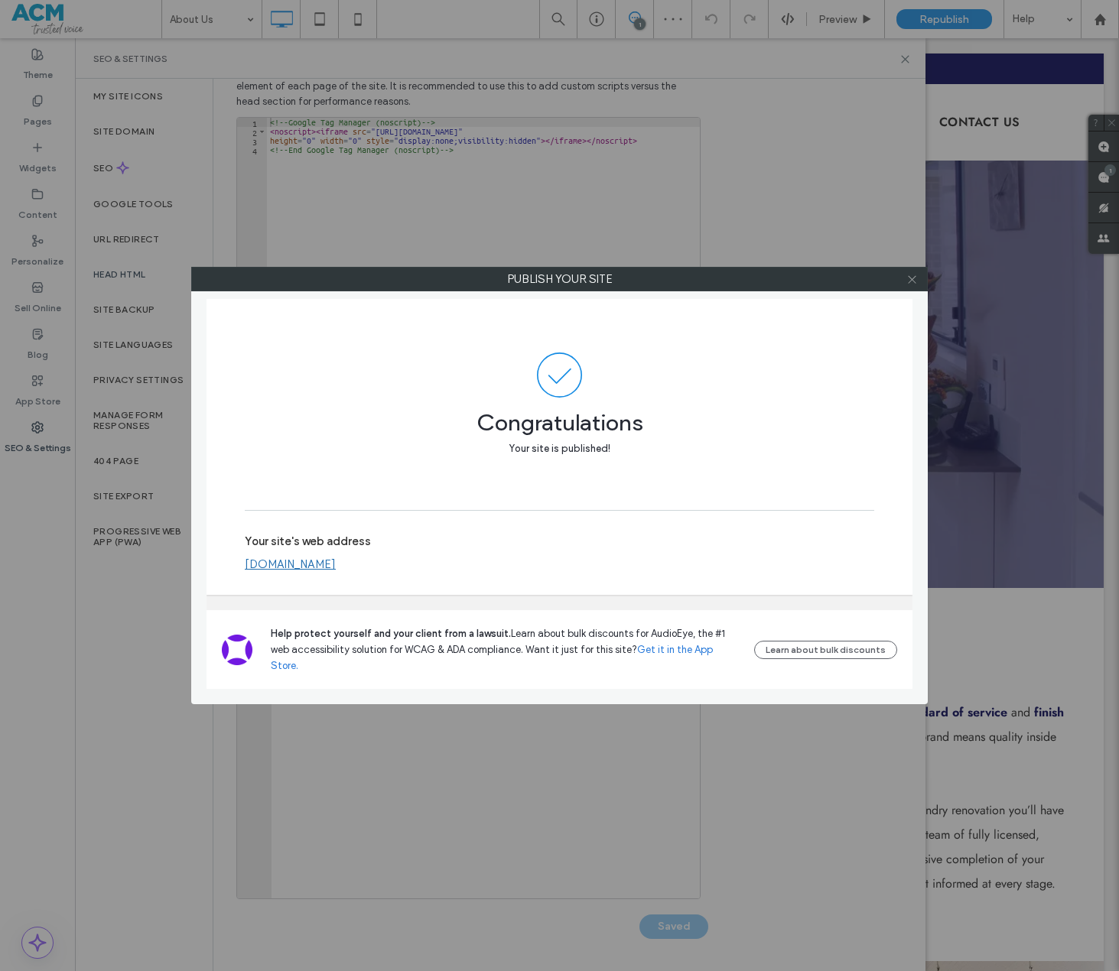
click at [912, 283] on icon at bounding box center [911, 279] width 11 height 11
